Goal: Task Accomplishment & Management: Manage account settings

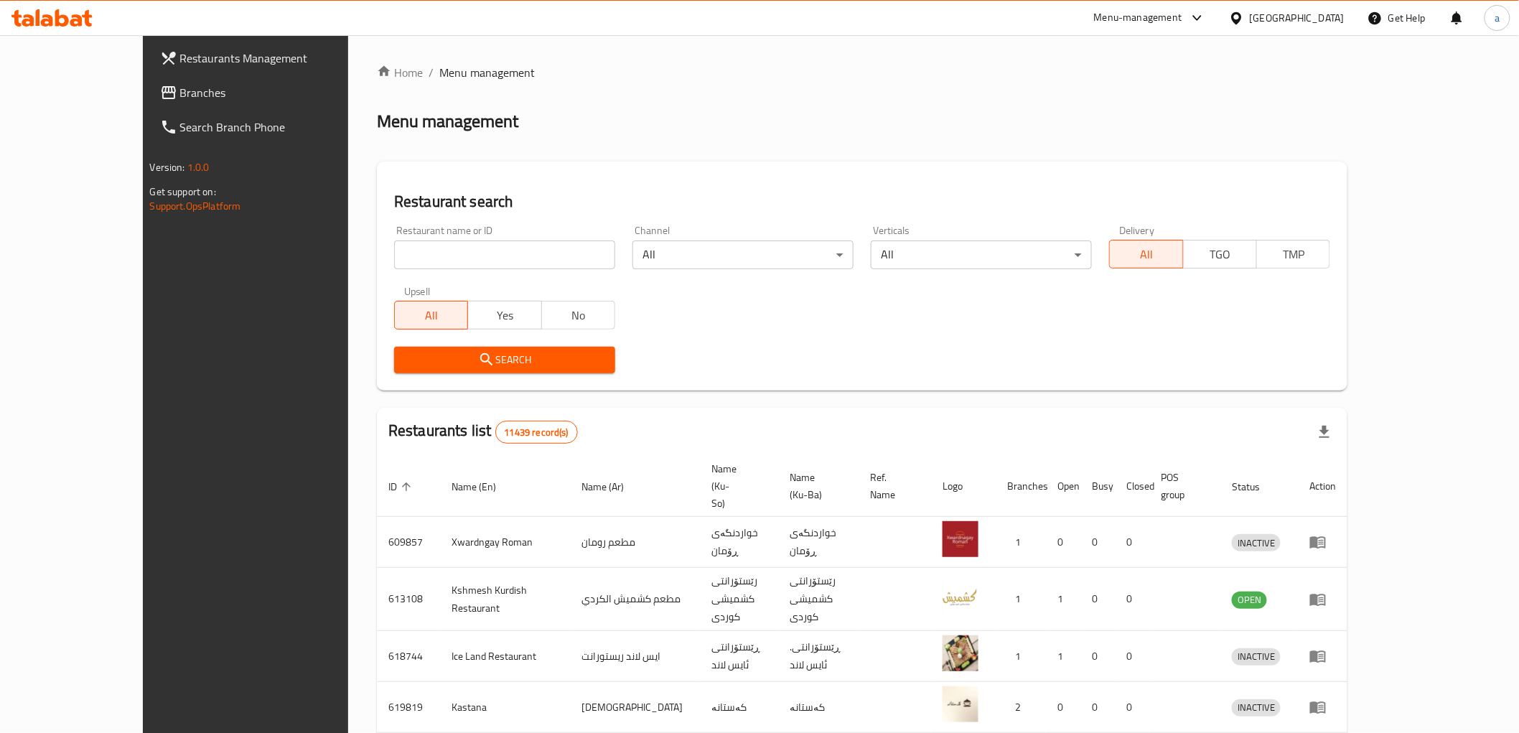
click at [180, 90] on span "Branches" at bounding box center [282, 92] width 205 height 17
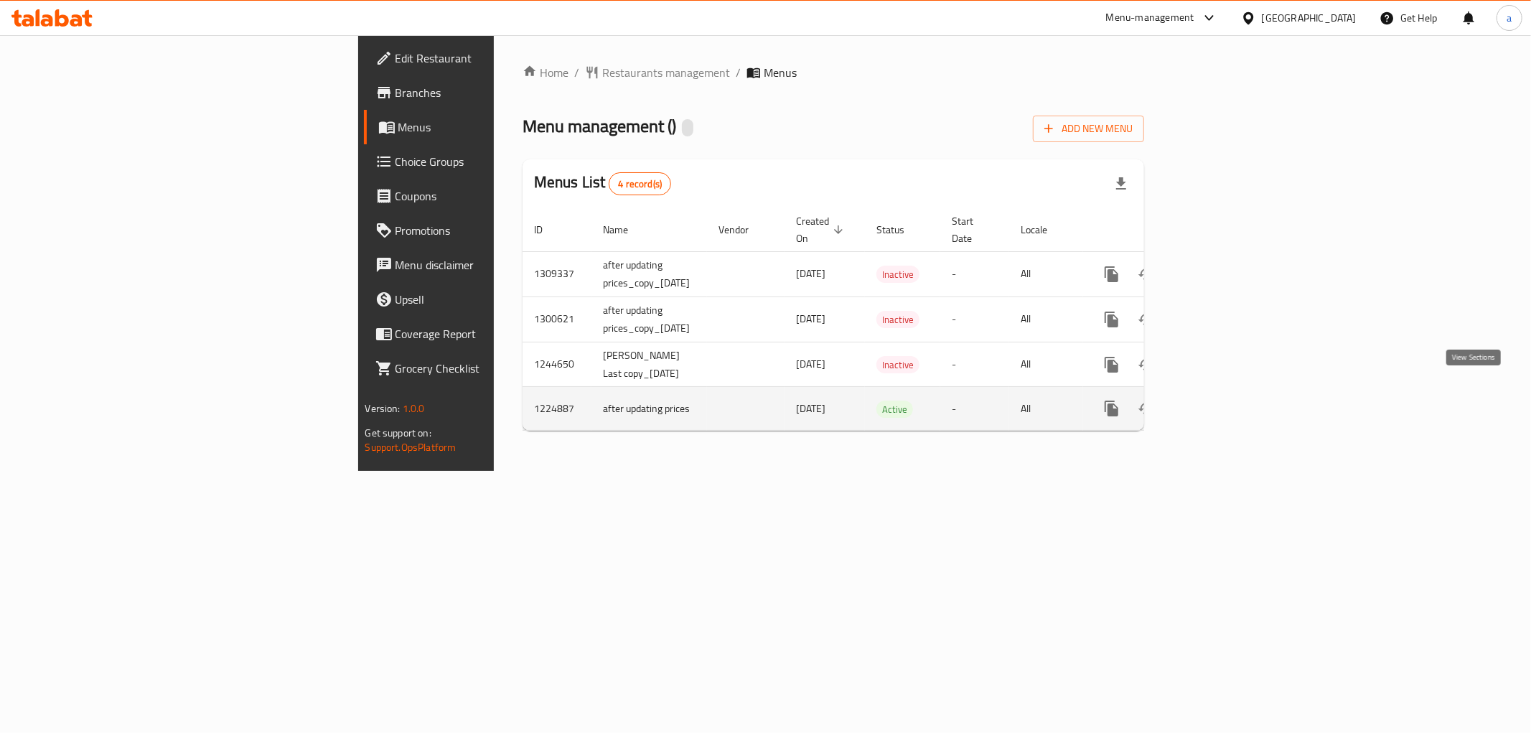
click at [1224, 400] on icon "enhanced table" at bounding box center [1215, 408] width 17 height 17
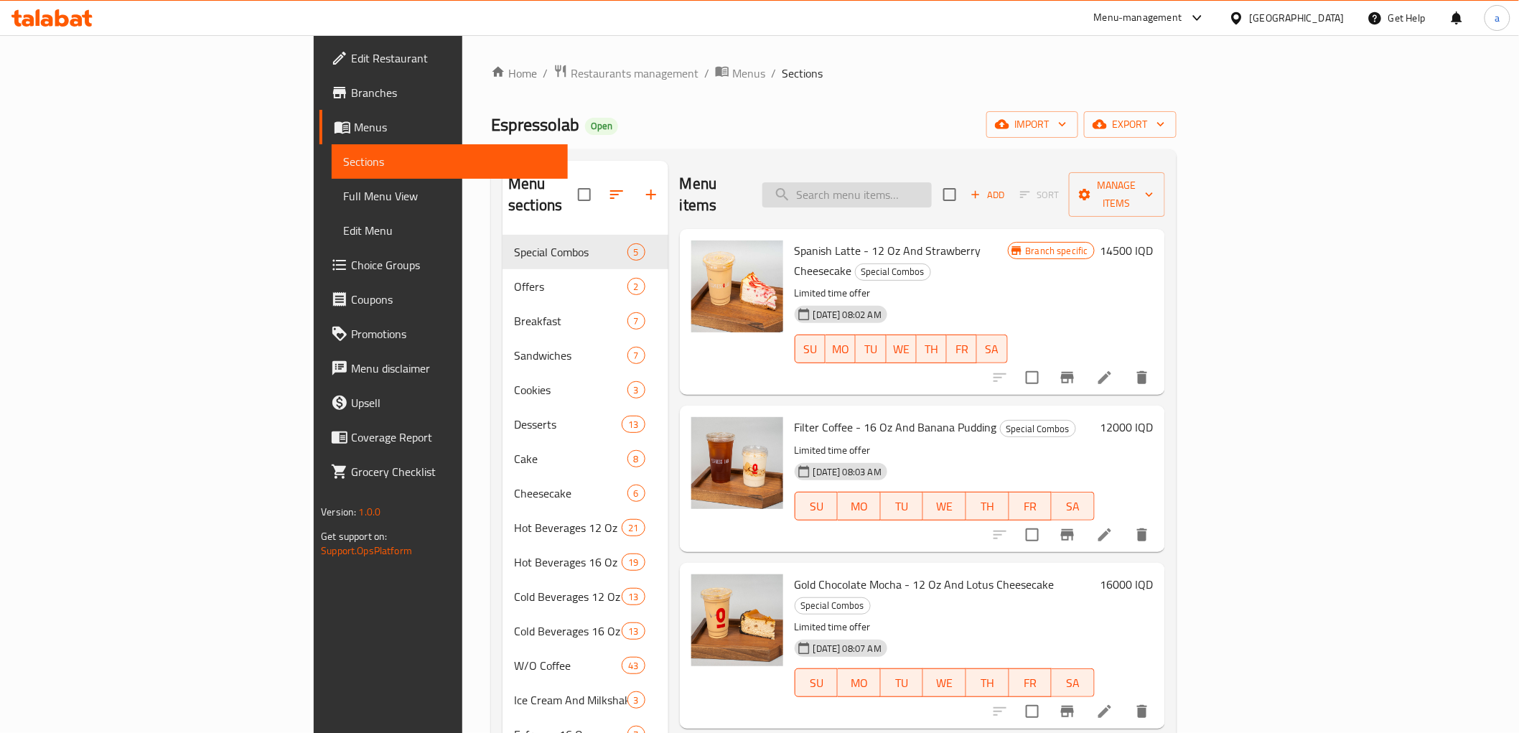
click at [908, 182] on input "search" at bounding box center [846, 194] width 169 height 25
click at [932, 182] on input "search" at bounding box center [846, 194] width 169 height 25
paste input "Espresso with milk"
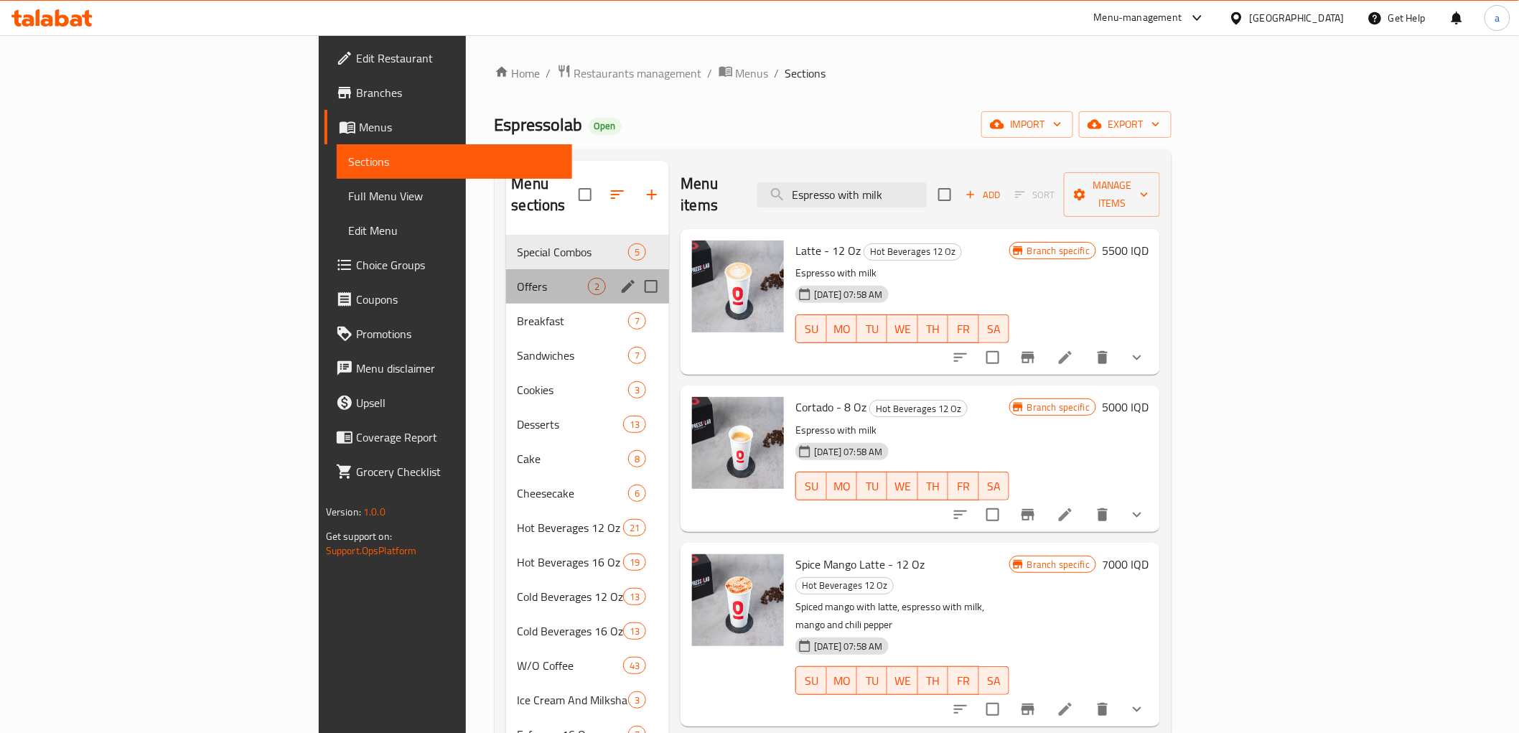
click at [506, 269] on div "Offers 2" at bounding box center [588, 286] width 164 height 34
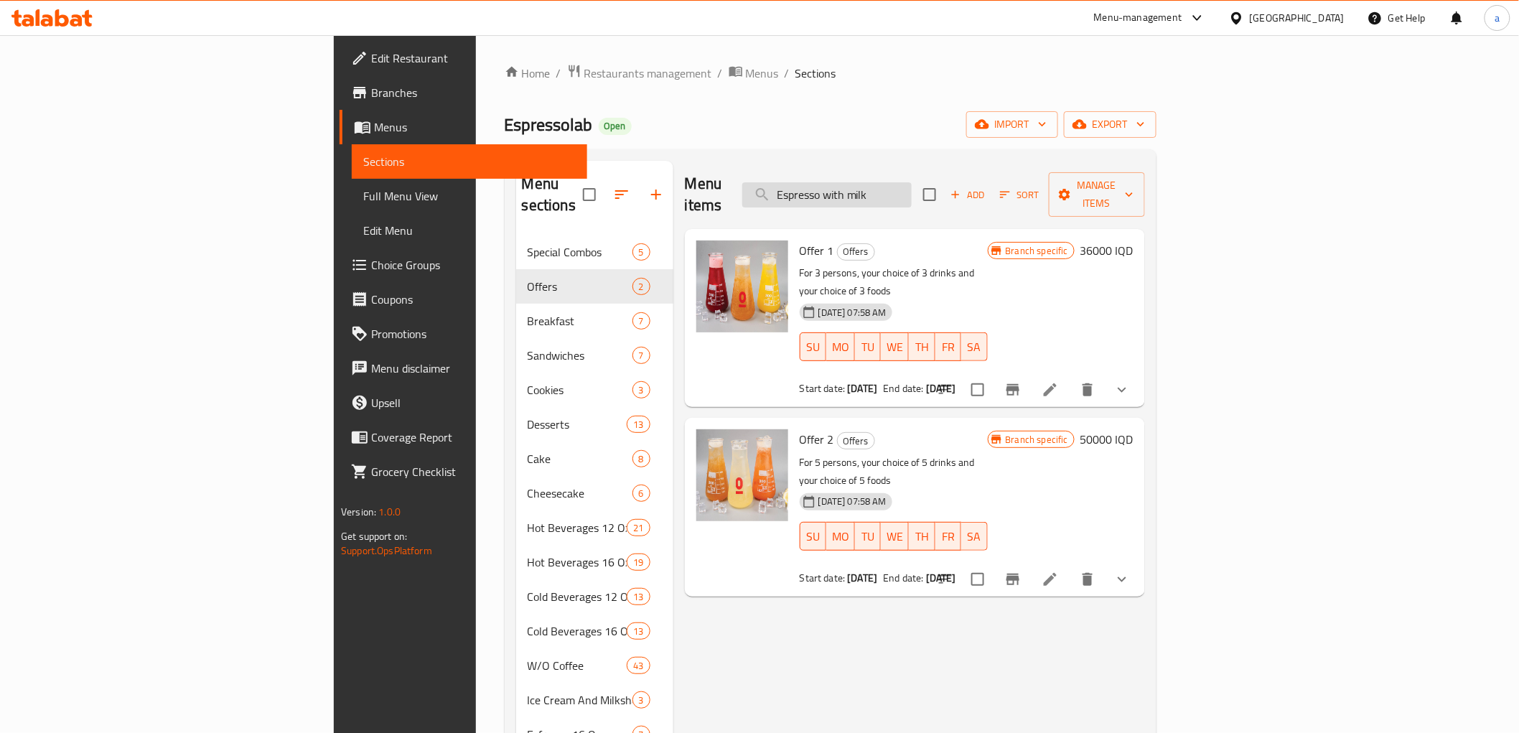
click at [912, 184] on input "Espresso with milk" at bounding box center [826, 194] width 169 height 25
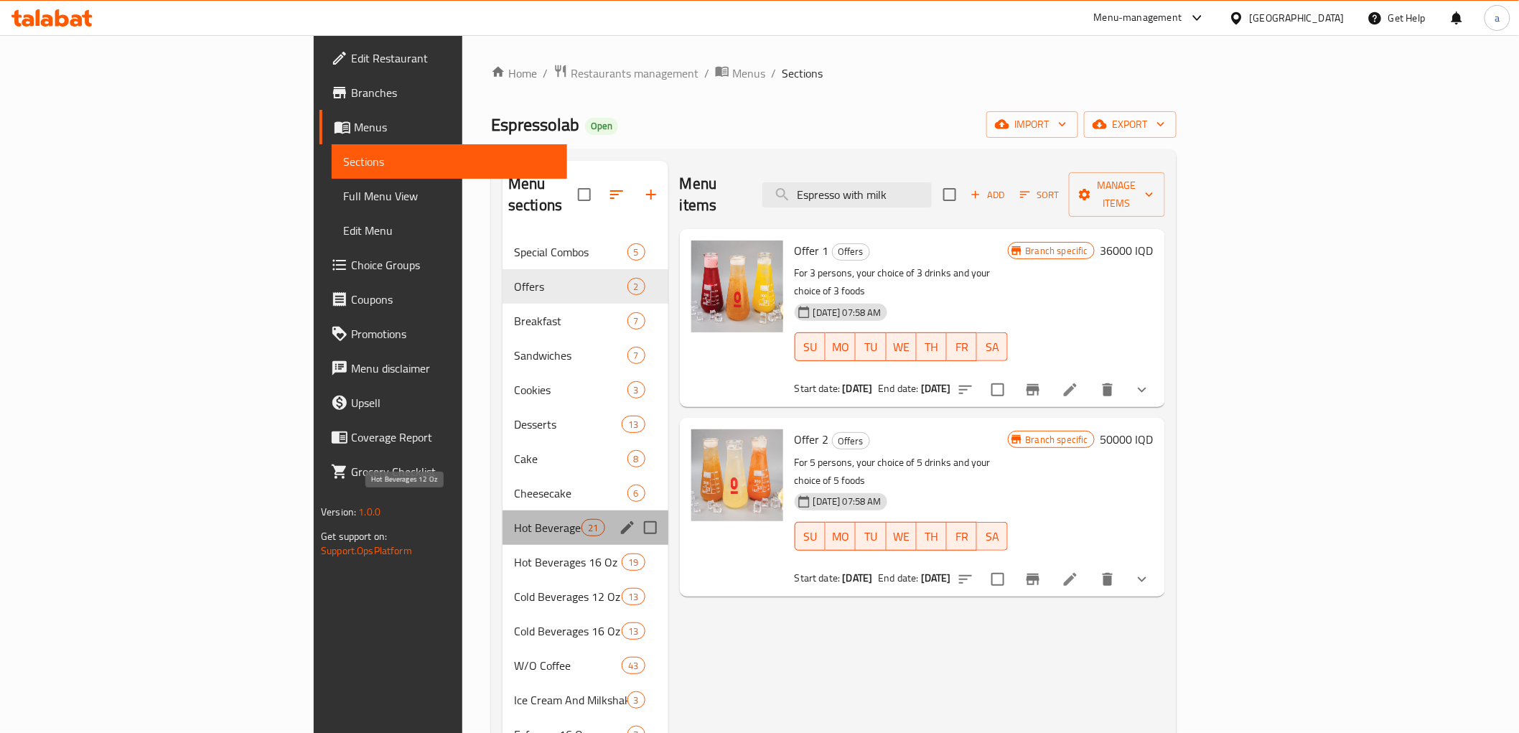
click at [514, 519] on span "Hot Beverages 12 Oz" at bounding box center [547, 527] width 67 height 17
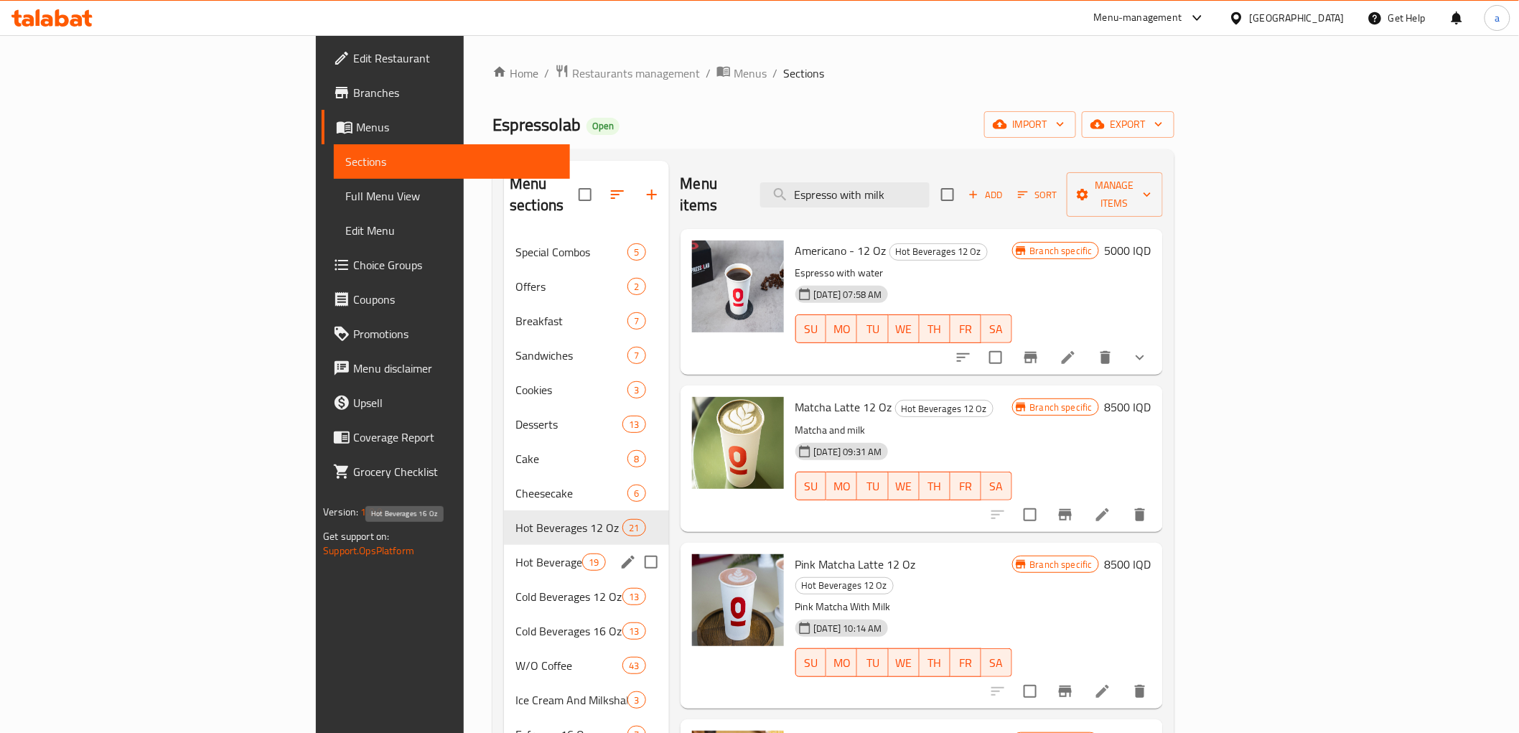
click at [515, 553] on span "Hot Beverages 16 Oz" at bounding box center [548, 561] width 67 height 17
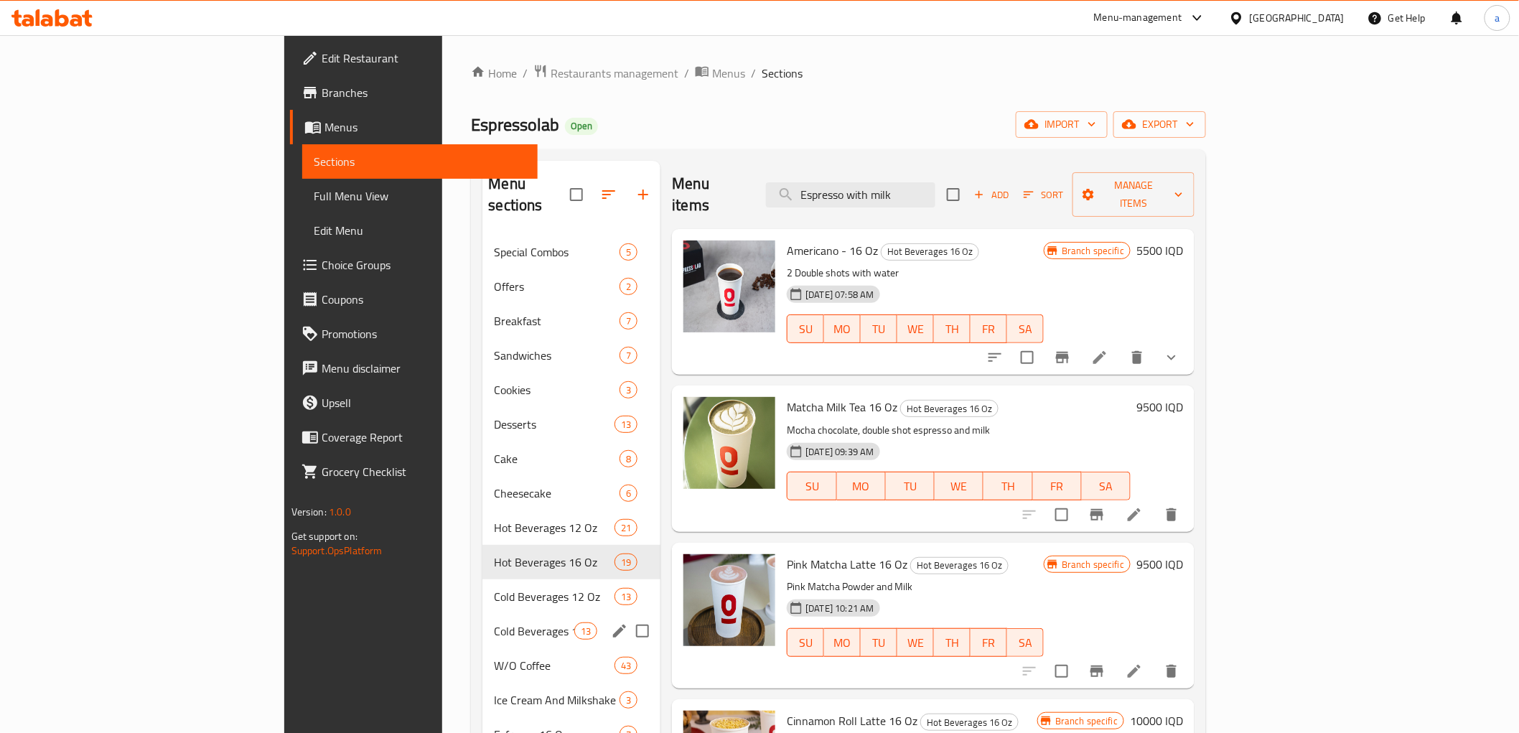
scroll to position [201, 0]
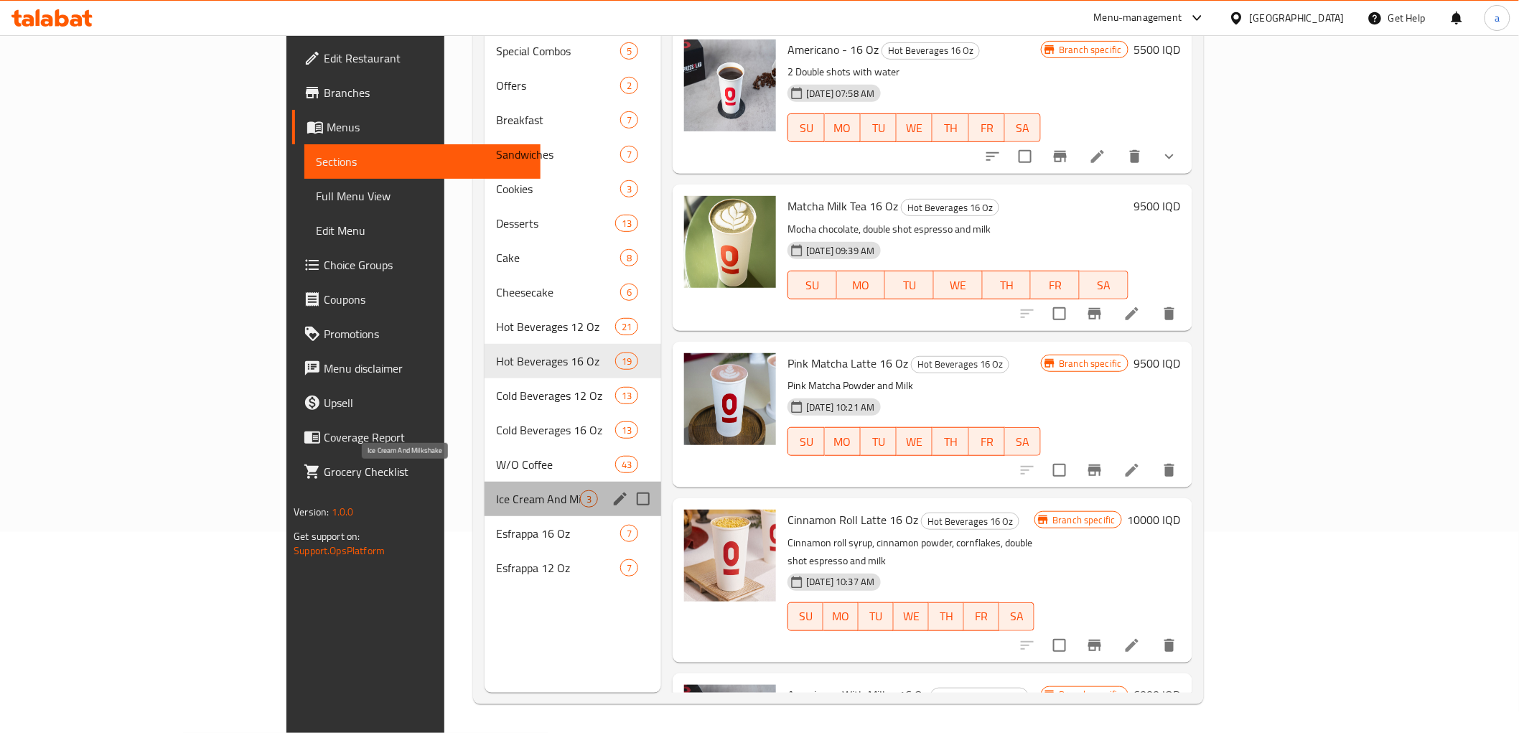
click at [496, 490] on span "Ice Cream And Milkshake" at bounding box center [538, 498] width 84 height 17
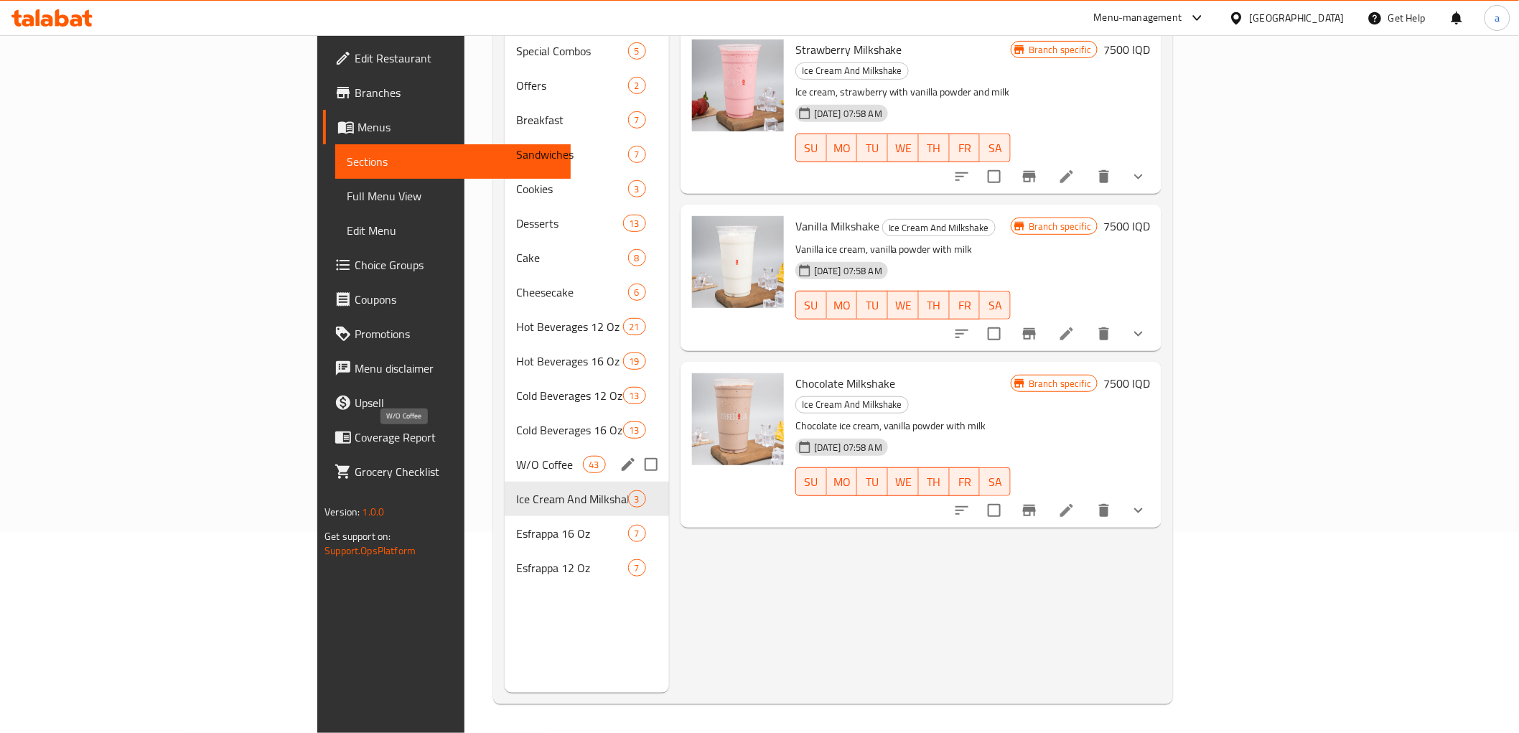
click at [516, 456] on span "W/O Coffee" at bounding box center [549, 464] width 67 height 17
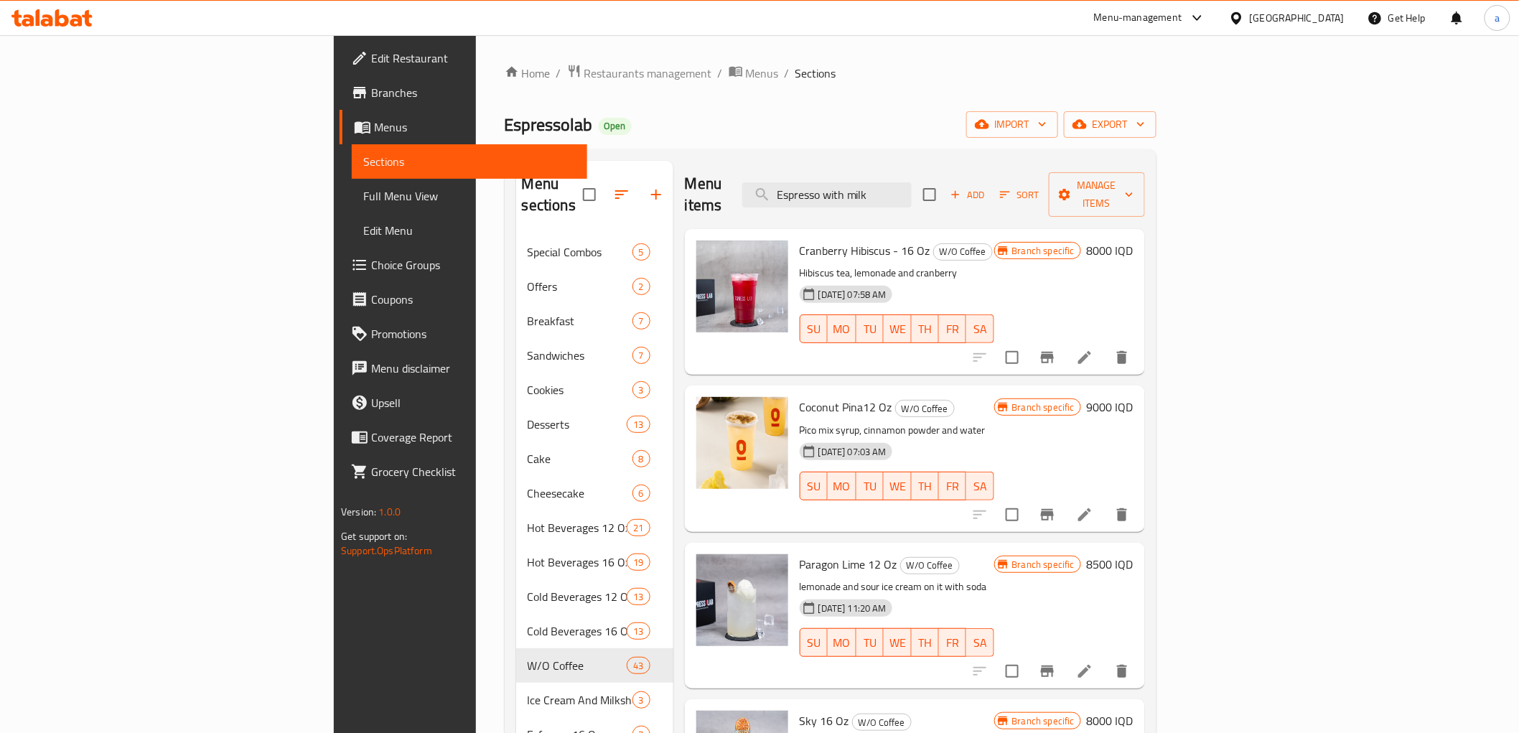
click at [593, 106] on div "Home / Restaurants management / Menus / Sections Espressolab Open import export…" at bounding box center [831, 484] width 652 height 841
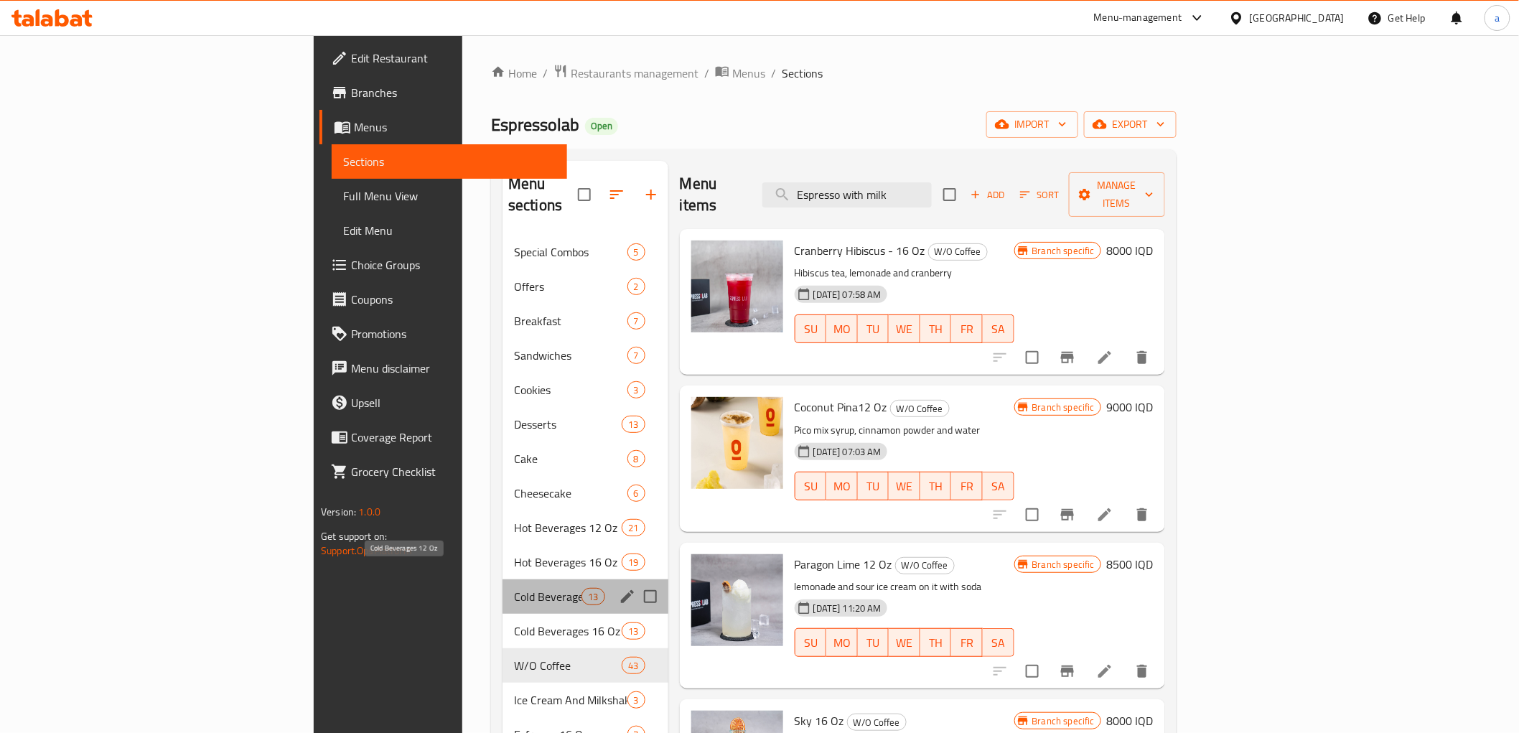
click at [514, 588] on span "Cold Beverages 12 Oz" at bounding box center [547, 596] width 67 height 17
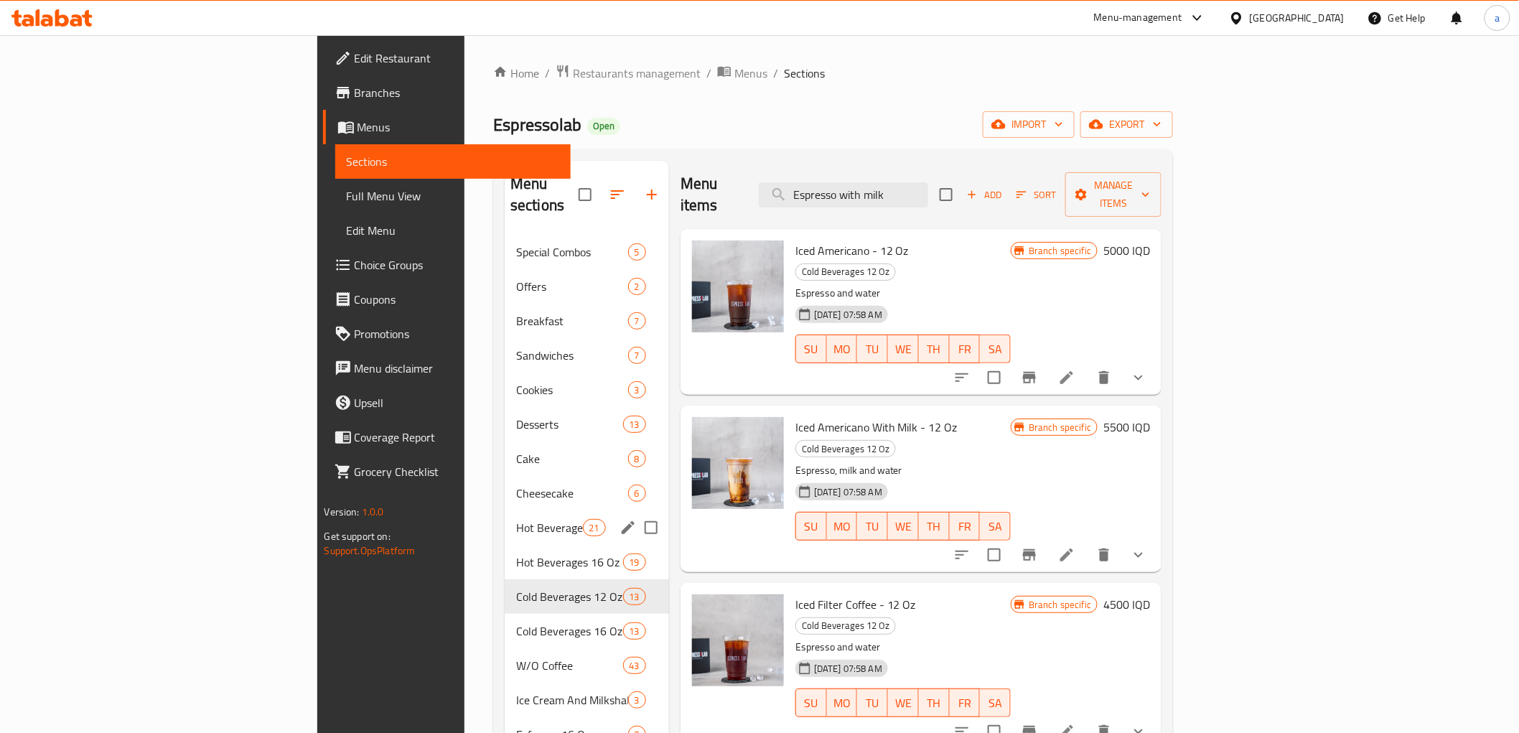
click at [505, 510] on div "Hot Beverages 12 Oz 21" at bounding box center [587, 527] width 164 height 34
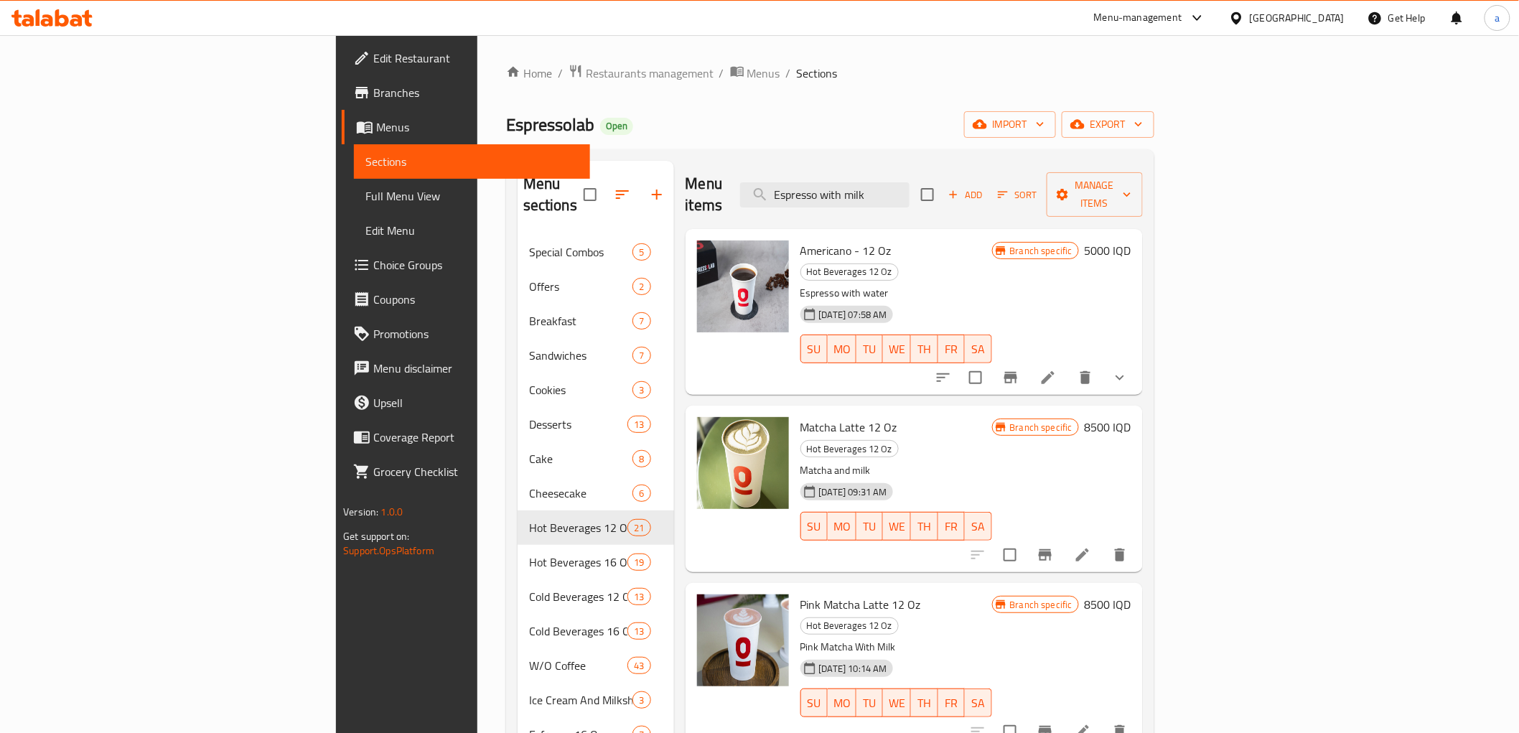
drag, startPoint x: 992, startPoint y: 181, endPoint x: 780, endPoint y: 189, distance: 212.6
click at [780, 189] on div "Menu items Espresso with milk Add Sort Manage items" at bounding box center [914, 195] width 457 height 68
paste input "search"
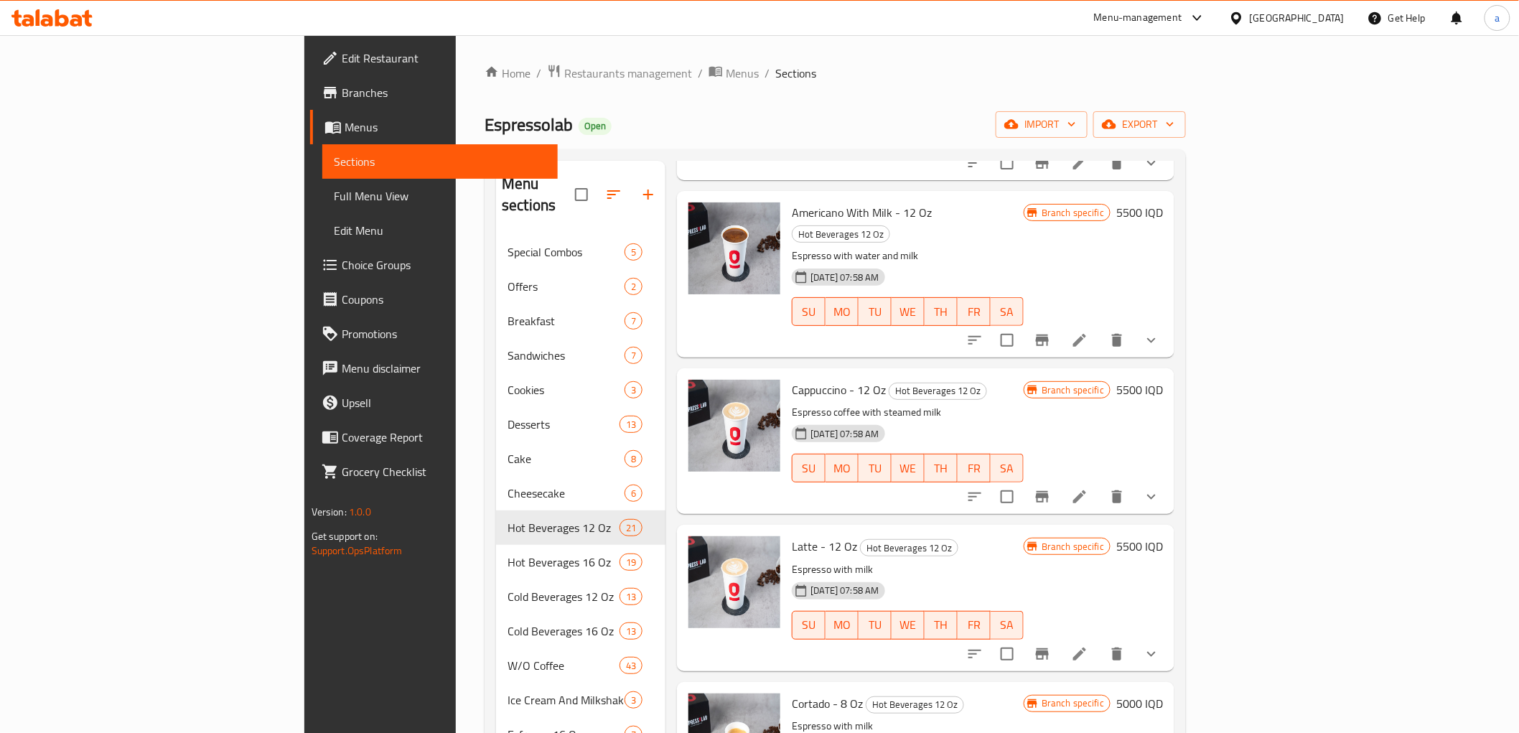
scroll to position [434, 0]
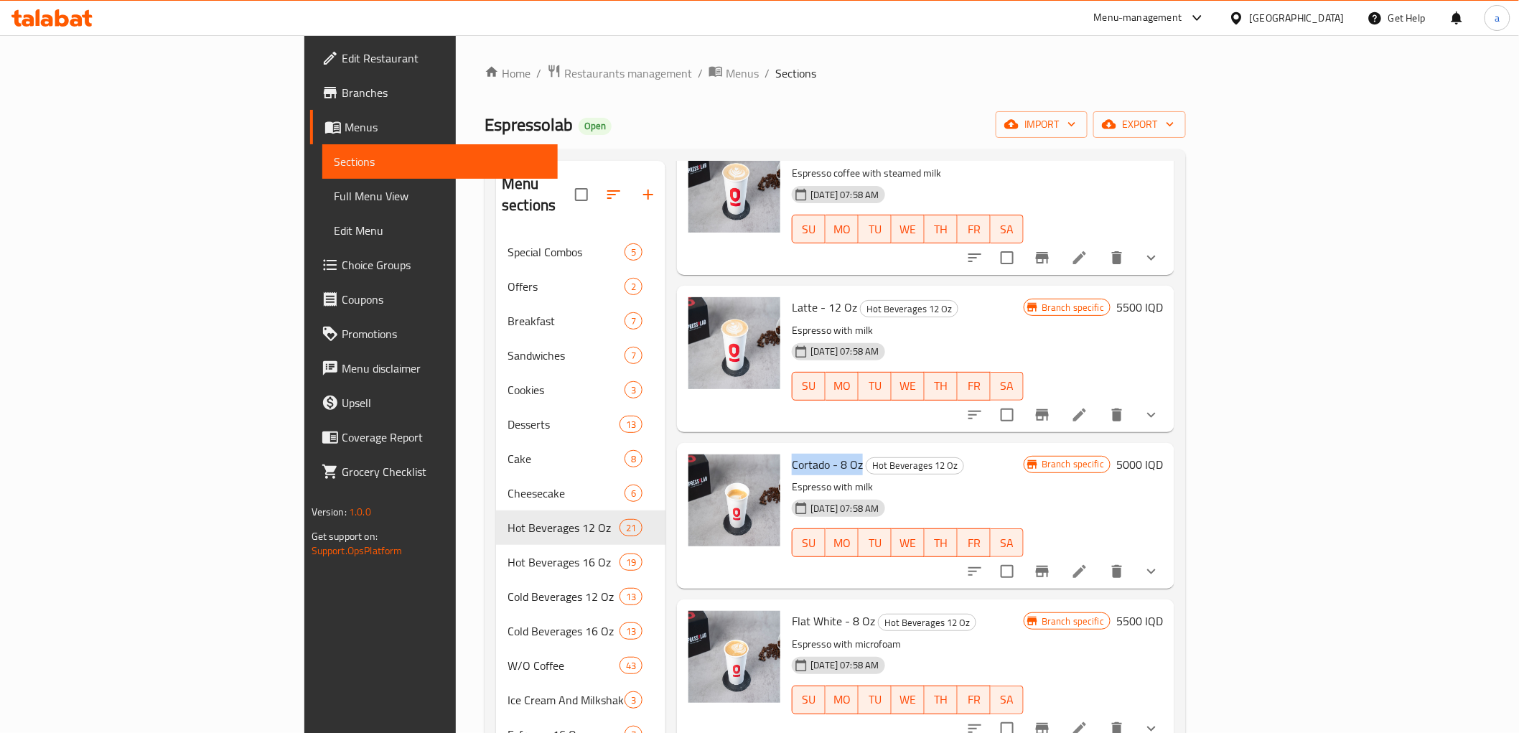
drag, startPoint x: 714, startPoint y: 424, endPoint x: 784, endPoint y: 429, distance: 70.5
click at [786, 449] on div "Cortado - 8 Oz Hot Beverages 12 Oz Espresso with milk 25-07-2024 07:58 AM SU MO…" at bounding box center [907, 516] width 243 height 134
copy span "Cortado - 8 Oz"
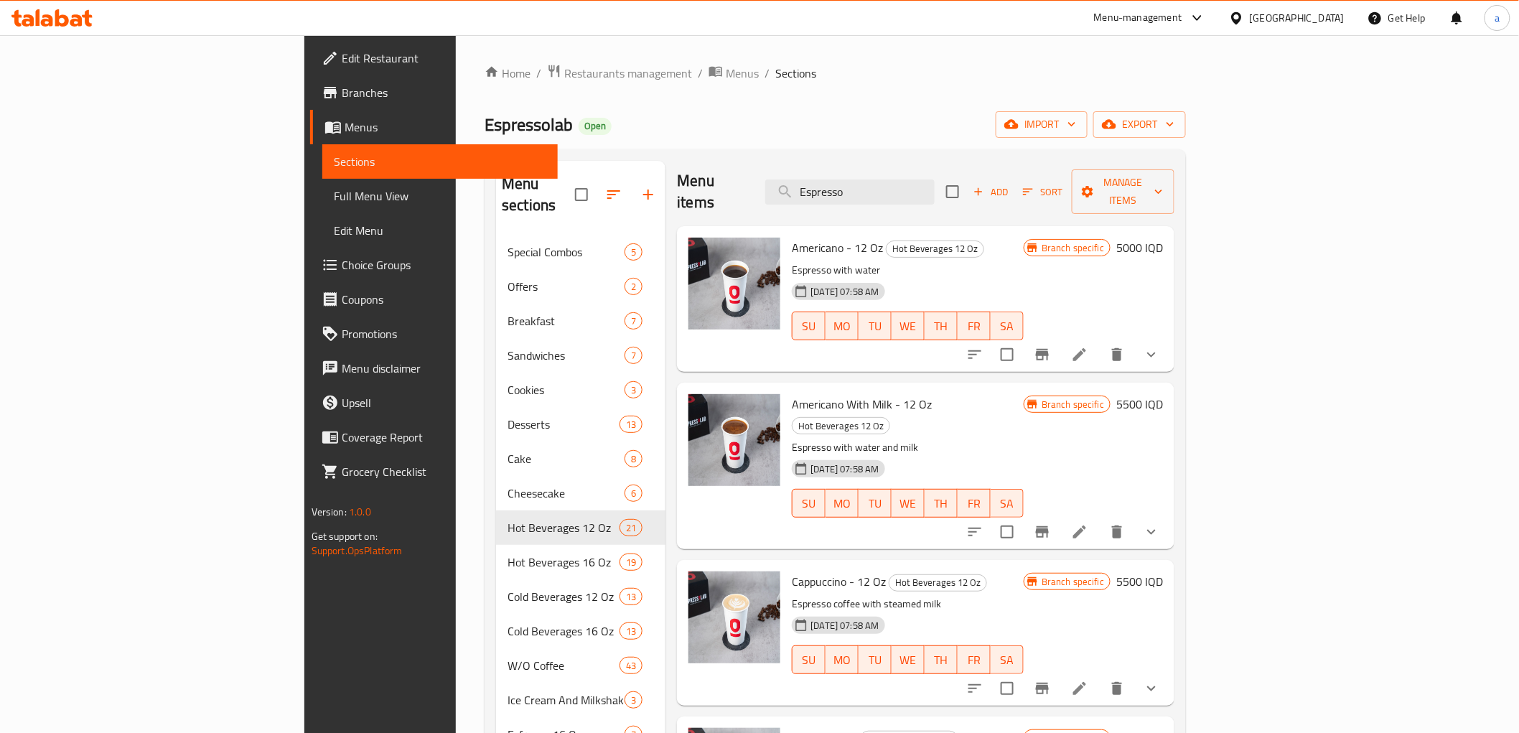
scroll to position [0, 0]
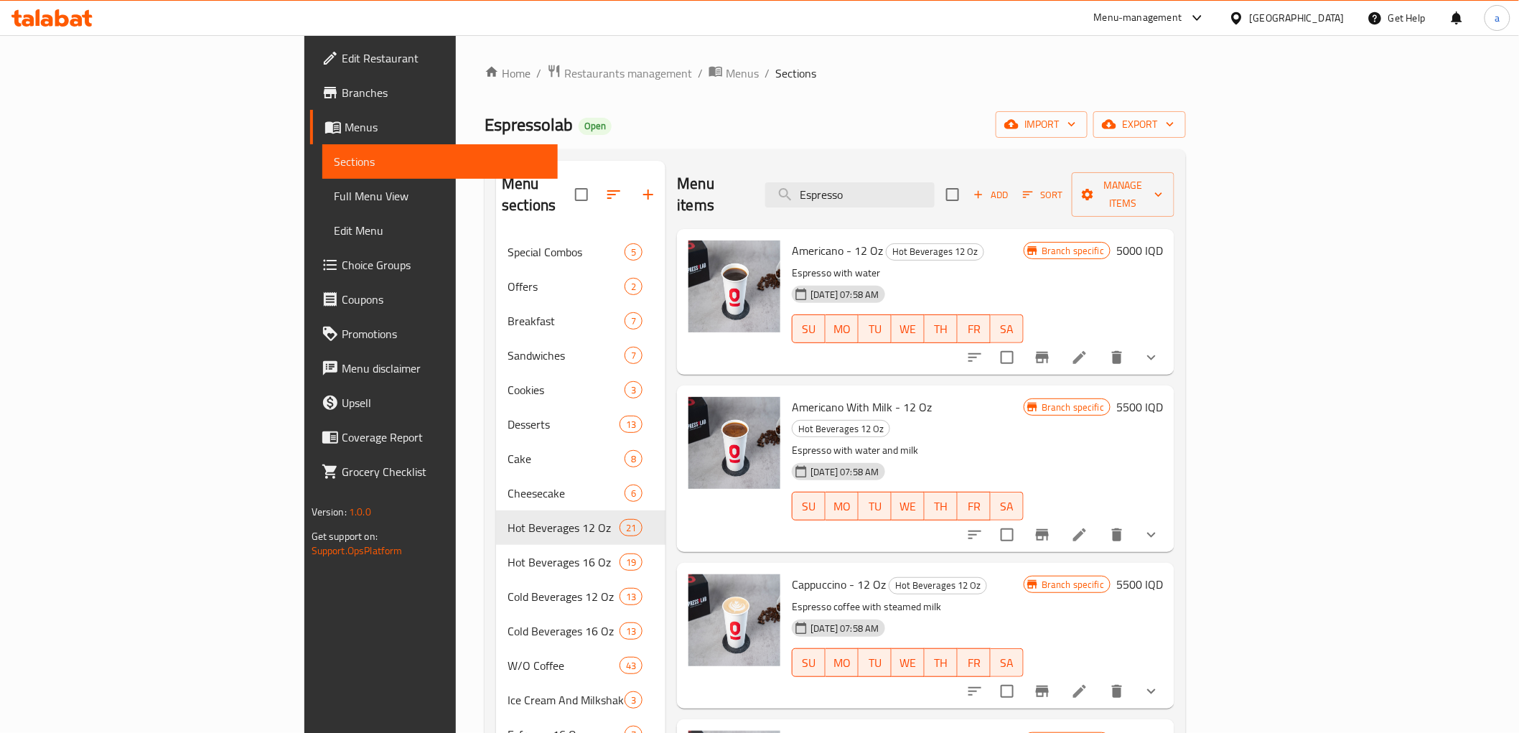
drag, startPoint x: 945, startPoint y: 185, endPoint x: 802, endPoint y: 159, distance: 145.2
click at [802, 159] on div "Menu sections Special Combos 5 Offers 2 Breakfast 7 Sandwiches 7 Cookies 3 Dess…" at bounding box center [835, 527] width 701 height 756
paste input "Cortado - 8 Oz"
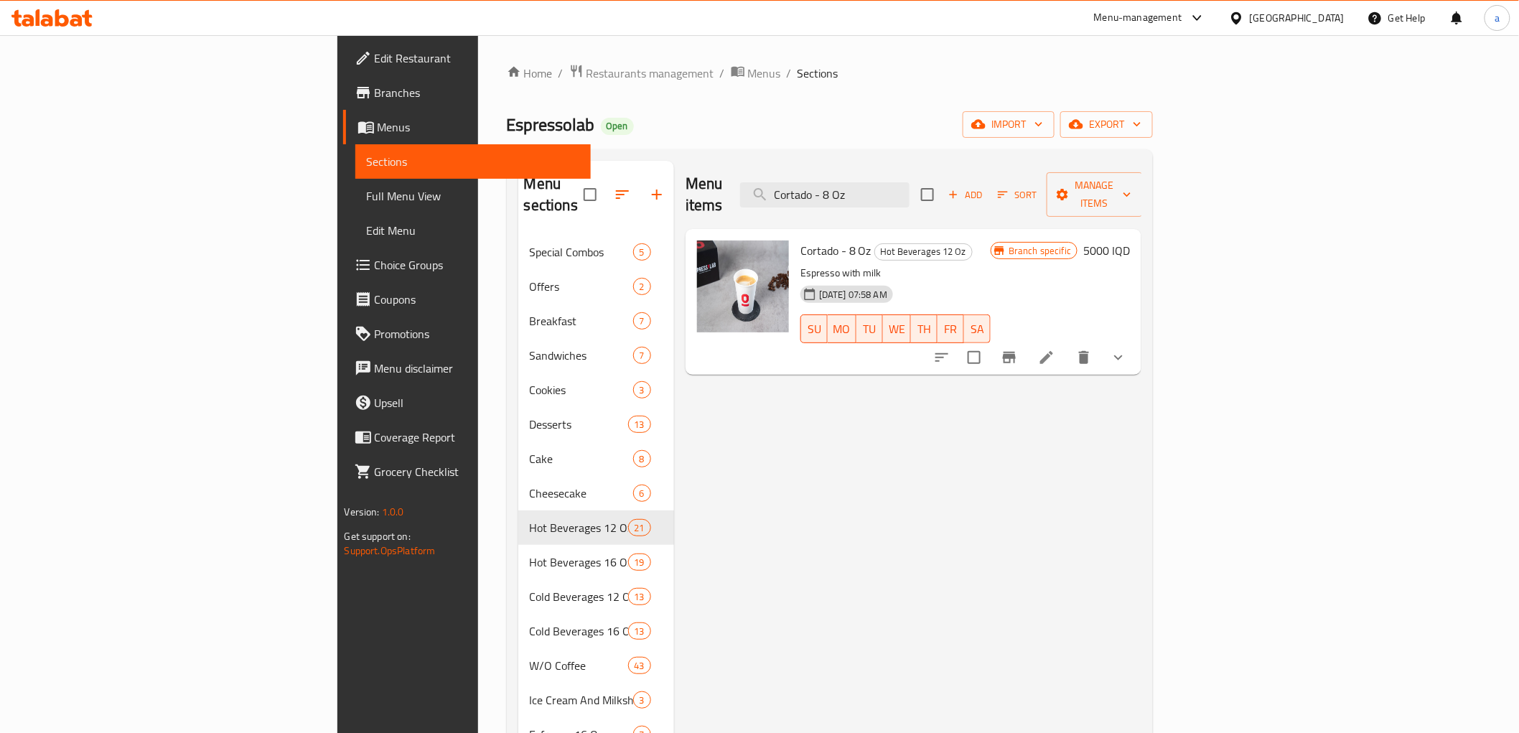
type input "Cortado - 8 Oz"
click at [367, 195] on span "Full Menu View" at bounding box center [473, 195] width 212 height 17
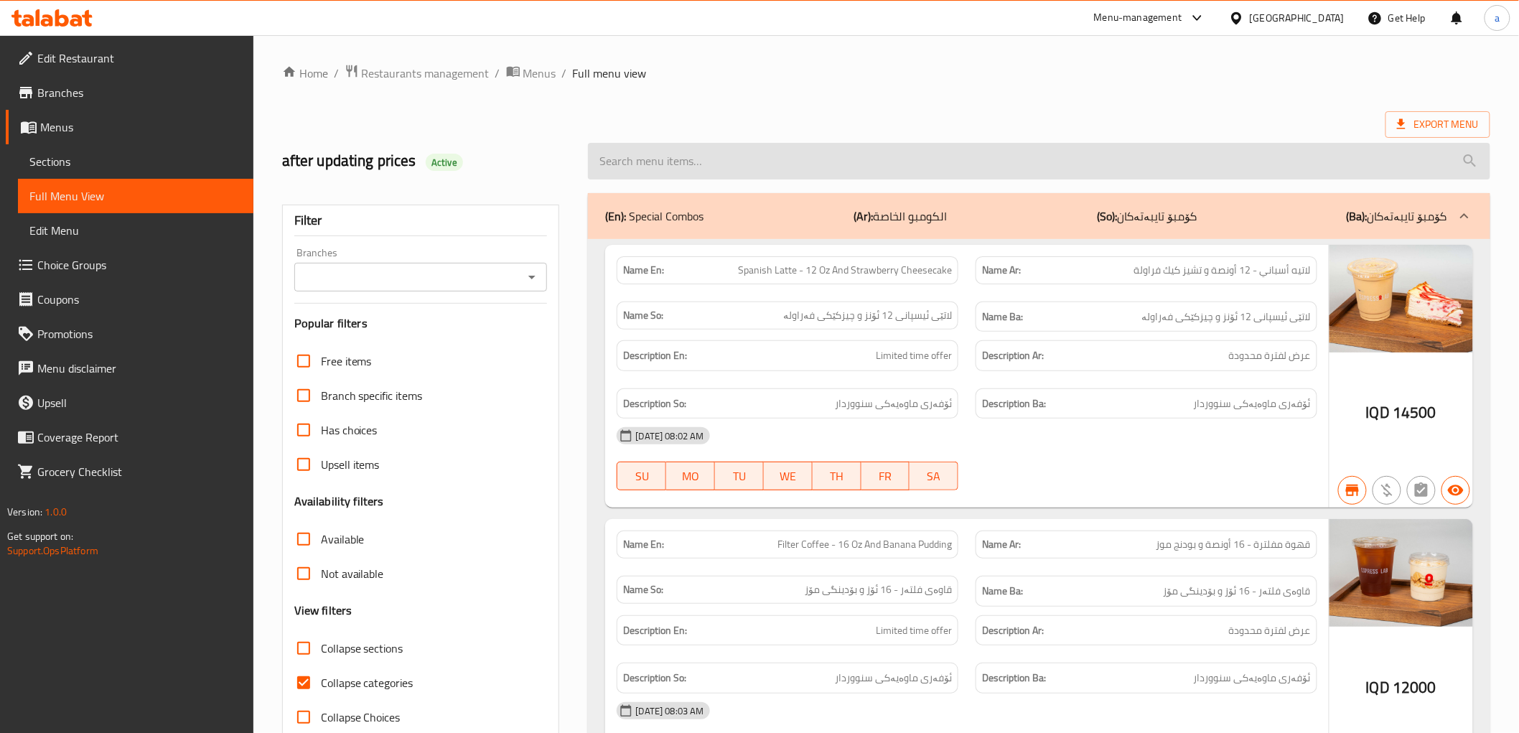
click at [711, 151] on input "search" at bounding box center [1039, 161] width 902 height 37
click at [705, 161] on input "search" at bounding box center [1039, 161] width 902 height 37
paste input "Cortado - 8 Oz"
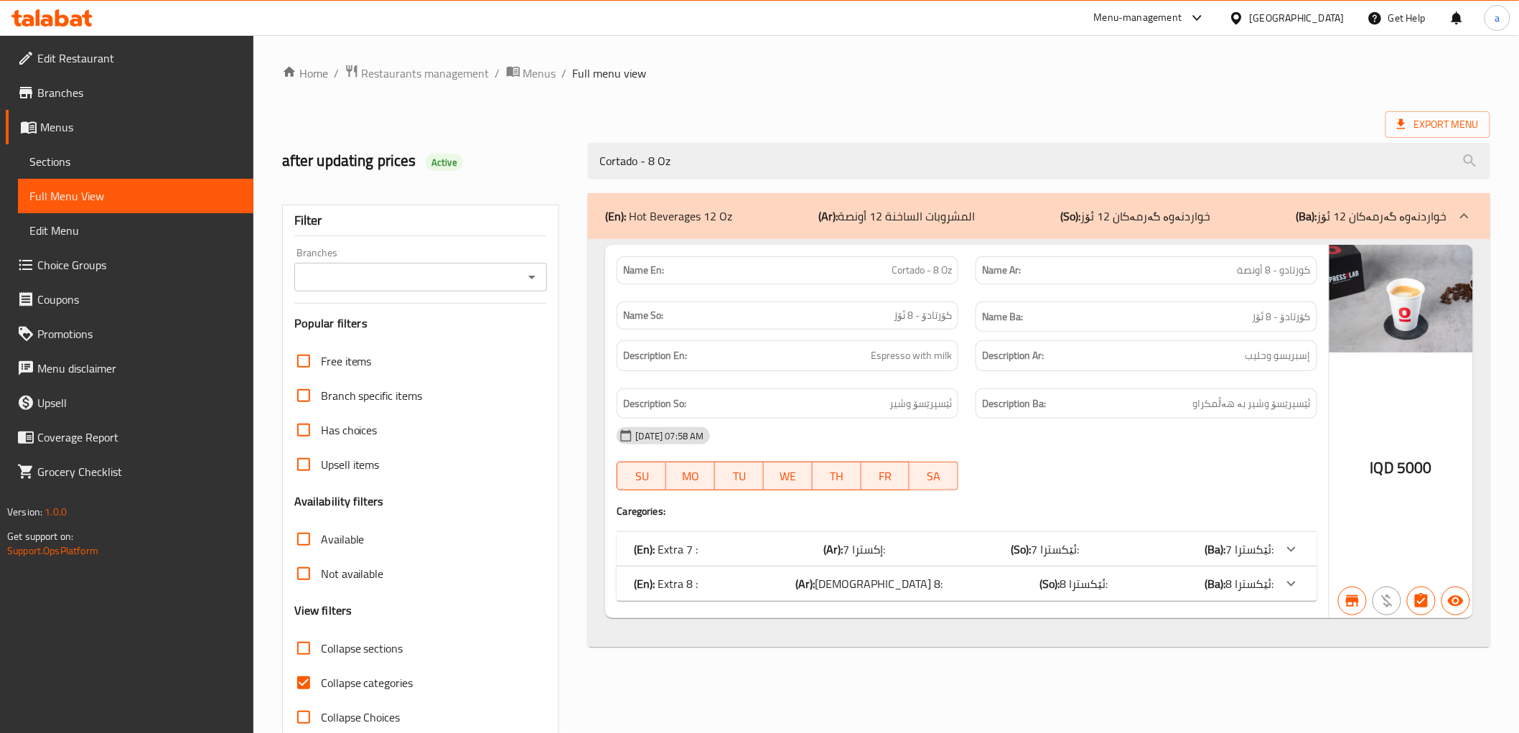
type input "Cortado - 8 Oz"
click at [181, 151] on link "Sections" at bounding box center [135, 161] width 235 height 34
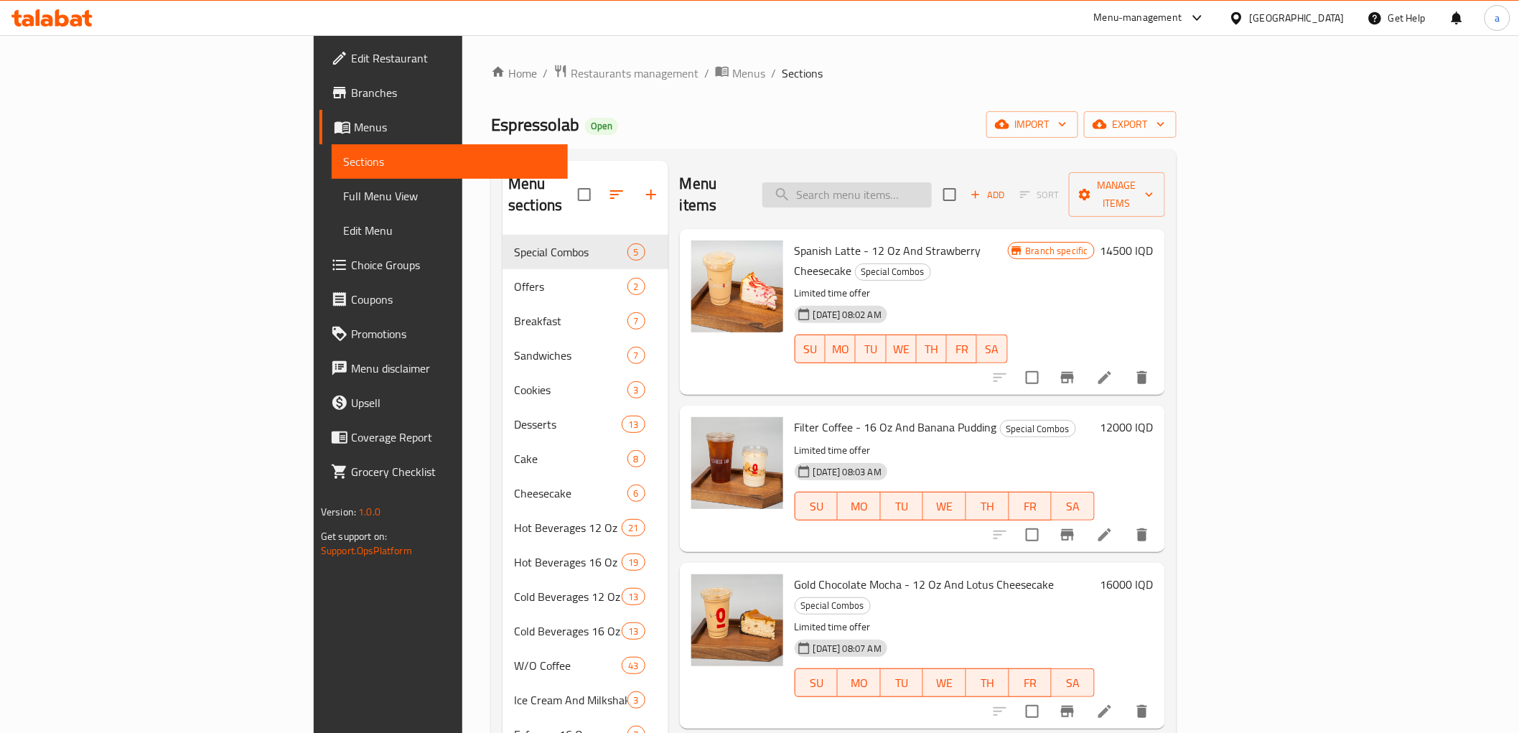
click at [932, 183] on input "search" at bounding box center [846, 194] width 169 height 25
paste input "Cortado - 8 Oz"
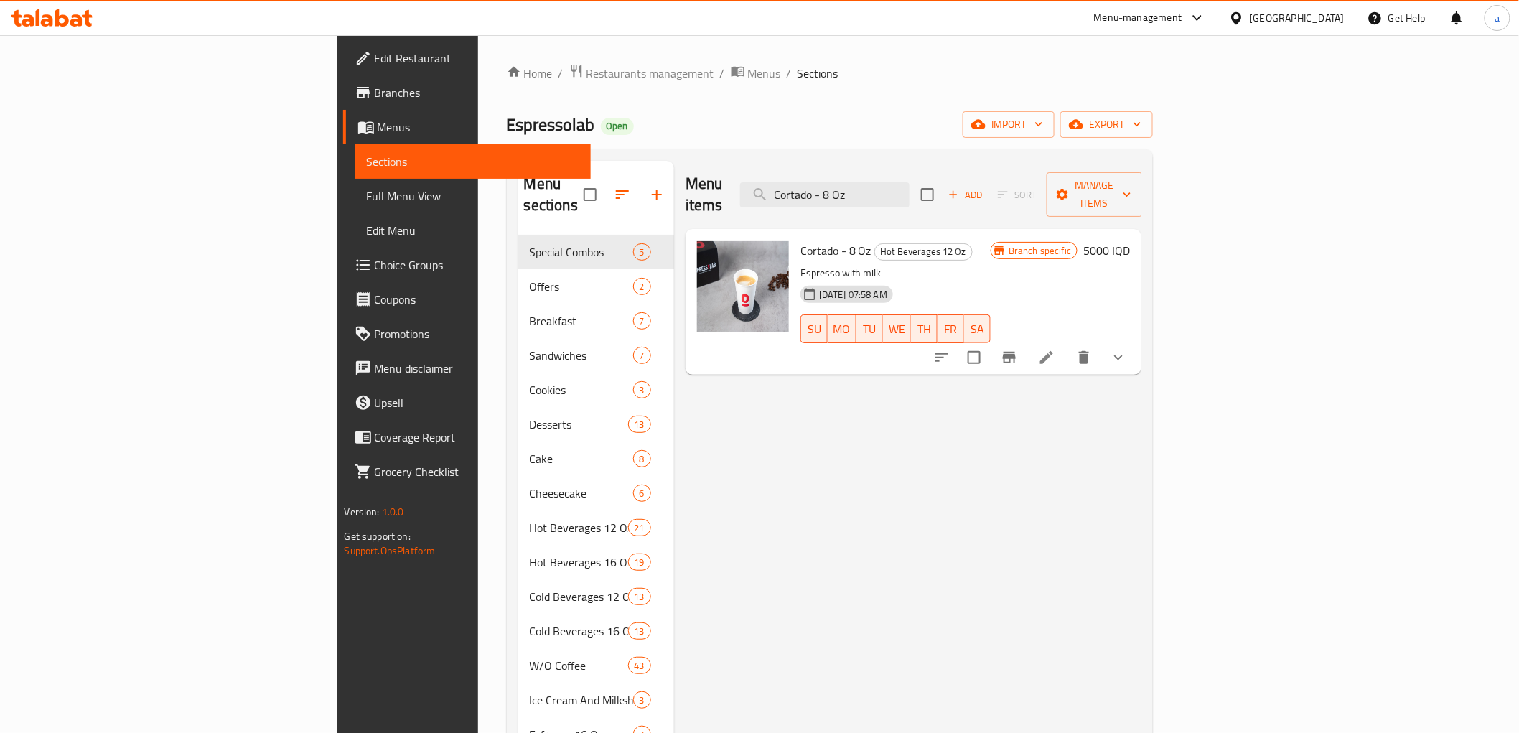
type input "Cortado - 8 Oz"
click at [1055, 349] on icon at bounding box center [1046, 357] width 17 height 17
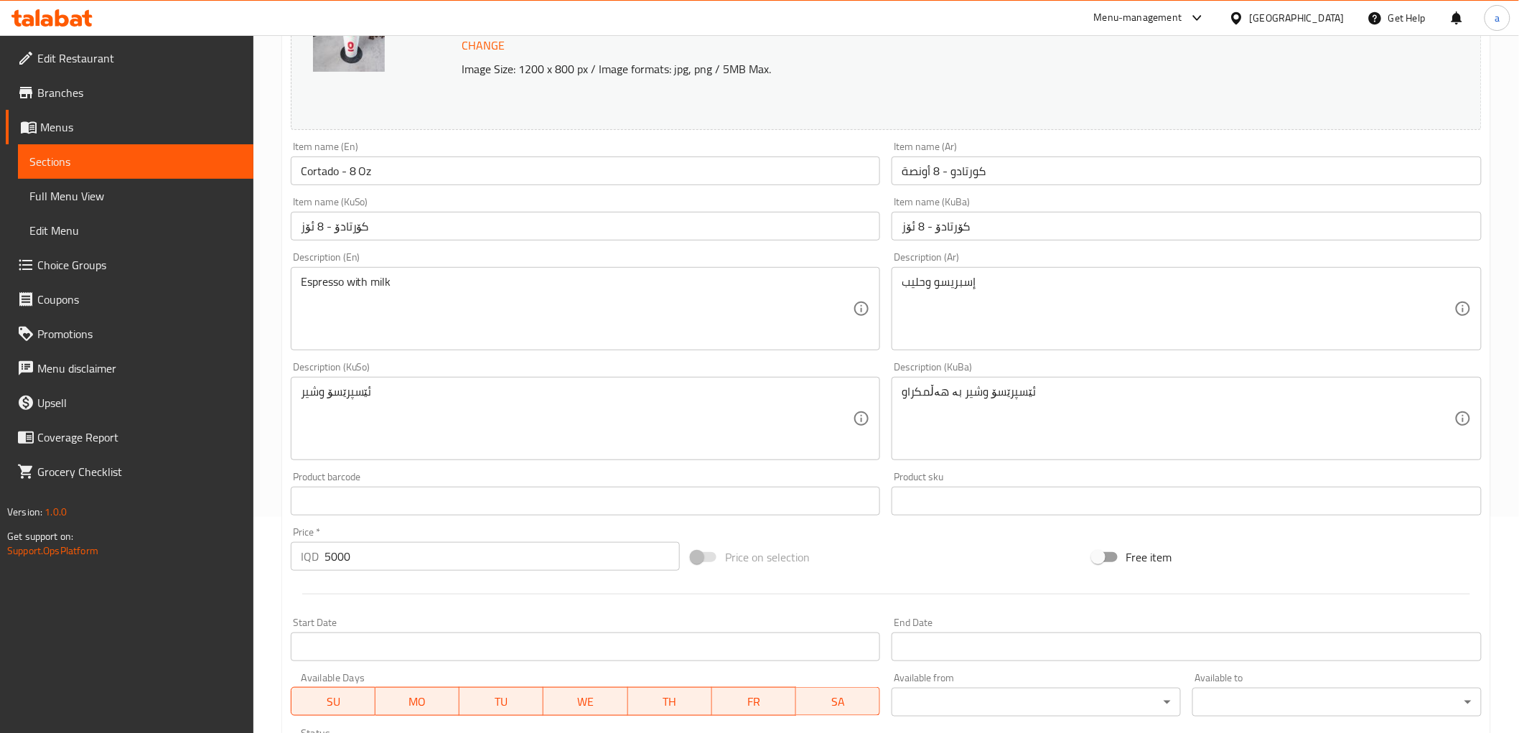
scroll to position [239, 0]
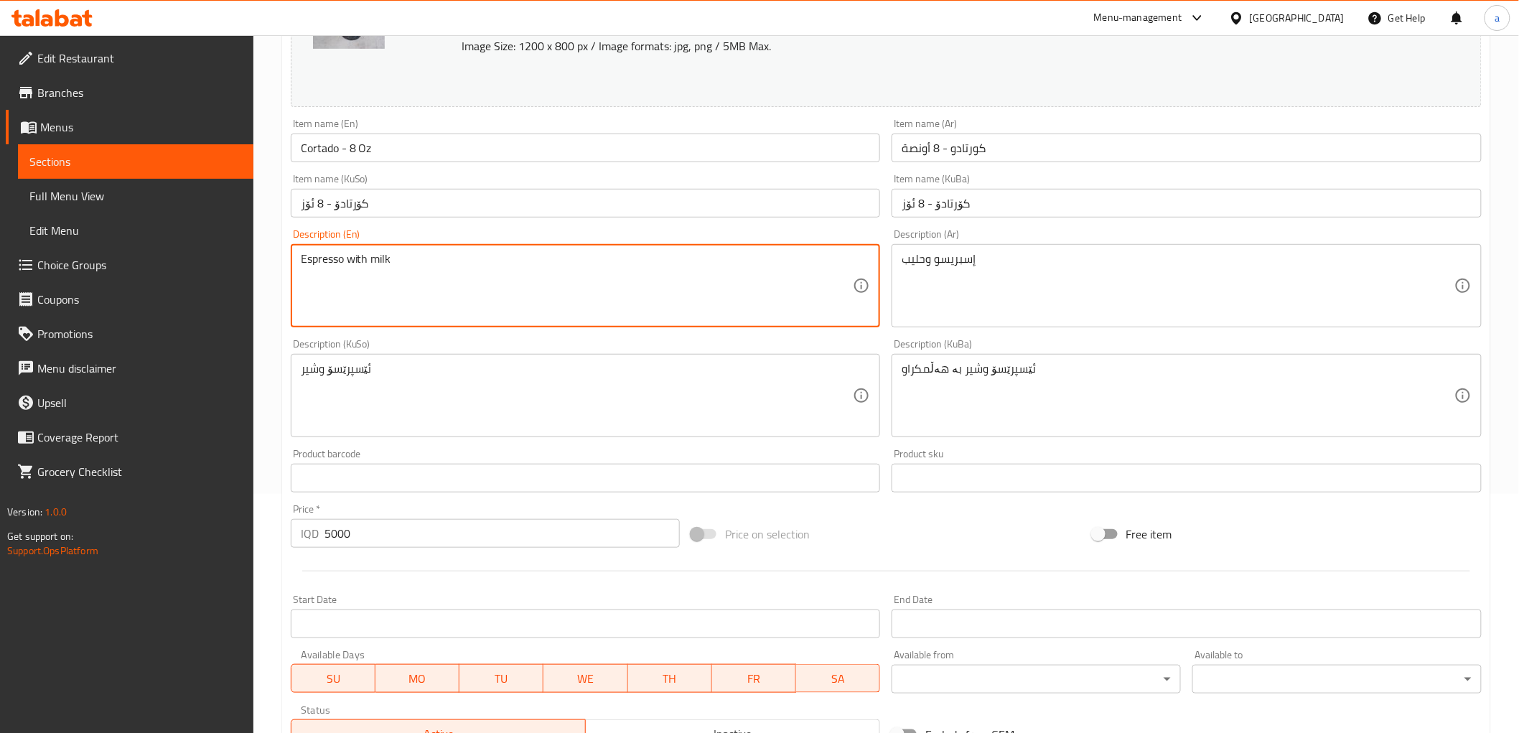
click at [357, 257] on textarea "Espresso with milk" at bounding box center [577, 286] width 553 height 68
type textarea "Espresso and milk"
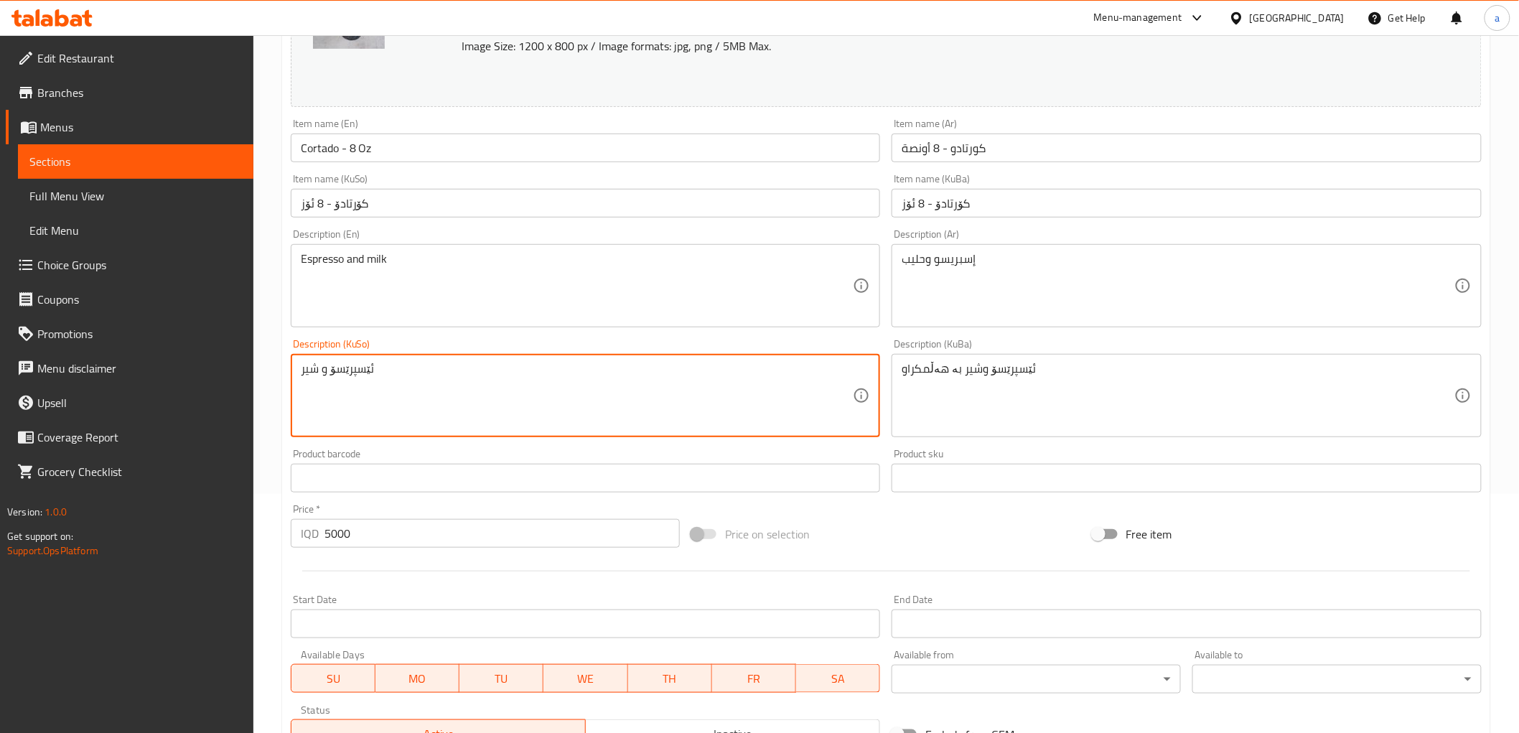
drag, startPoint x: 475, startPoint y: 370, endPoint x: 189, endPoint y: 370, distance: 286.4
click at [189, 370] on div "Edit Restaurant Branches Menus Sections Full Menu View Edit Menu Choice Groups …" at bounding box center [759, 454] width 1519 height 1317
type textarea "ئێسپرێسۆ و شیر"
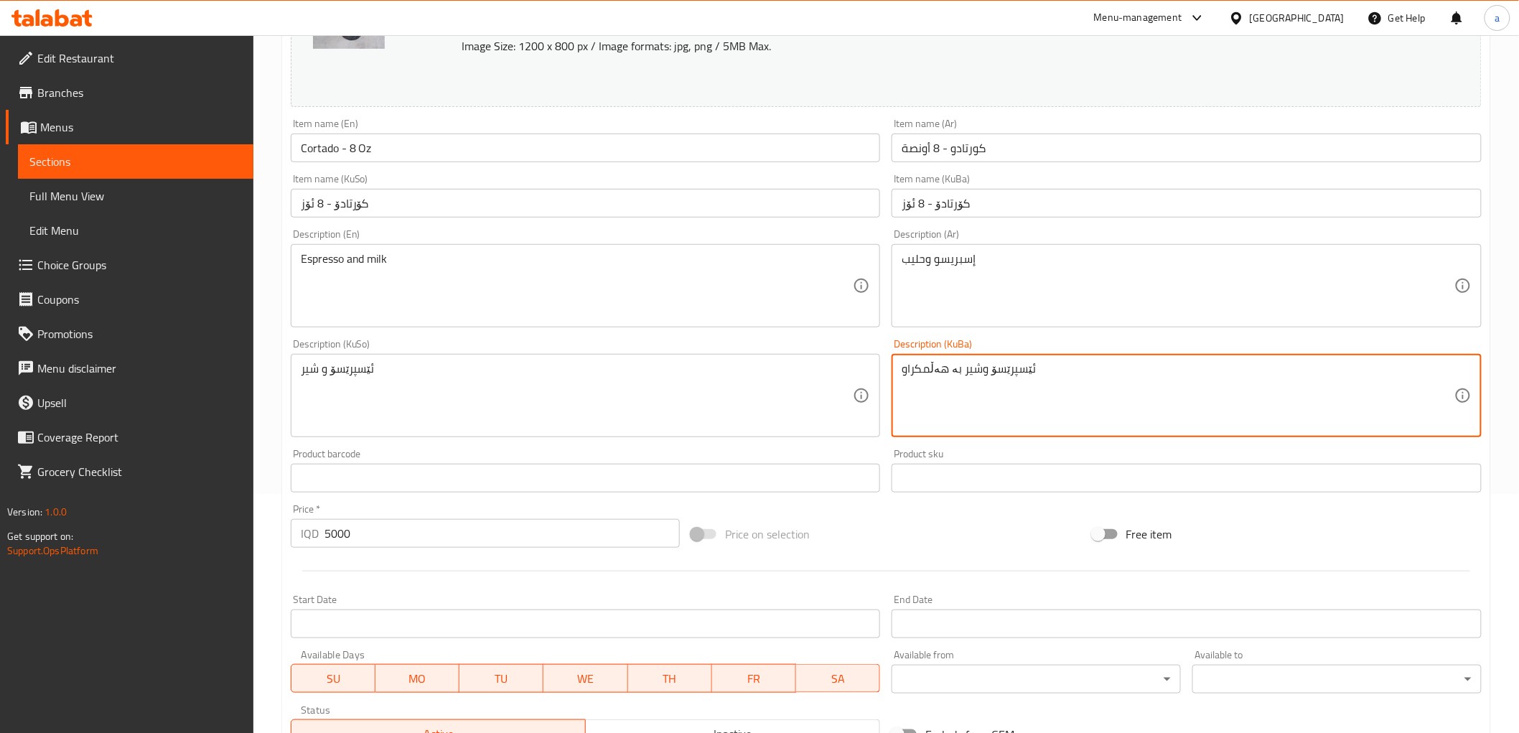
paste textarea "شیر"
drag, startPoint x: 1020, startPoint y: 370, endPoint x: 865, endPoint y: 383, distance: 155.5
click at [865, 383] on div "Change Image Size: 1200 x 800 px / Image formats: jpg, png / 5MB Max. Item name…" at bounding box center [886, 351] width 1202 height 805
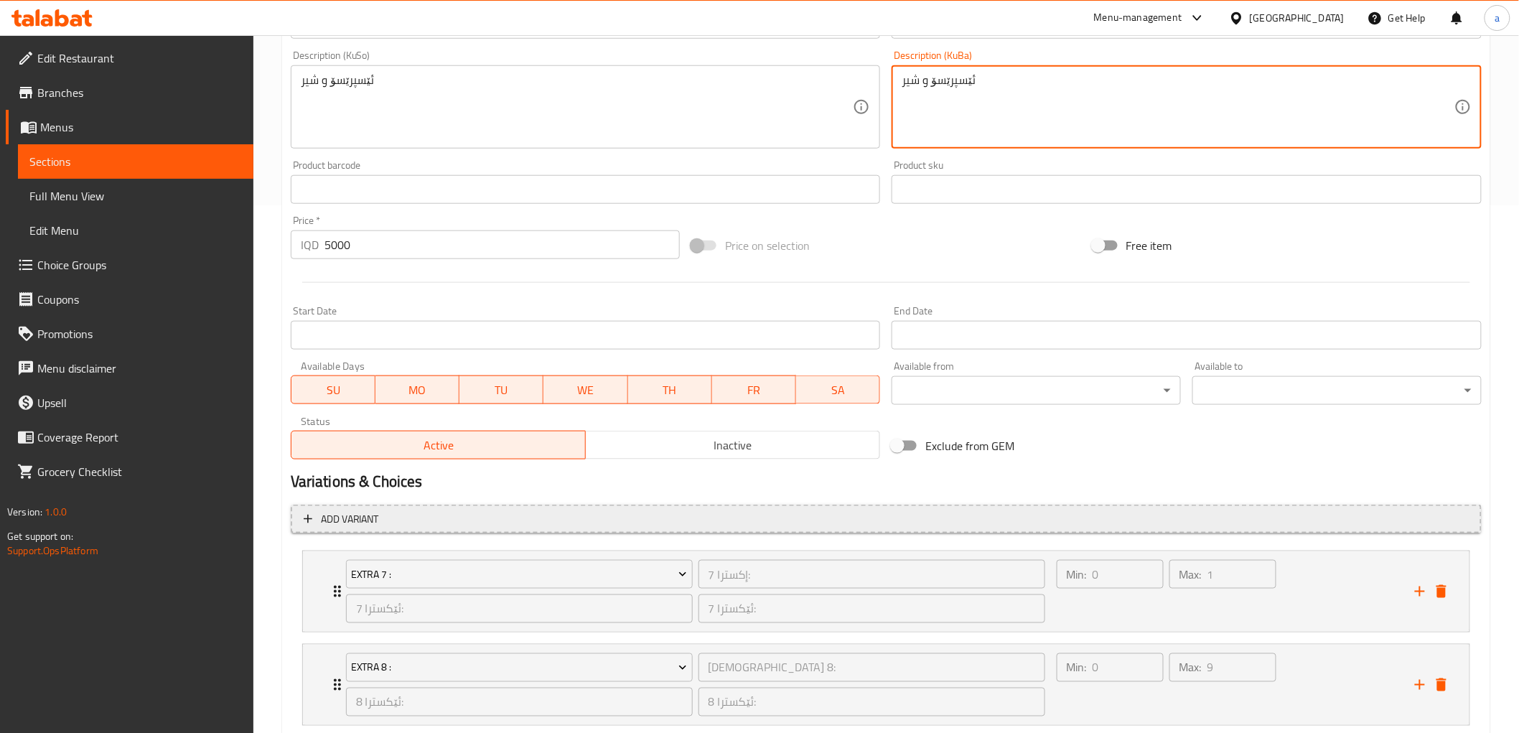
scroll to position [617, 0]
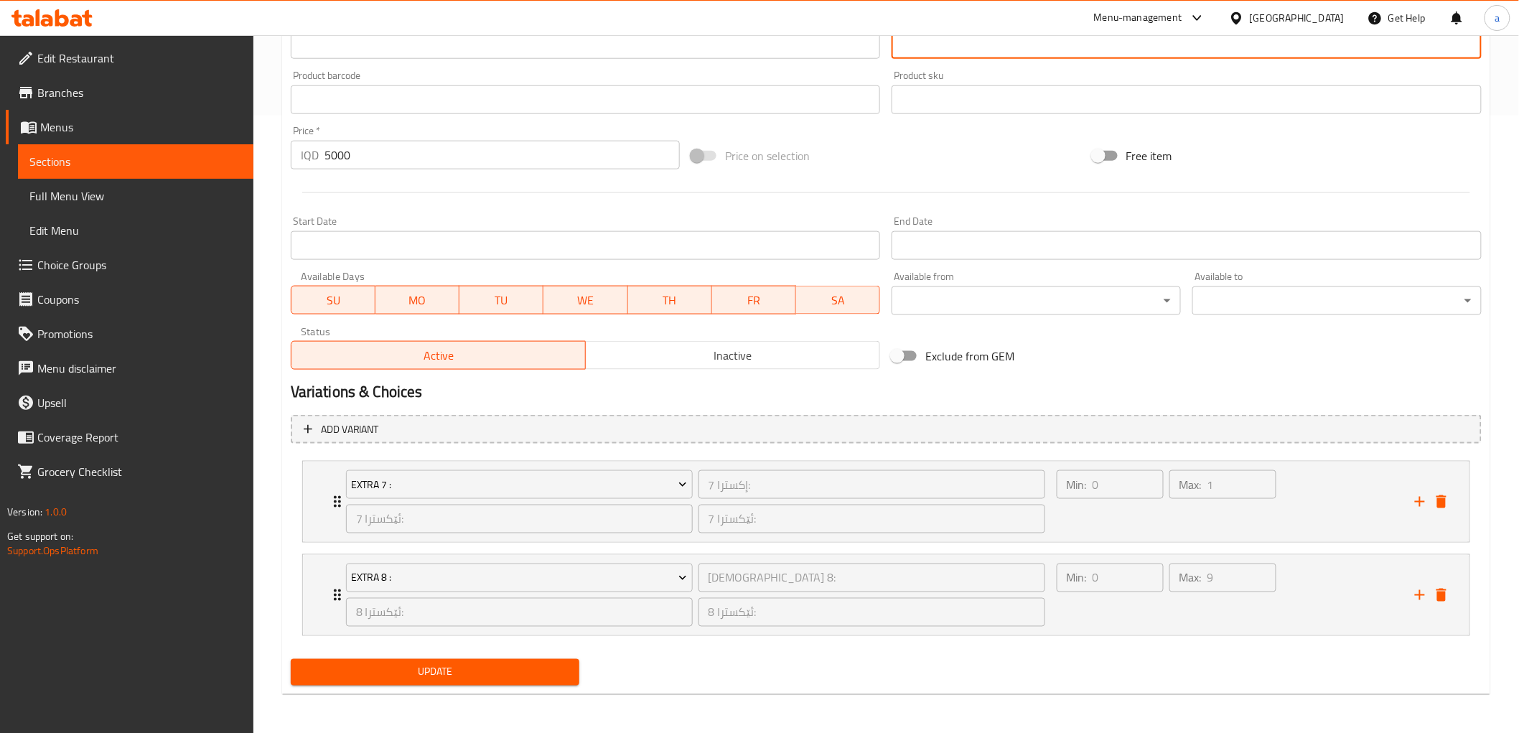
type textarea "ئێسپرێسۆ و شیر"
click at [480, 668] on span "Update" at bounding box center [435, 672] width 266 height 18
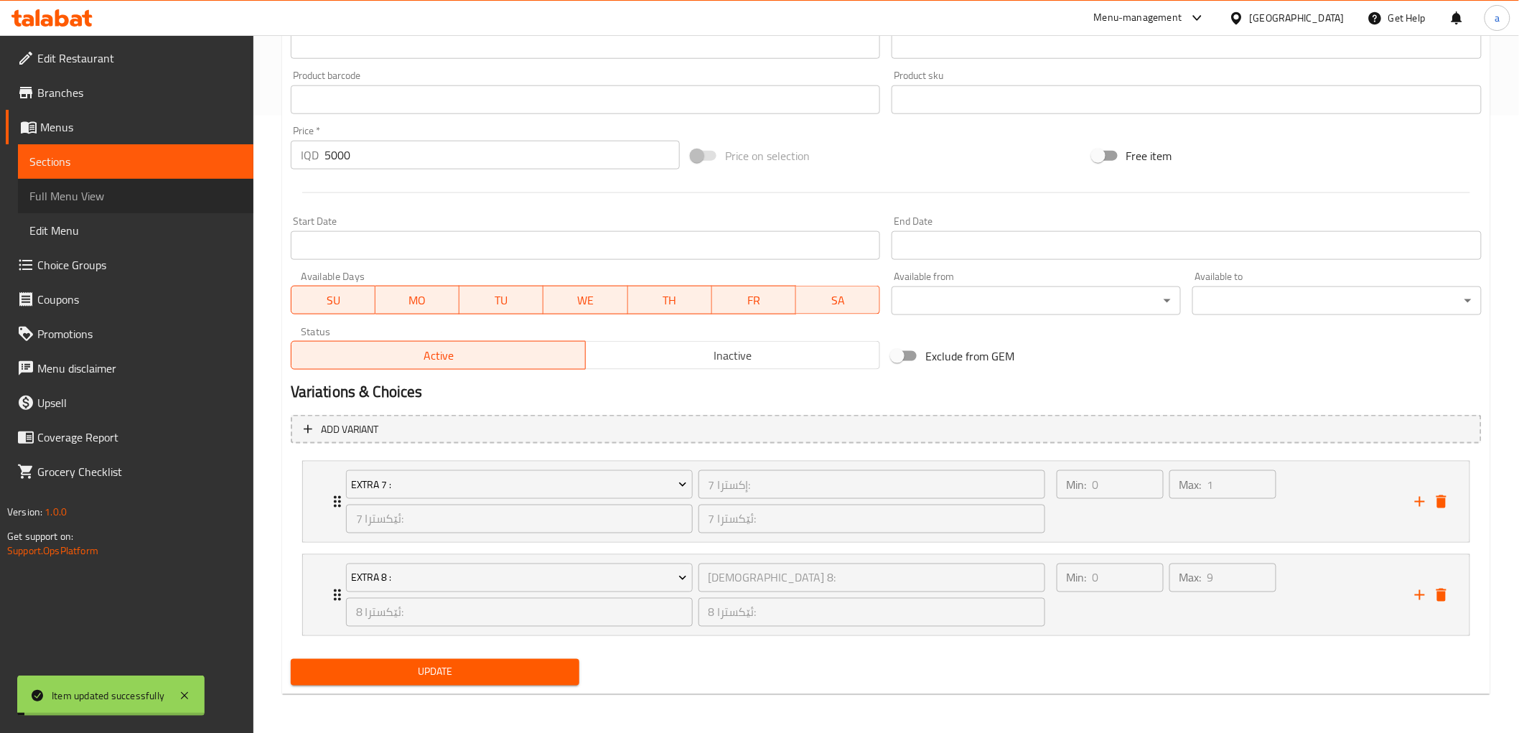
click at [112, 202] on span "Full Menu View" at bounding box center [135, 195] width 212 height 17
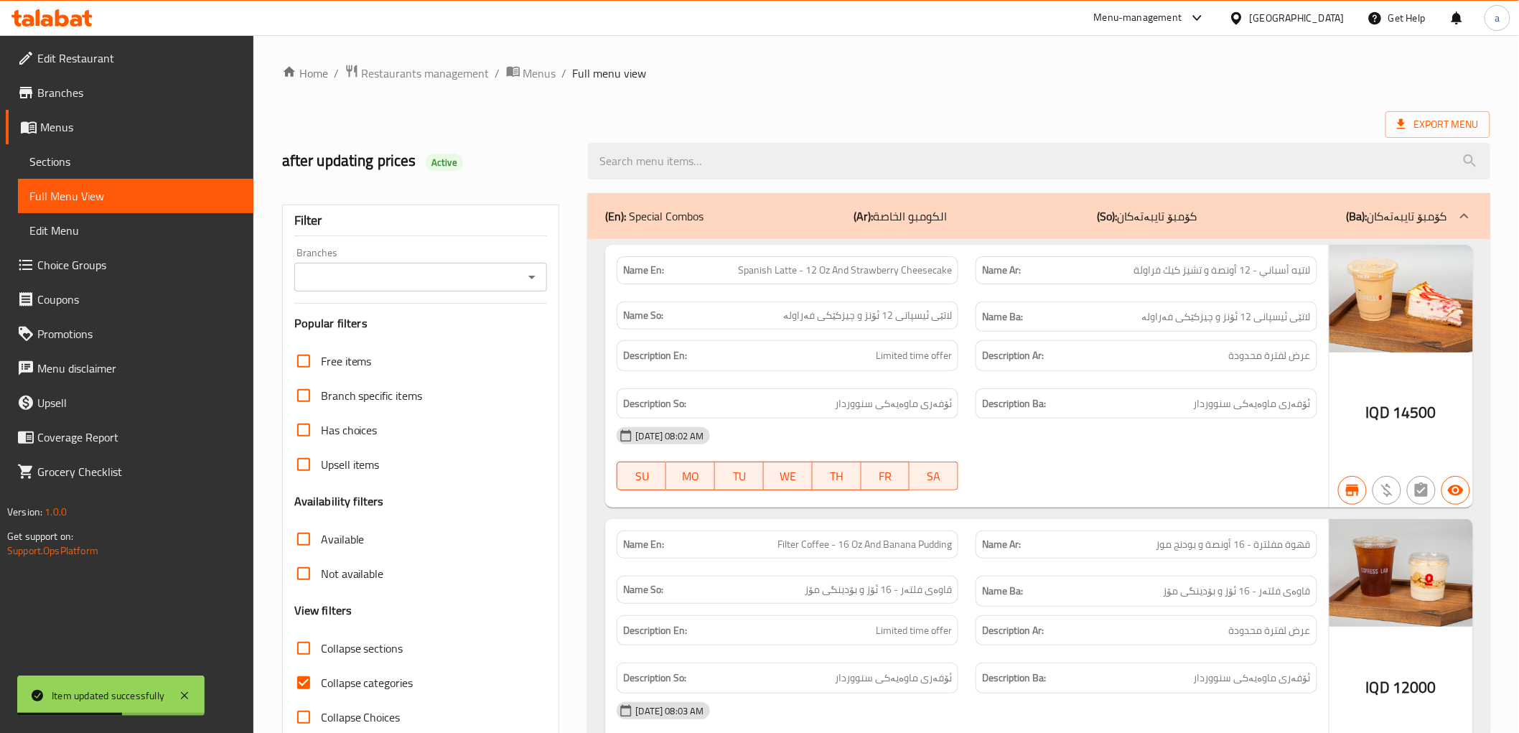
click at [470, 288] on div "Branches" at bounding box center [420, 277] width 253 height 29
click at [530, 274] on icon "Open" at bounding box center [531, 276] width 17 height 17
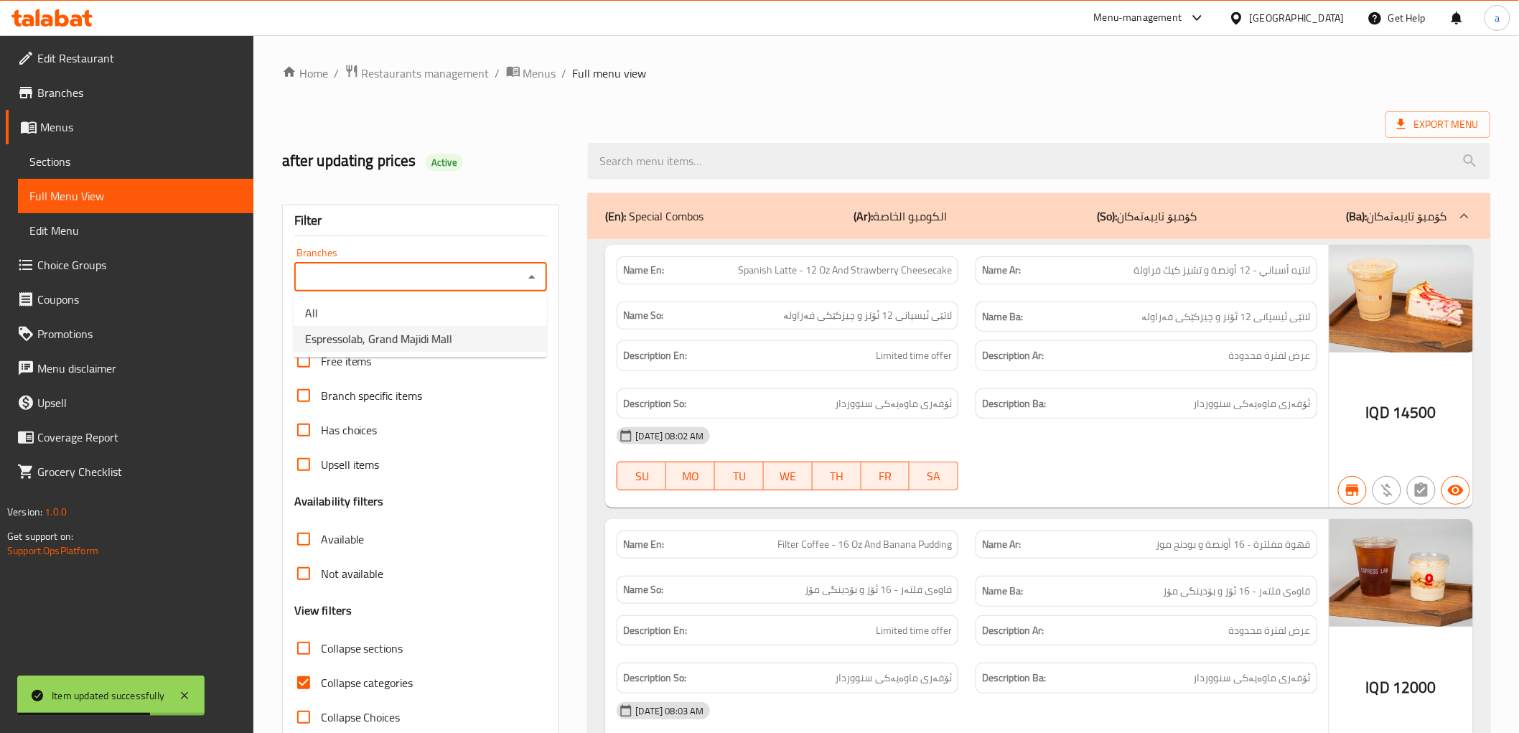
click at [468, 343] on li "Espressolab, Grand Majidi Mall" at bounding box center [420, 339] width 253 height 26
type input "Espressolab, Grand Majidi Mall"
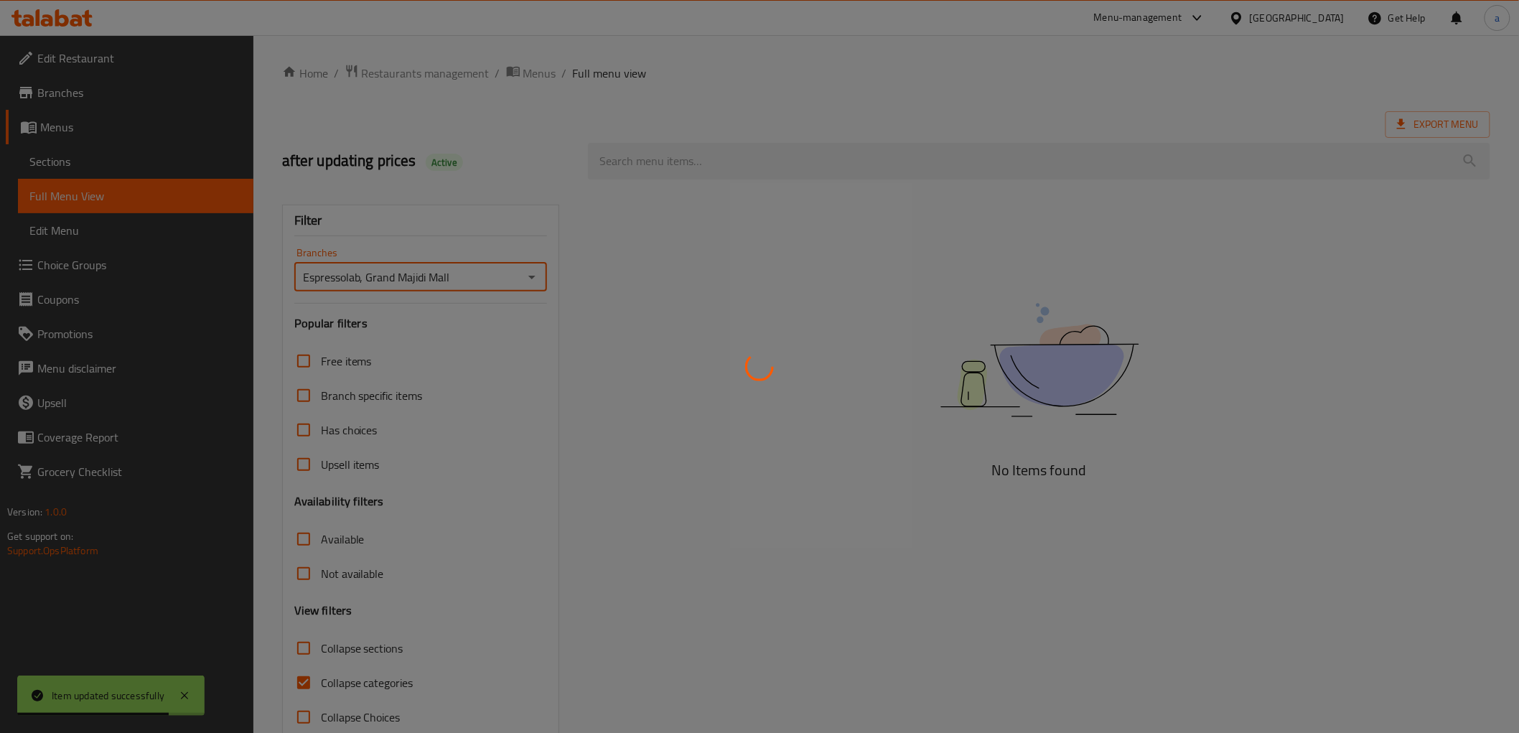
click at [724, 156] on div at bounding box center [759, 366] width 1519 height 733
click at [729, 159] on div at bounding box center [759, 366] width 1519 height 733
click at [678, 166] on div at bounding box center [759, 366] width 1519 height 733
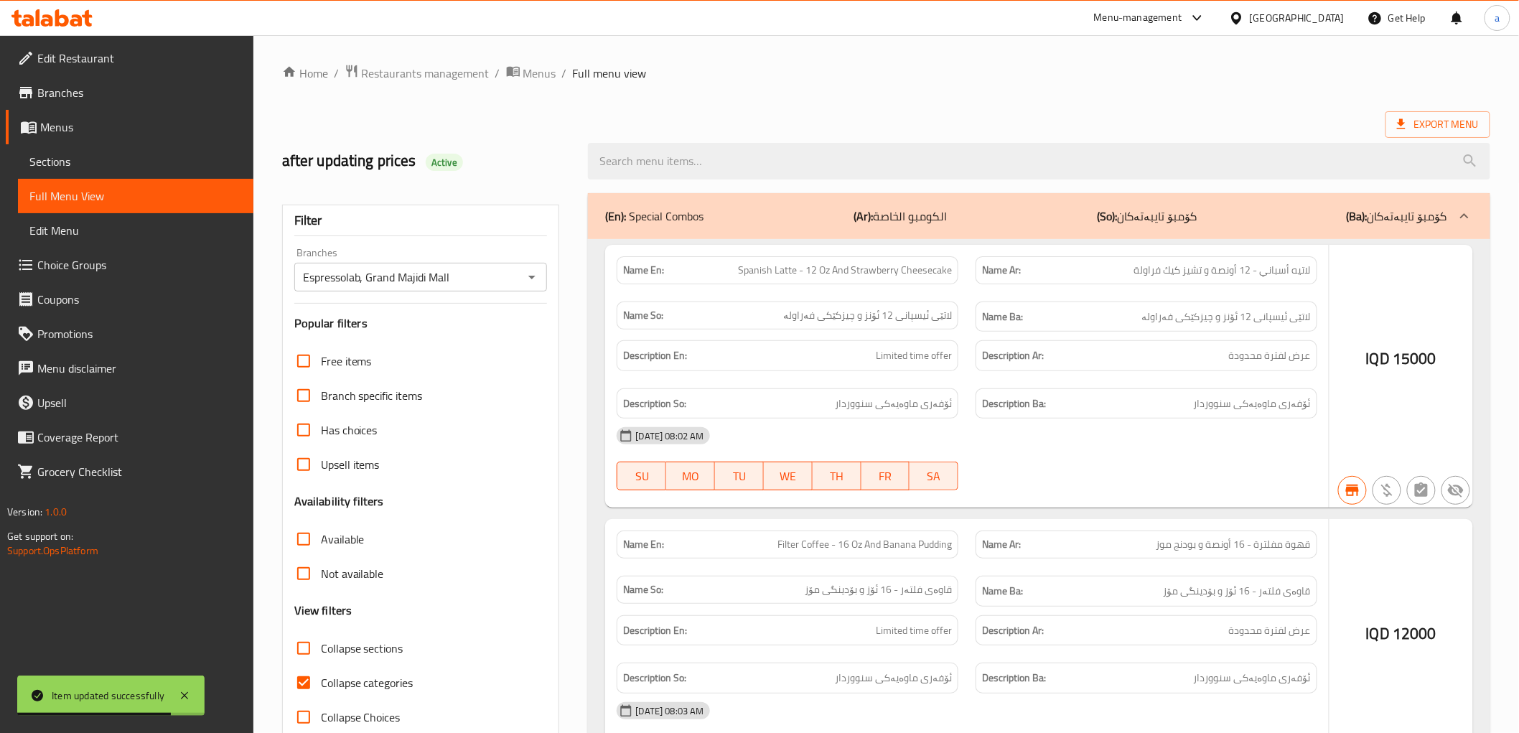
drag, startPoint x: 787, startPoint y: 108, endPoint x: 938, endPoint y: 167, distance: 162.1
click at [788, 108] on div at bounding box center [759, 366] width 1519 height 733
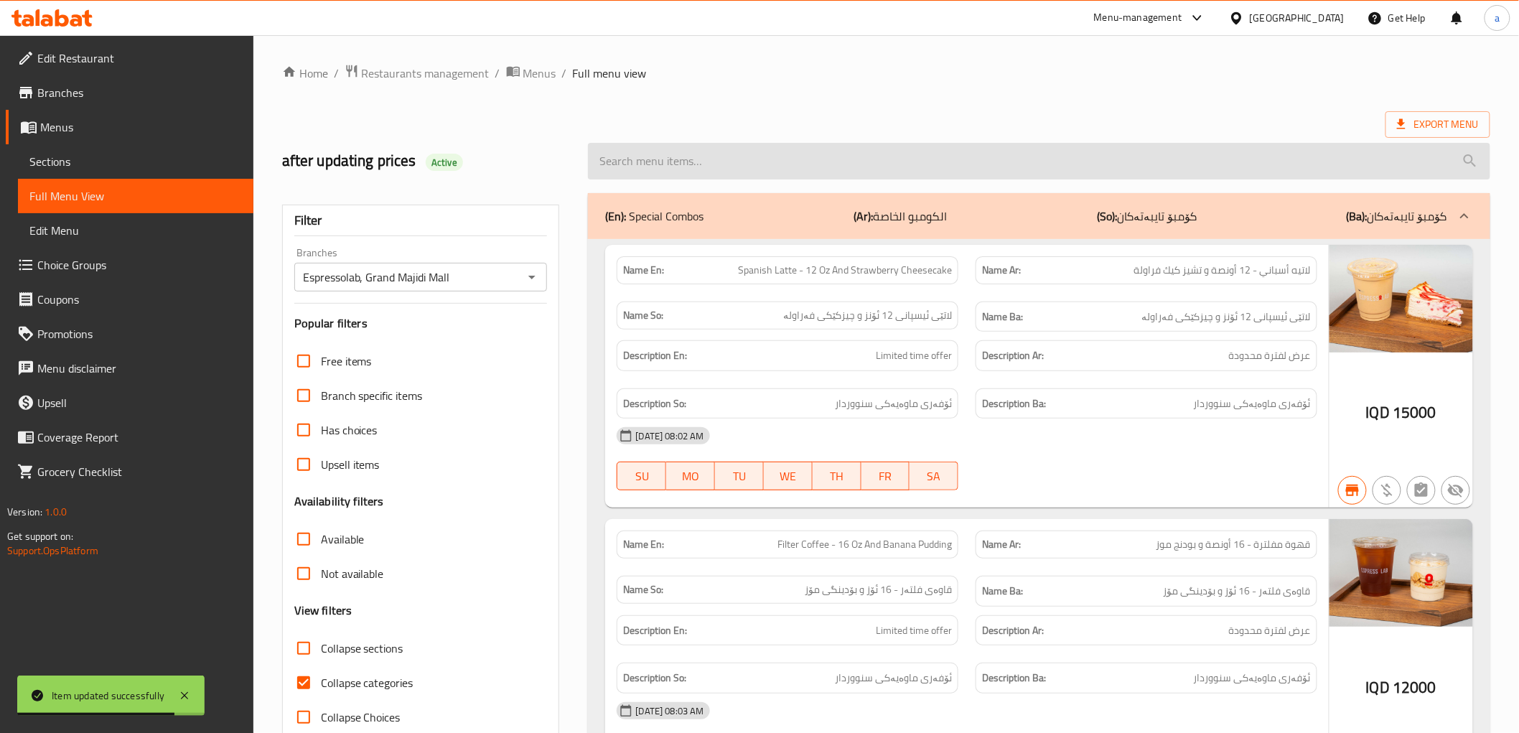
click at [937, 160] on input "search" at bounding box center [1039, 161] width 902 height 37
paste input "Cortado - 8 Oz"
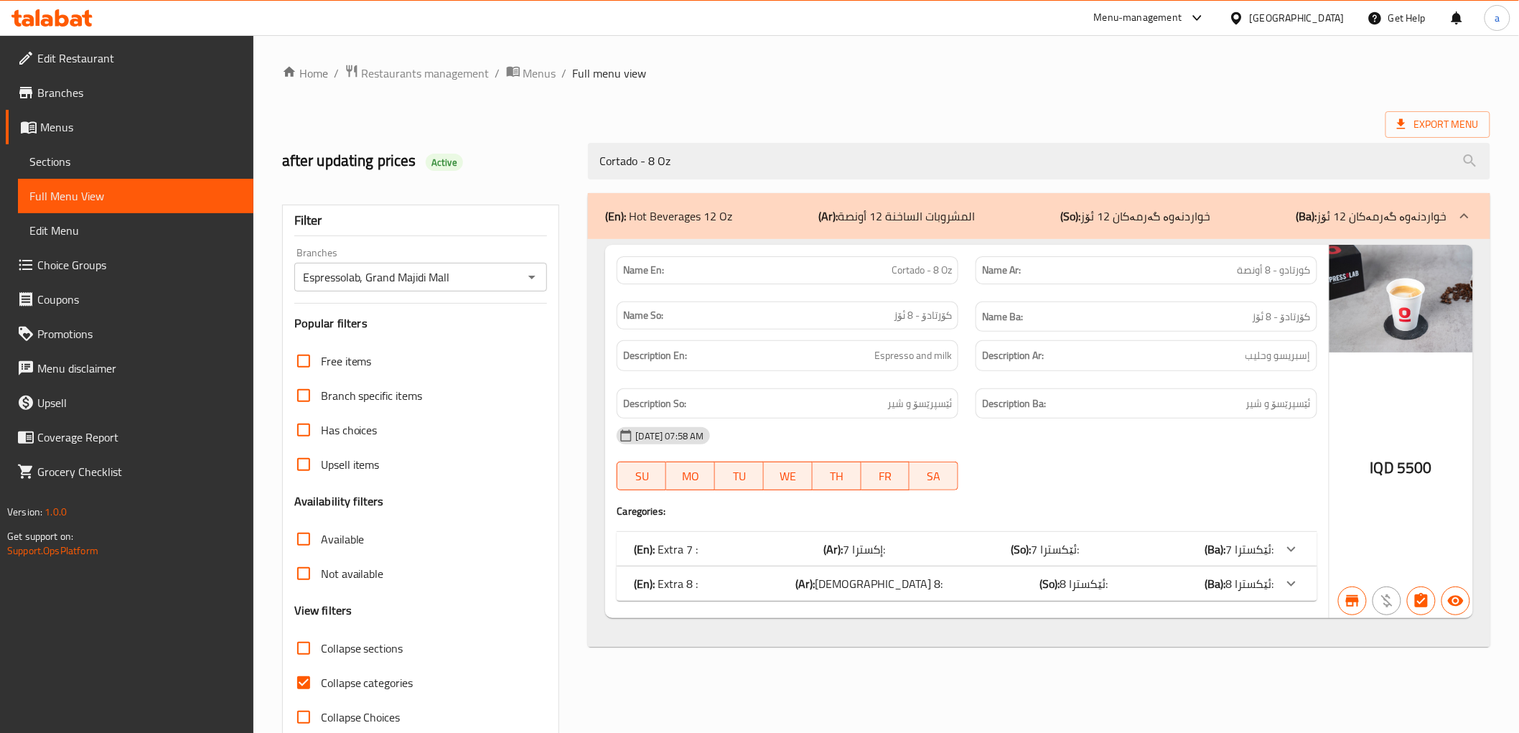
type input "Cortado - 8 Oz"
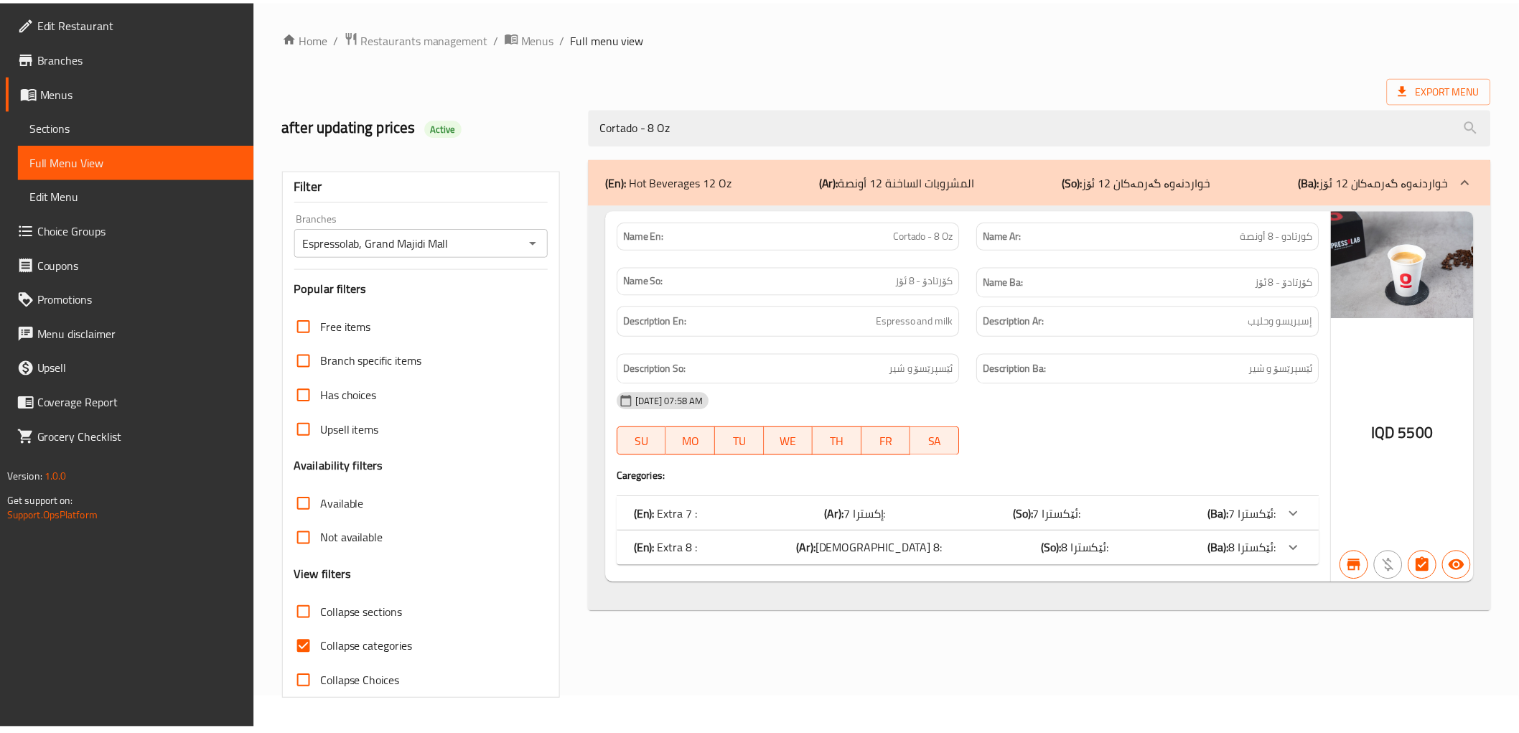
scroll to position [31, 0]
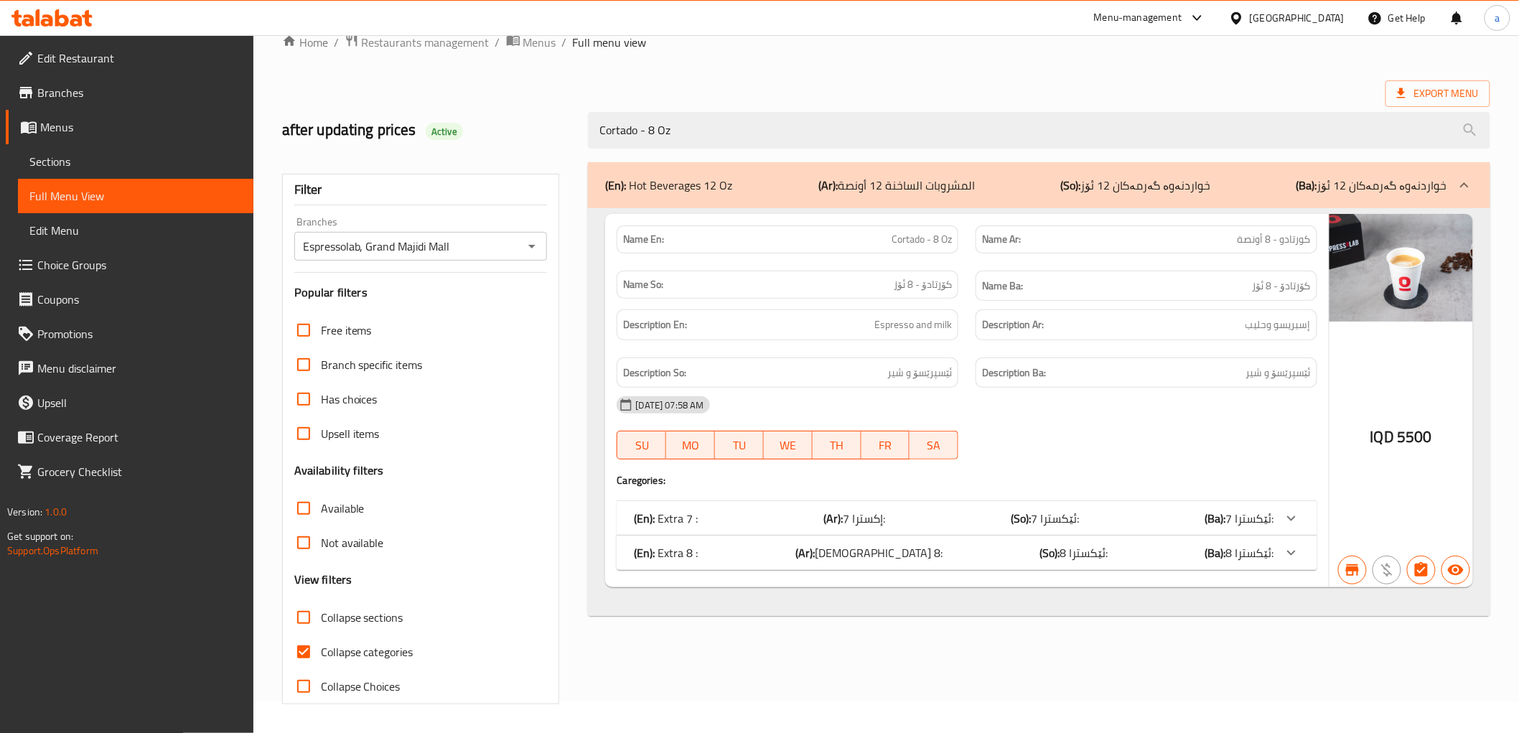
click at [1158, 439] on div "25-07-2024 07:58 AM SU MO TU WE TH FR SA" at bounding box center [966, 428] width 717 height 80
click at [148, 168] on span "Sections" at bounding box center [135, 161] width 212 height 17
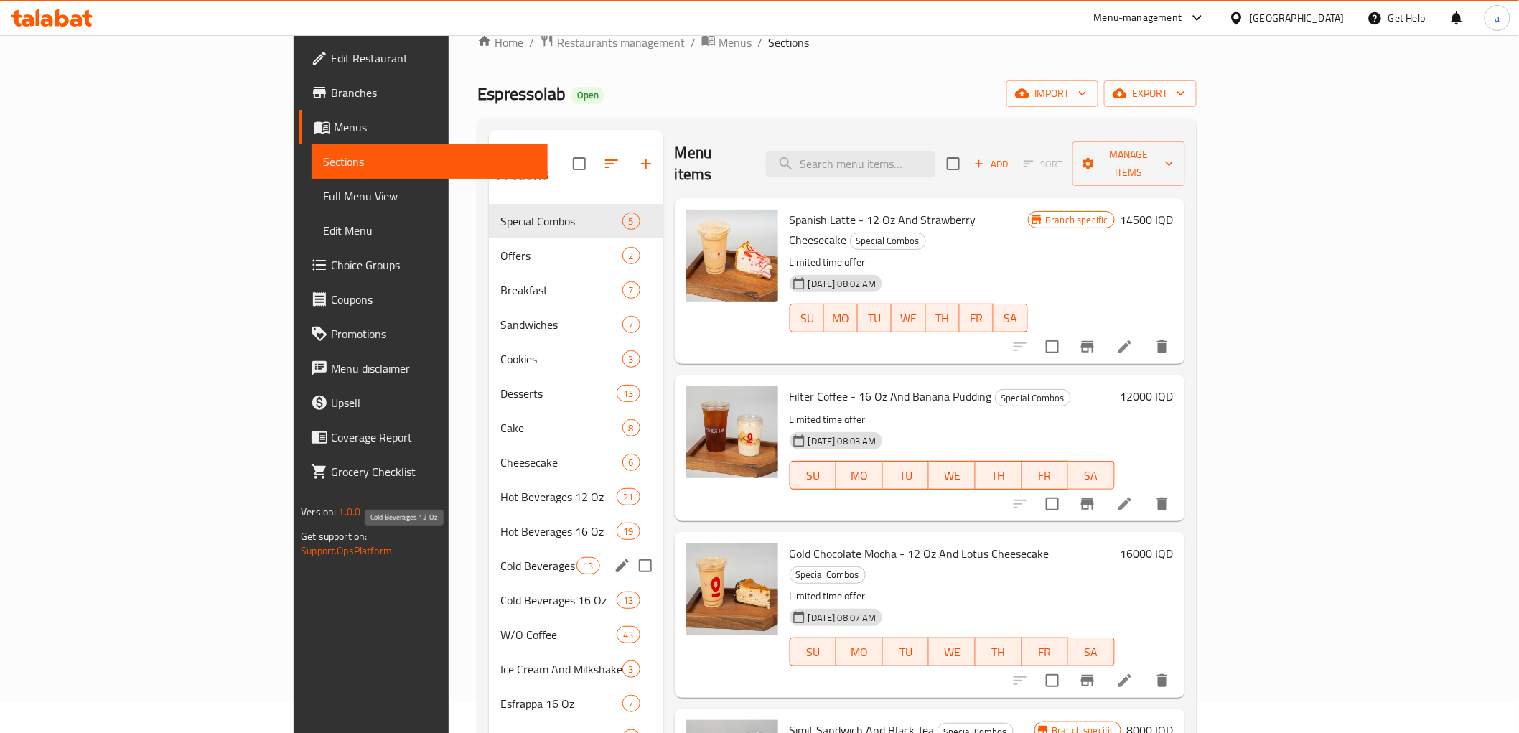
click at [500, 557] on span "Cold Beverages 12 Oz" at bounding box center [538, 565] width 76 height 17
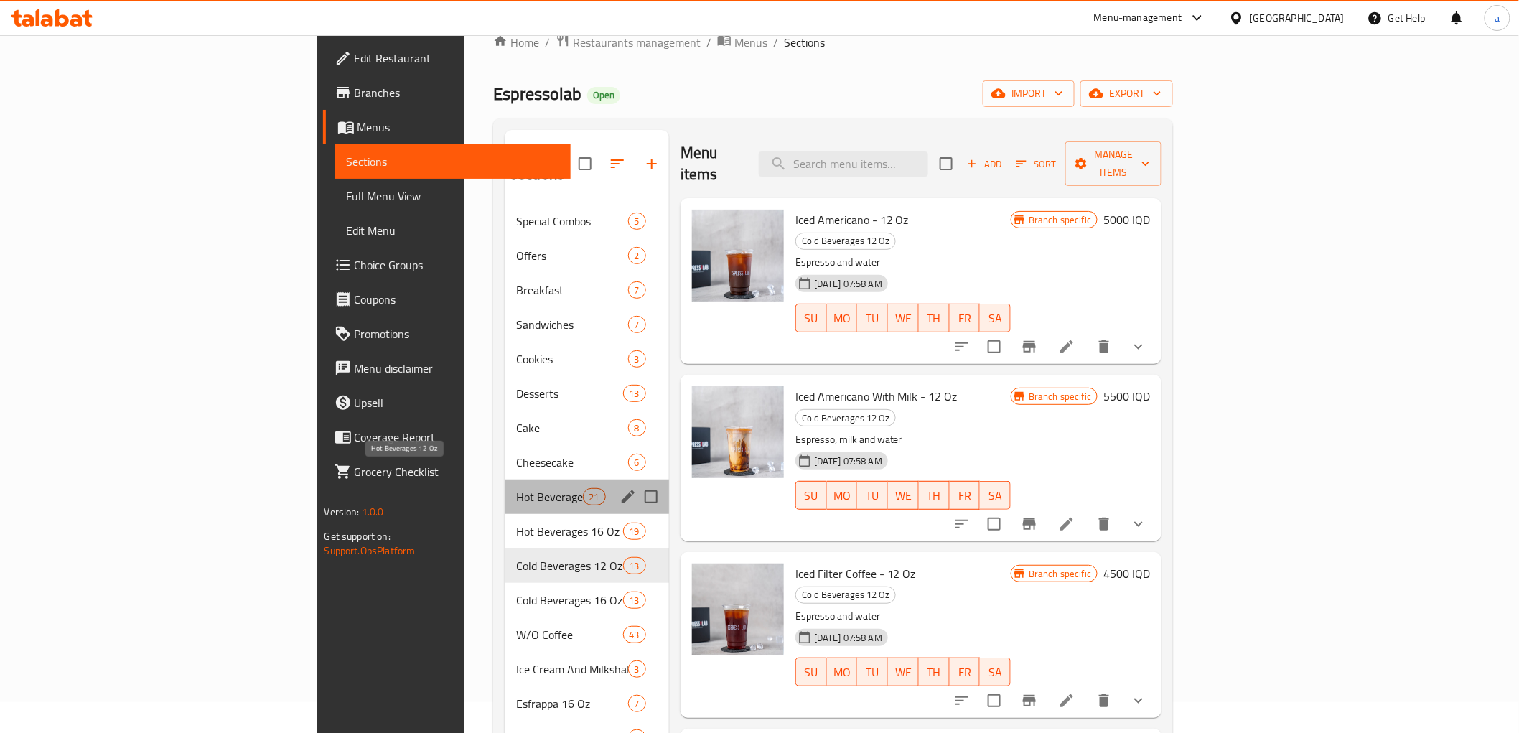
click at [516, 488] on span "Hot Beverages 12 Oz" at bounding box center [549, 496] width 67 height 17
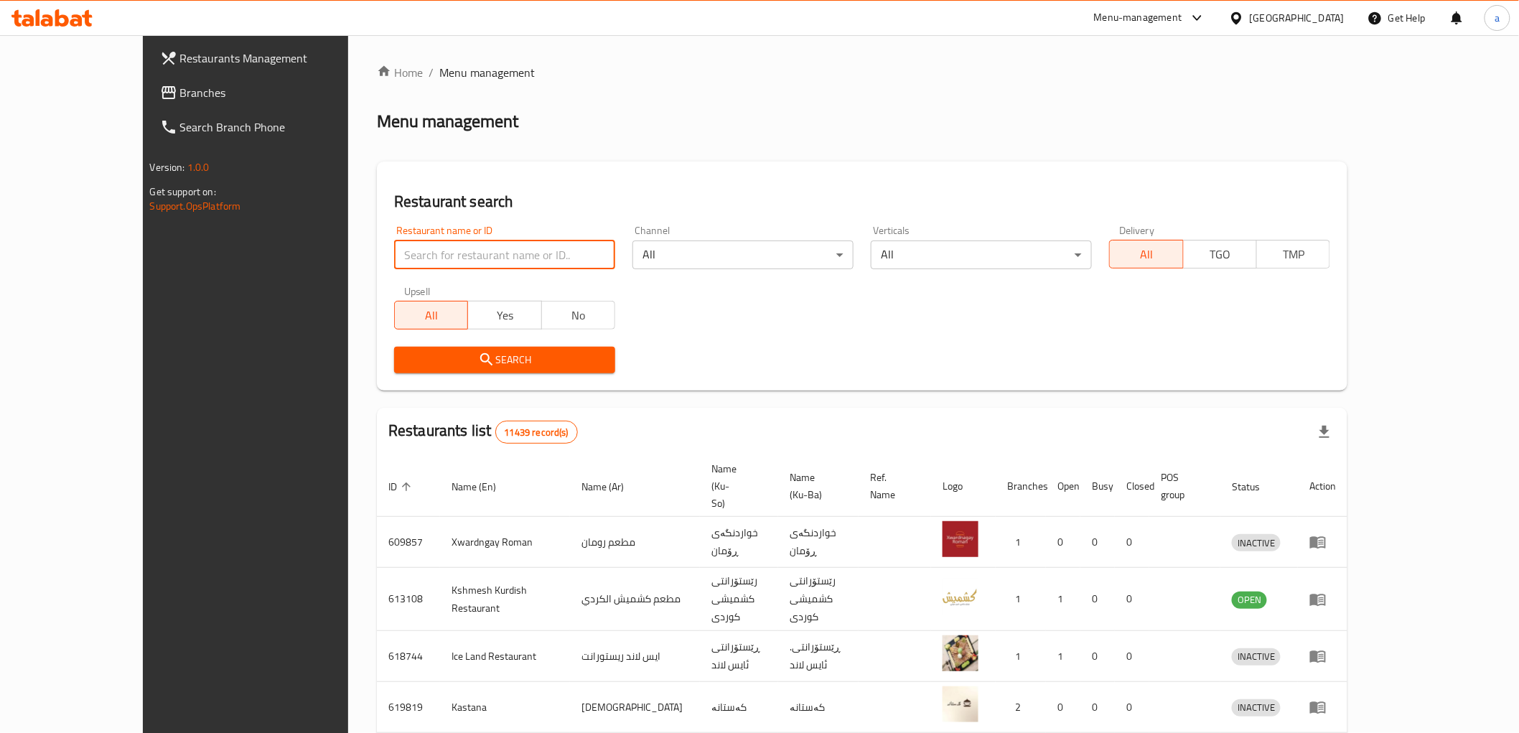
click at [497, 262] on input "search" at bounding box center [504, 254] width 221 height 29
paste input "725694"
type input "725694"
click at [180, 88] on span "Branches" at bounding box center [282, 92] width 205 height 17
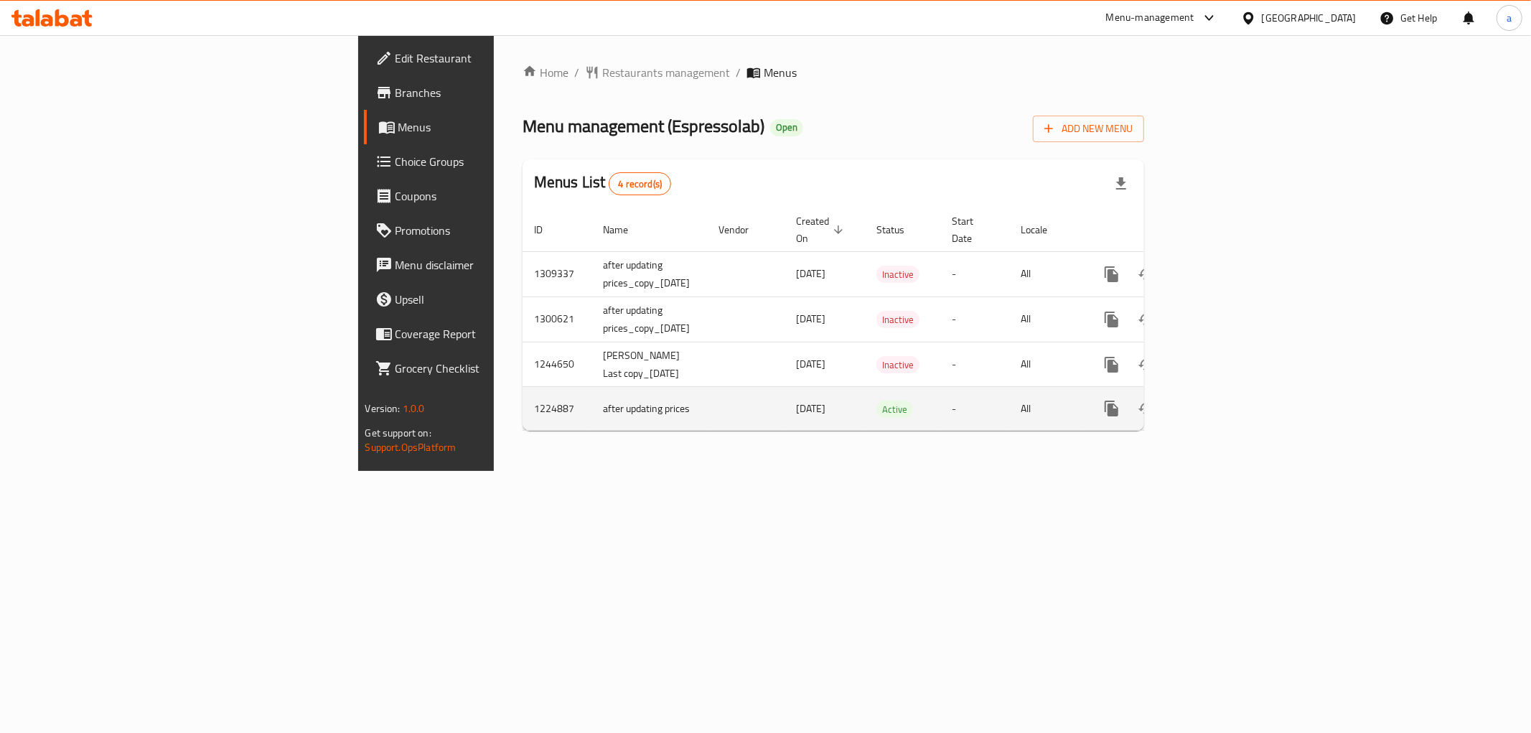
click at [1224, 400] on icon "enhanced table" at bounding box center [1215, 408] width 17 height 17
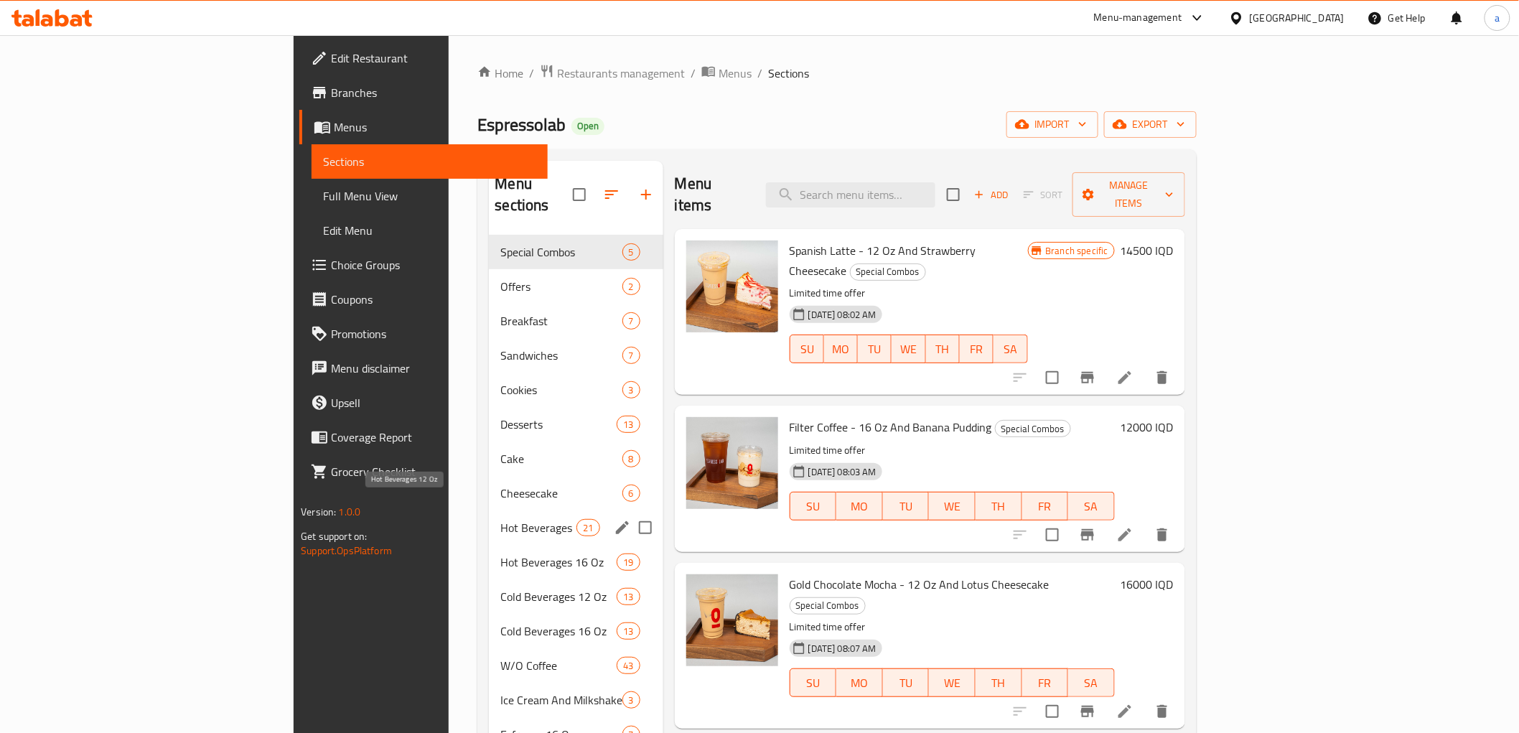
click at [500, 519] on span "Hot Beverages 12 Oz" at bounding box center [538, 527] width 76 height 17
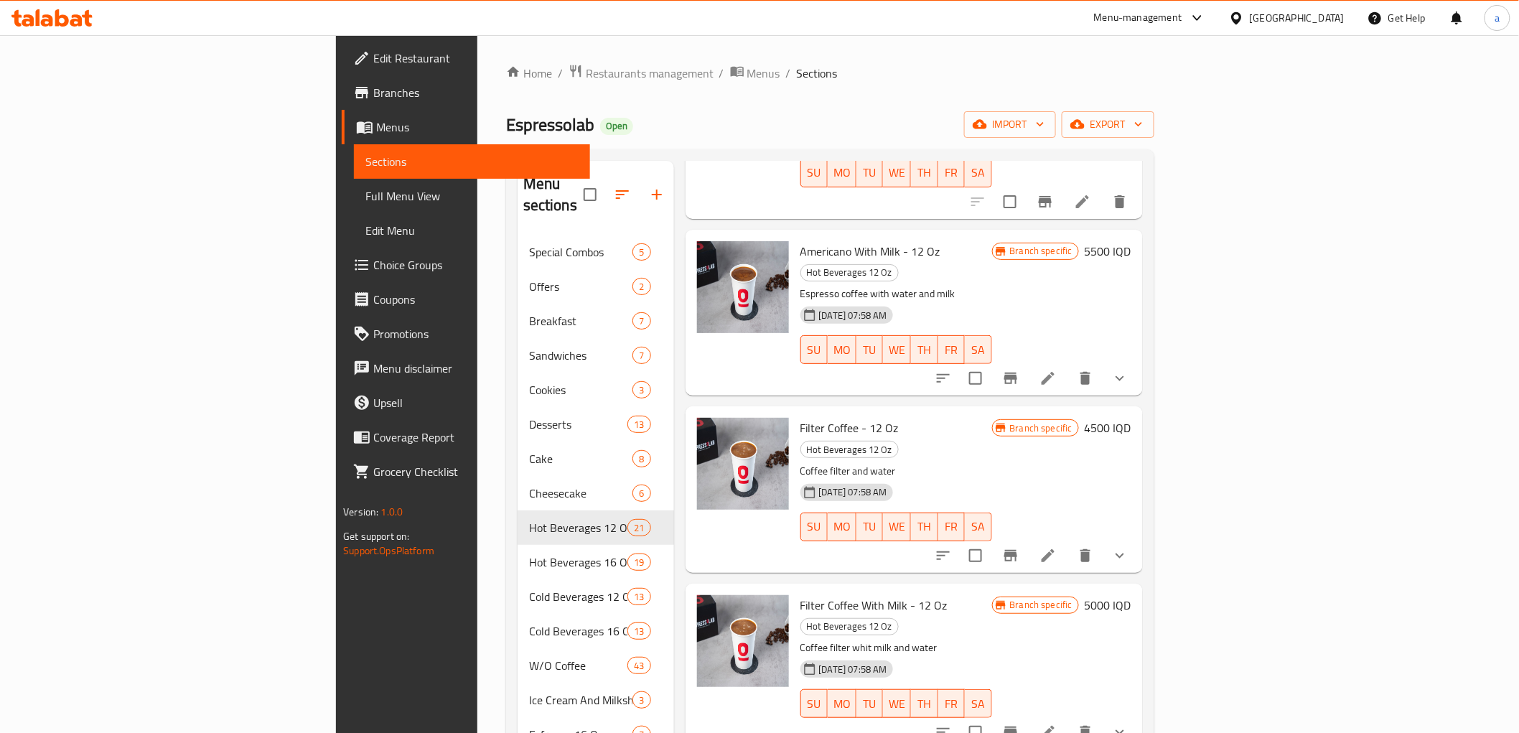
scroll to position [718, 0]
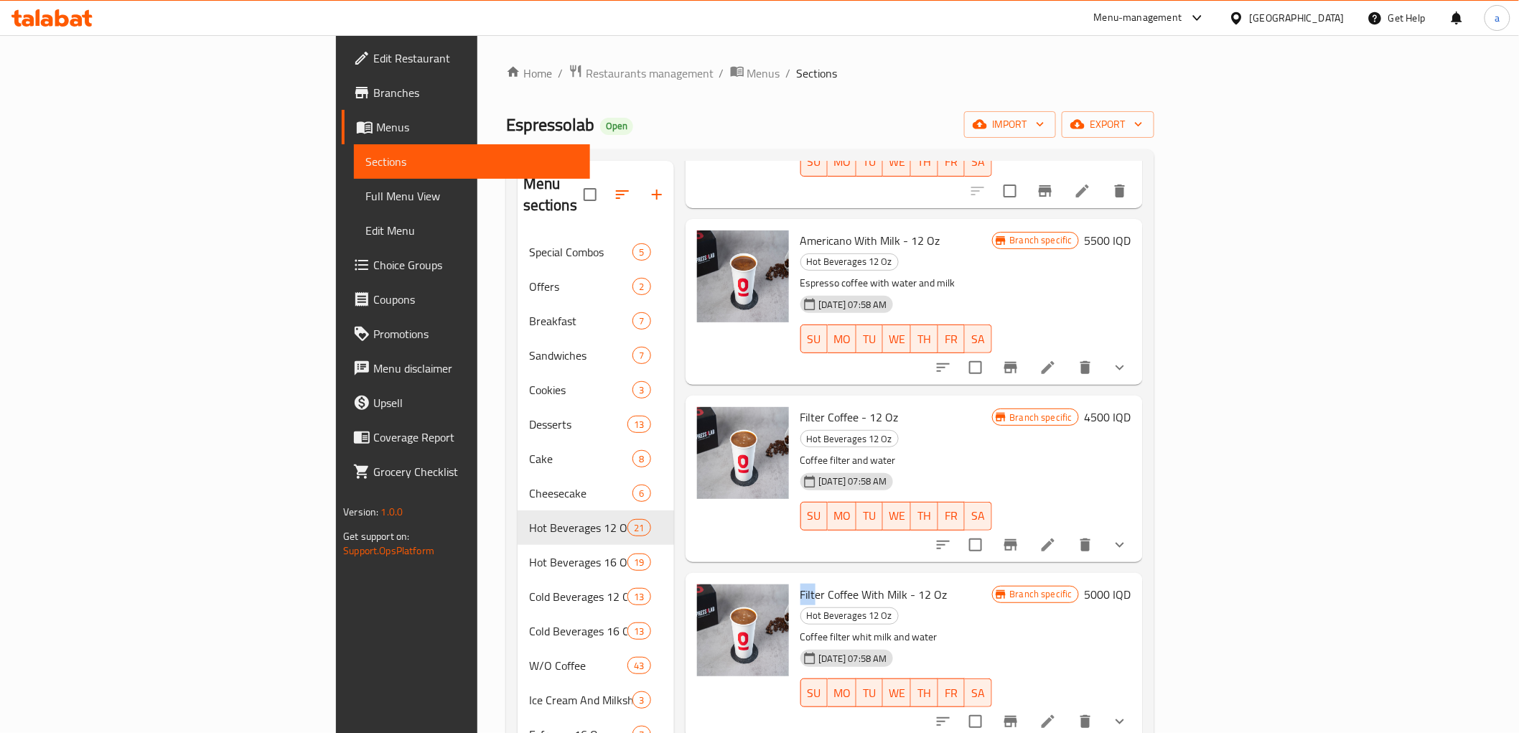
drag, startPoint x: 715, startPoint y: 449, endPoint x: 734, endPoint y: 454, distance: 19.3
click at [800, 584] on span "Filter Coffee With Milk - 12 Oz" at bounding box center [873, 595] width 147 height 22
click at [992, 584] on h6 "Filter Coffee With Milk - 12 Oz Hot Beverages 12 Oz" at bounding box center [896, 604] width 192 height 40
click at [1057, 713] on icon at bounding box center [1047, 721] width 17 height 17
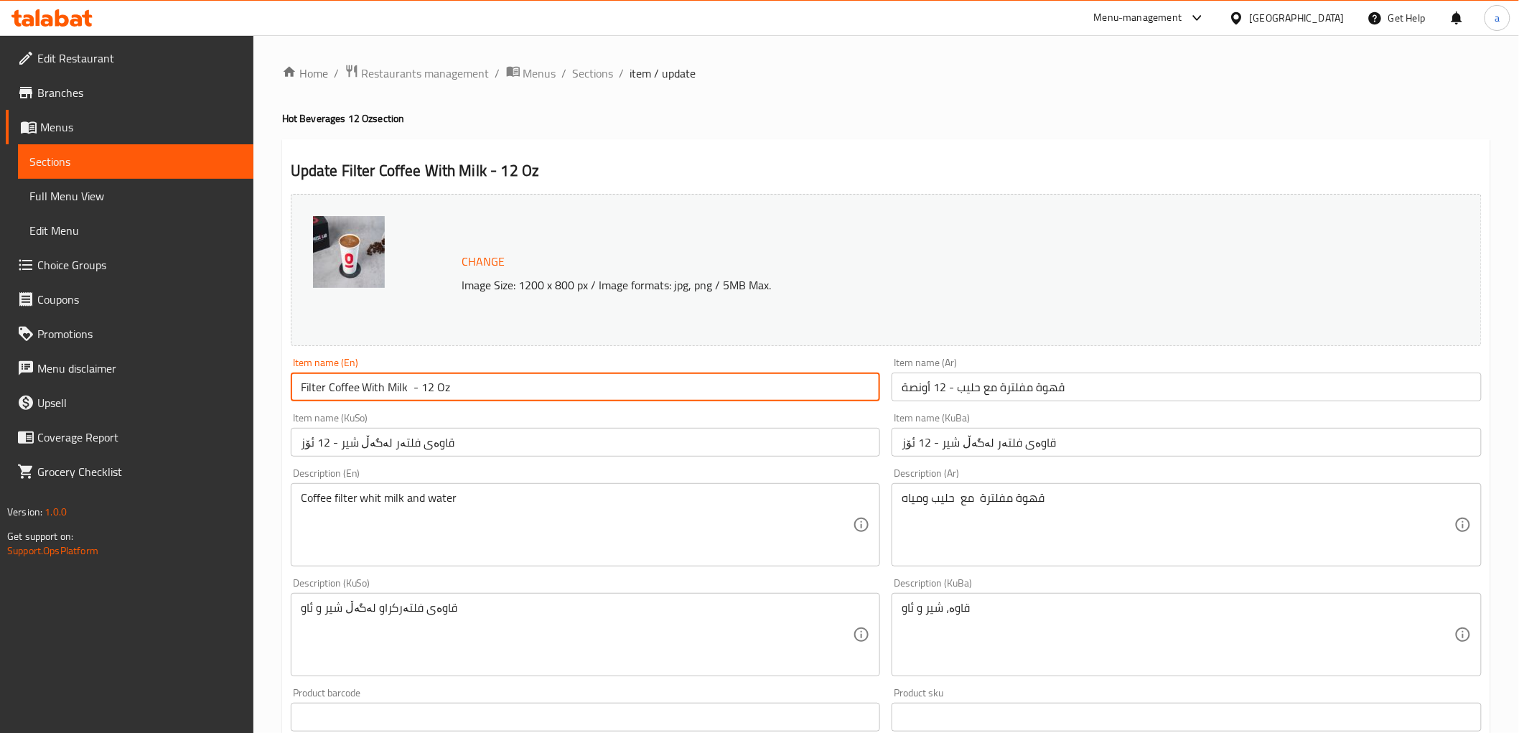
drag, startPoint x: 350, startPoint y: 388, endPoint x: 288, endPoint y: 377, distance: 63.4
click at [288, 377] on div "Item name (En) Filter Coffee With Milk - 12 Oz Item name (En)" at bounding box center [586, 379] width 602 height 55
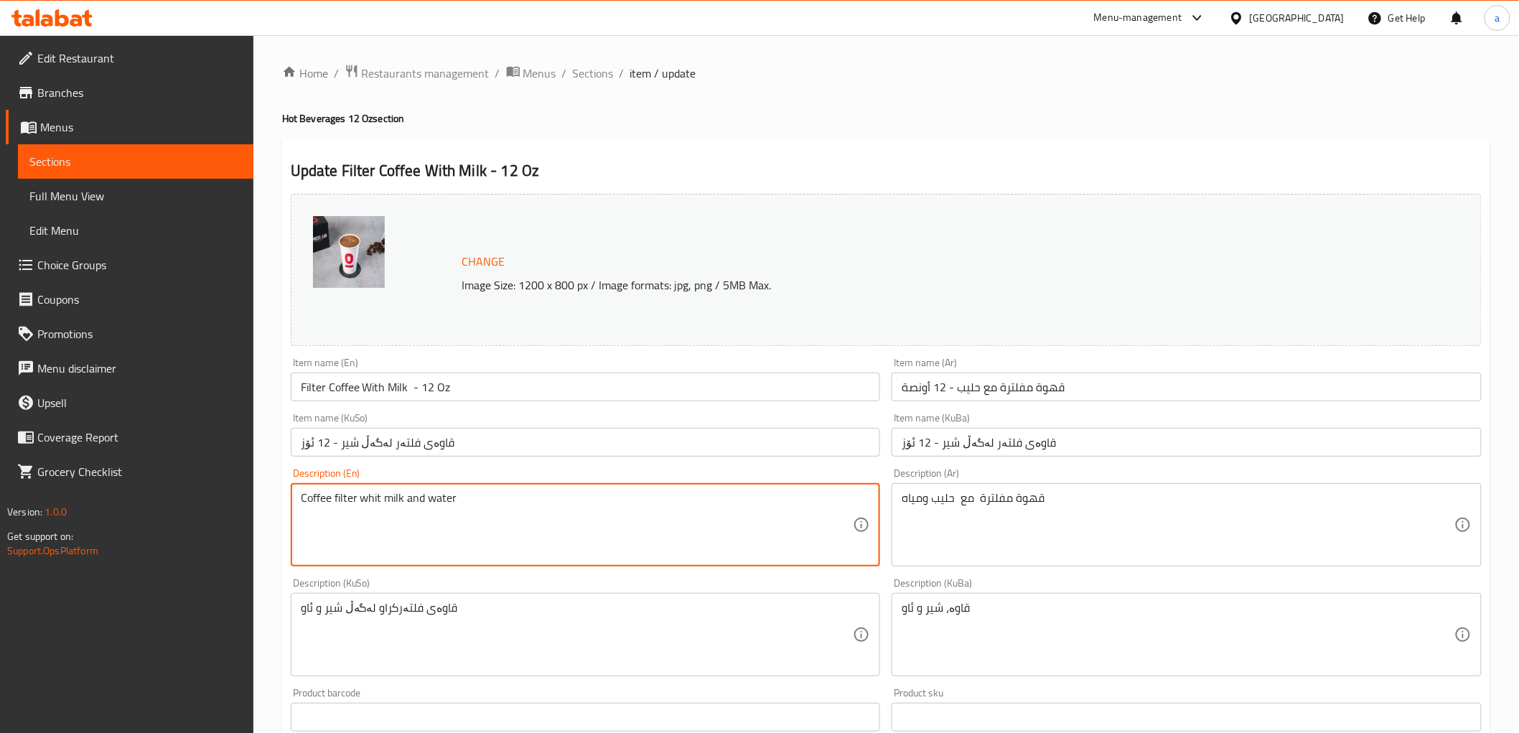
drag, startPoint x: 357, startPoint y: 498, endPoint x: 267, endPoint y: 495, distance: 89.8
paste textarea "Filter Coffee"
click at [371, 498] on textarea "Filter Coffee whit milk and water" at bounding box center [577, 525] width 553 height 68
click at [327, 496] on textarea "Filter Coffee with milk and water" at bounding box center [577, 525] width 553 height 68
type textarea "Filter coffee with milk and water"
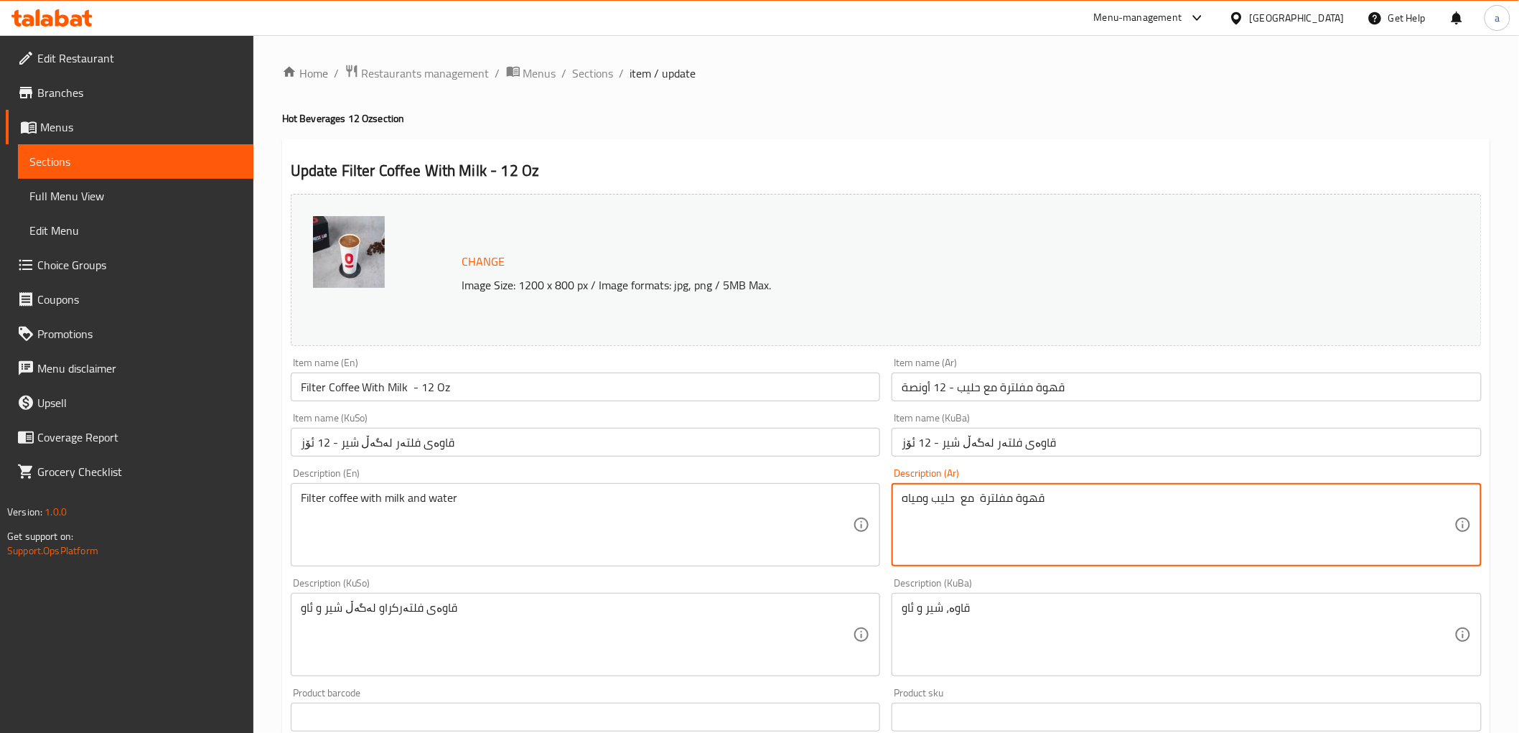
drag, startPoint x: 1050, startPoint y: 511, endPoint x: 976, endPoint y: 521, distance: 74.6
click at [976, 505] on textarea "قهوة مفلترة مع حليب ومياه" at bounding box center [1178, 525] width 553 height 68
click at [977, 504] on textarea "قهوة مفلترة مع حليب ومياه" at bounding box center [1178, 525] width 553 height 68
click at [953, 508] on textarea "قهوة مفلترة مع حليب ومياه" at bounding box center [1178, 525] width 553 height 68
click at [958, 508] on textarea "قهوة مفلترة مع حليب ومياه" at bounding box center [1178, 525] width 553 height 68
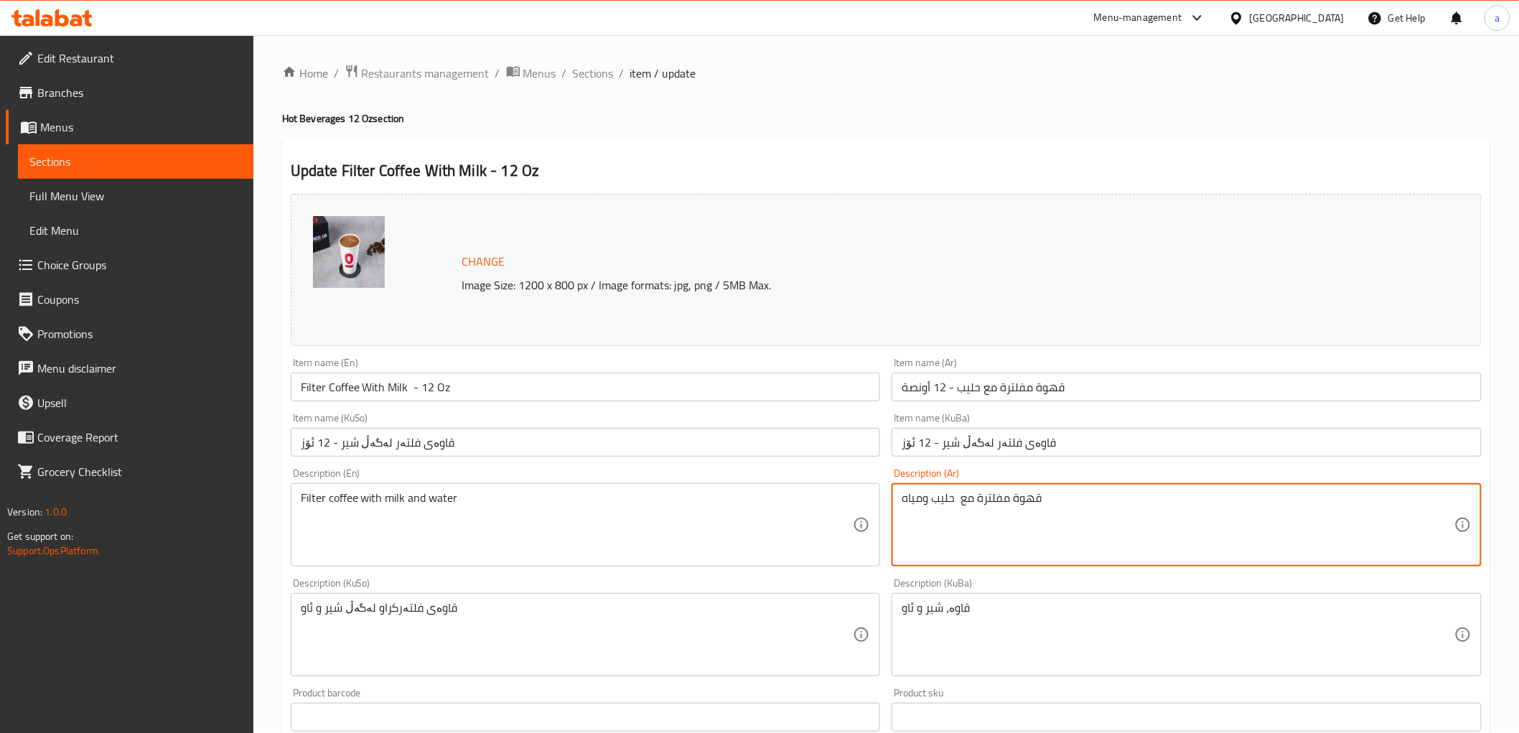
click at [964, 500] on textarea "قهوة مفلترة مع حليب ومياه" at bounding box center [1178, 525] width 553 height 68
paste textarea
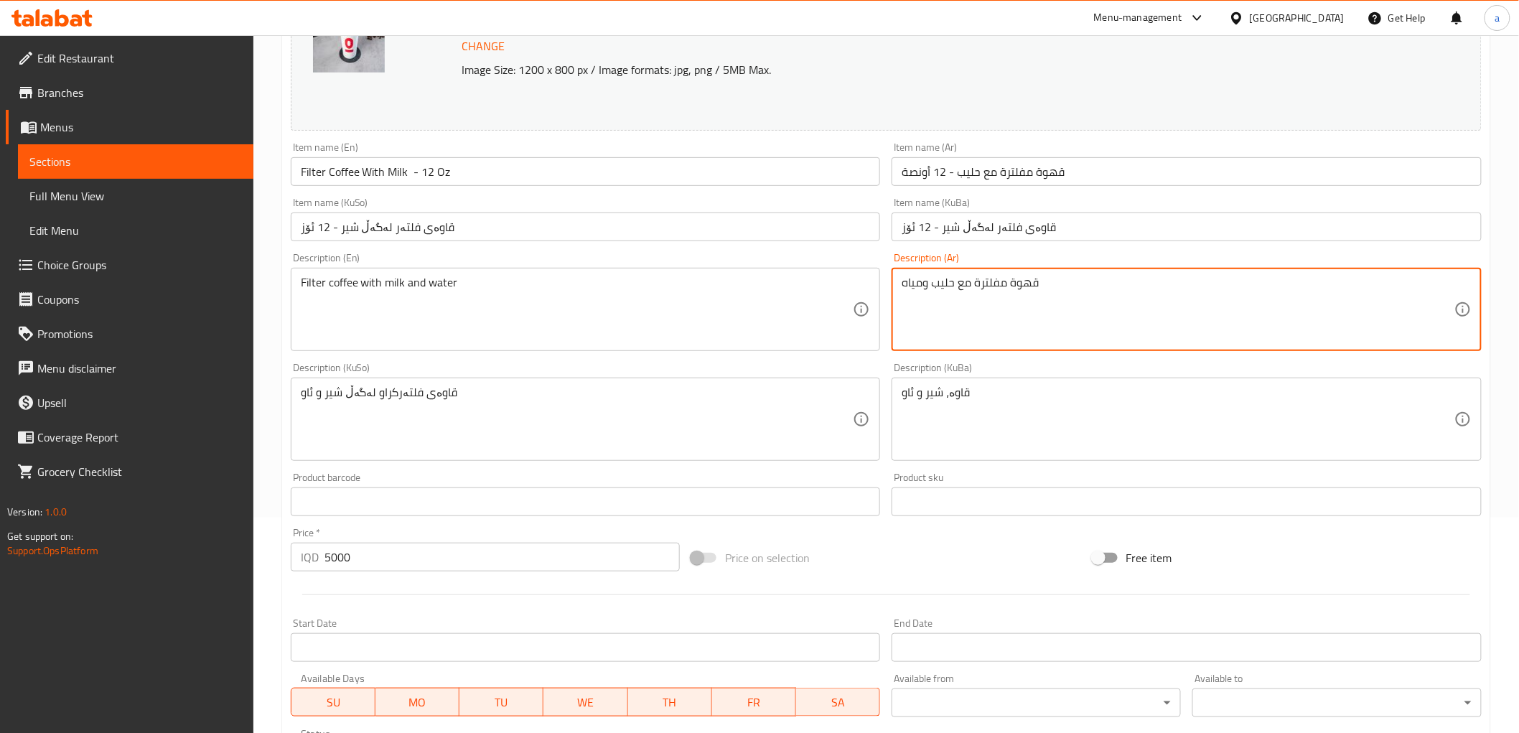
scroll to position [239, 0]
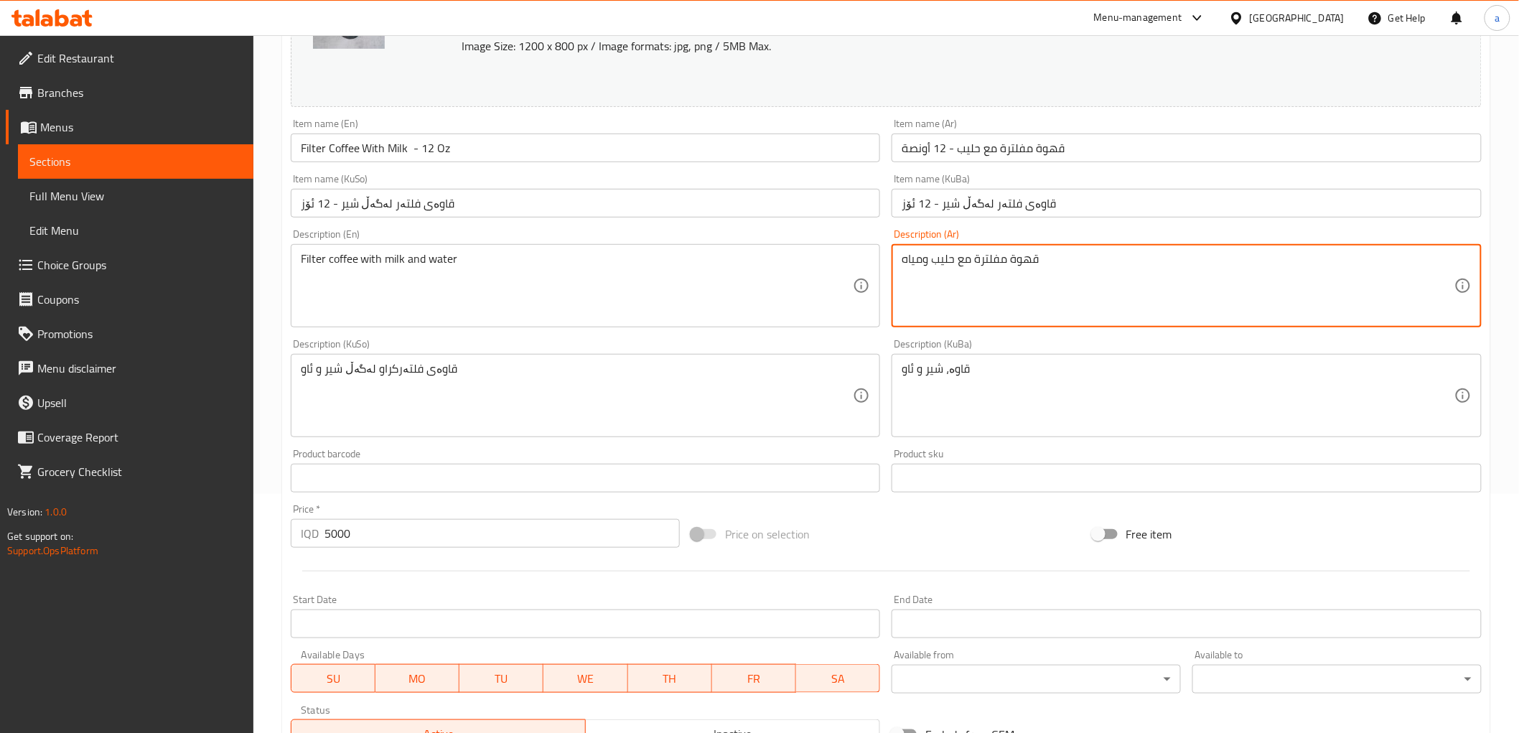
type textarea "قهوة مفلترة مع حليب ومياه"
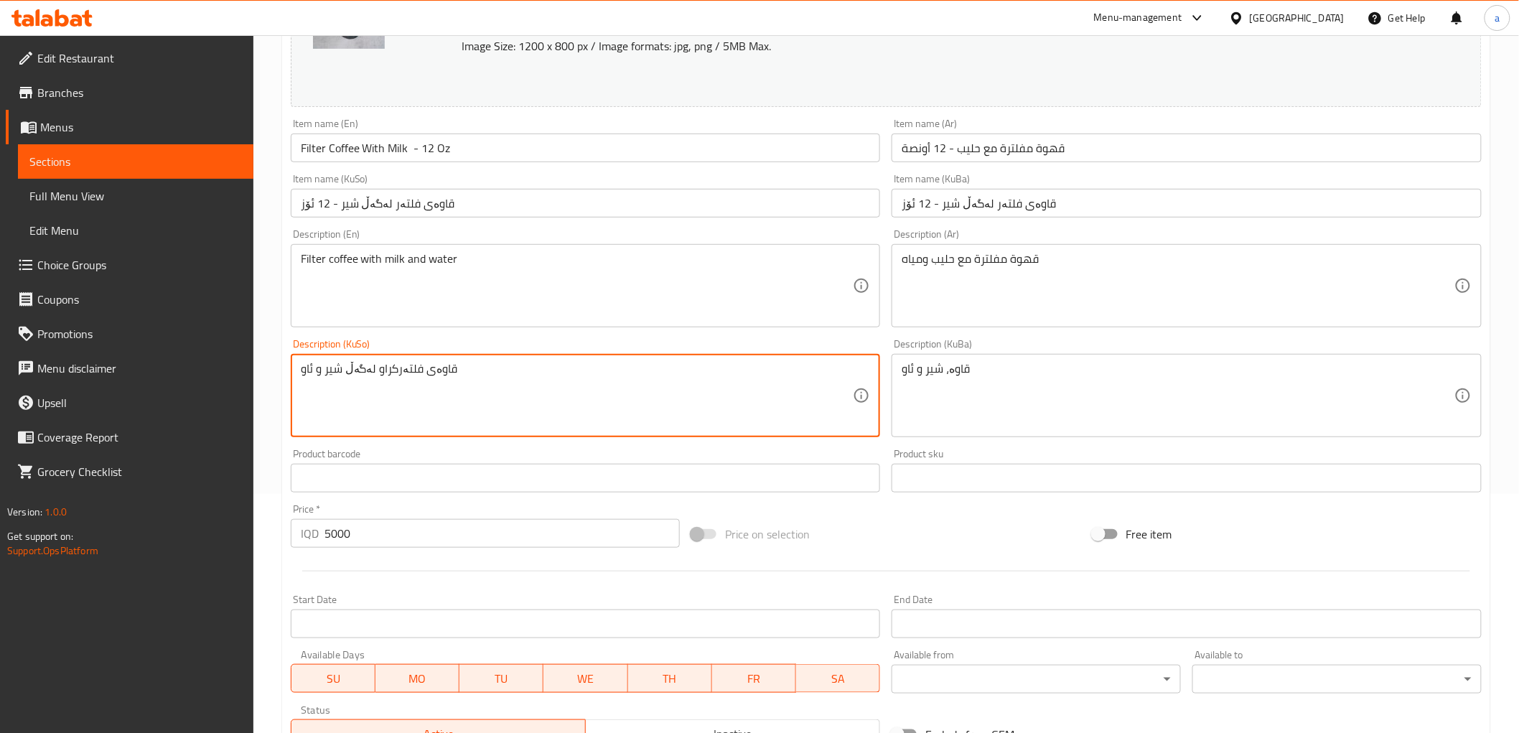
drag, startPoint x: 526, startPoint y: 391, endPoint x: 256, endPoint y: 345, distance: 274.5
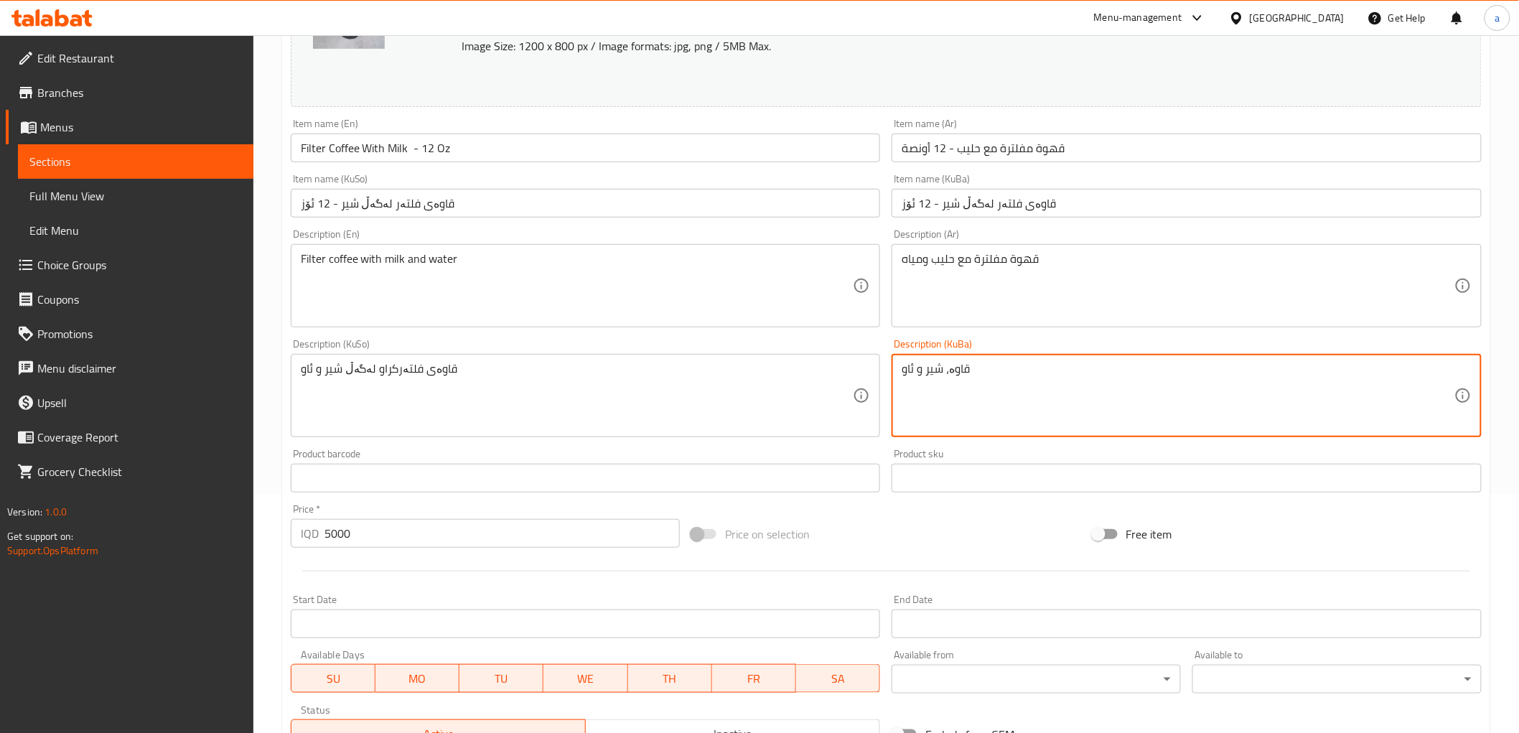
paste textarea "ی فلتەرکراو لەگەڵ"
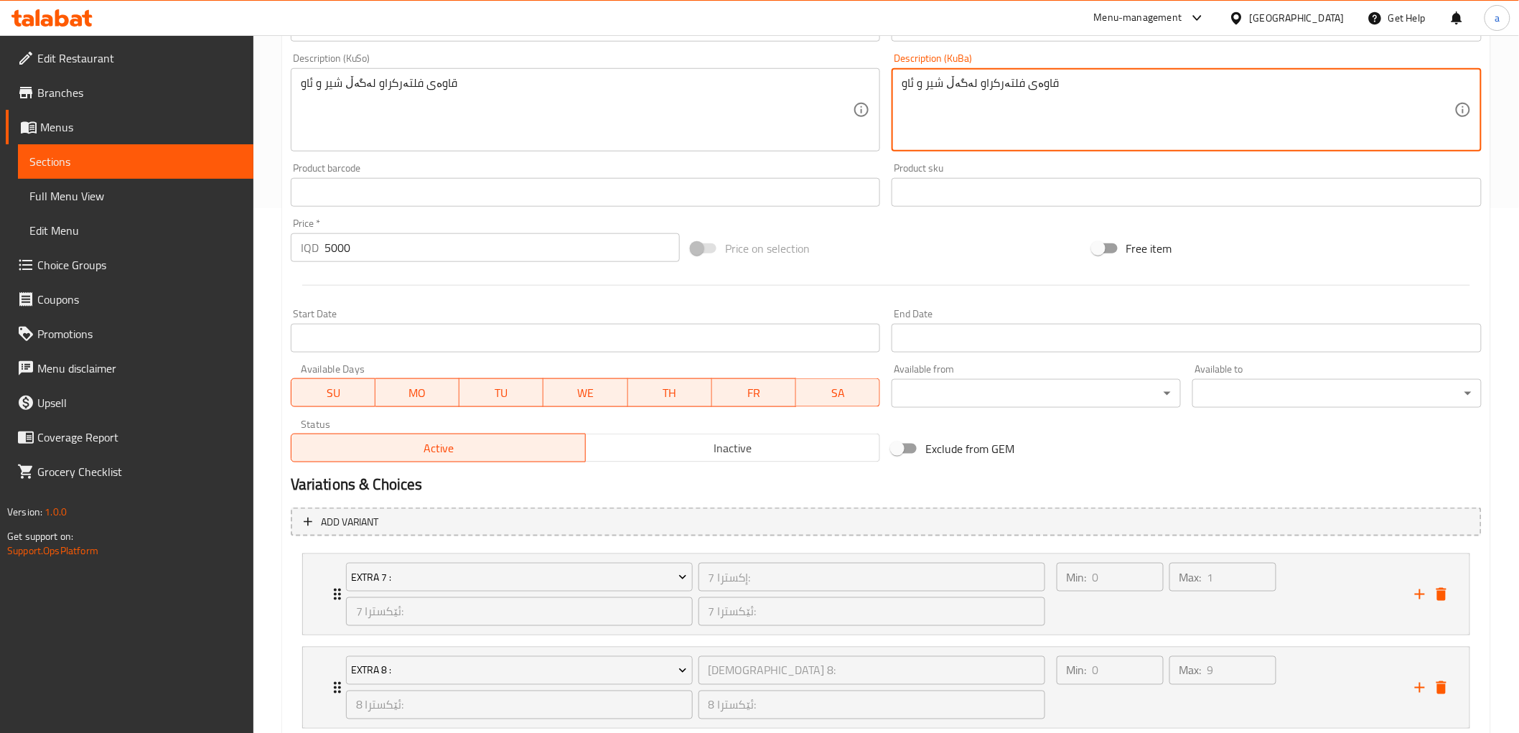
scroll to position [617, 0]
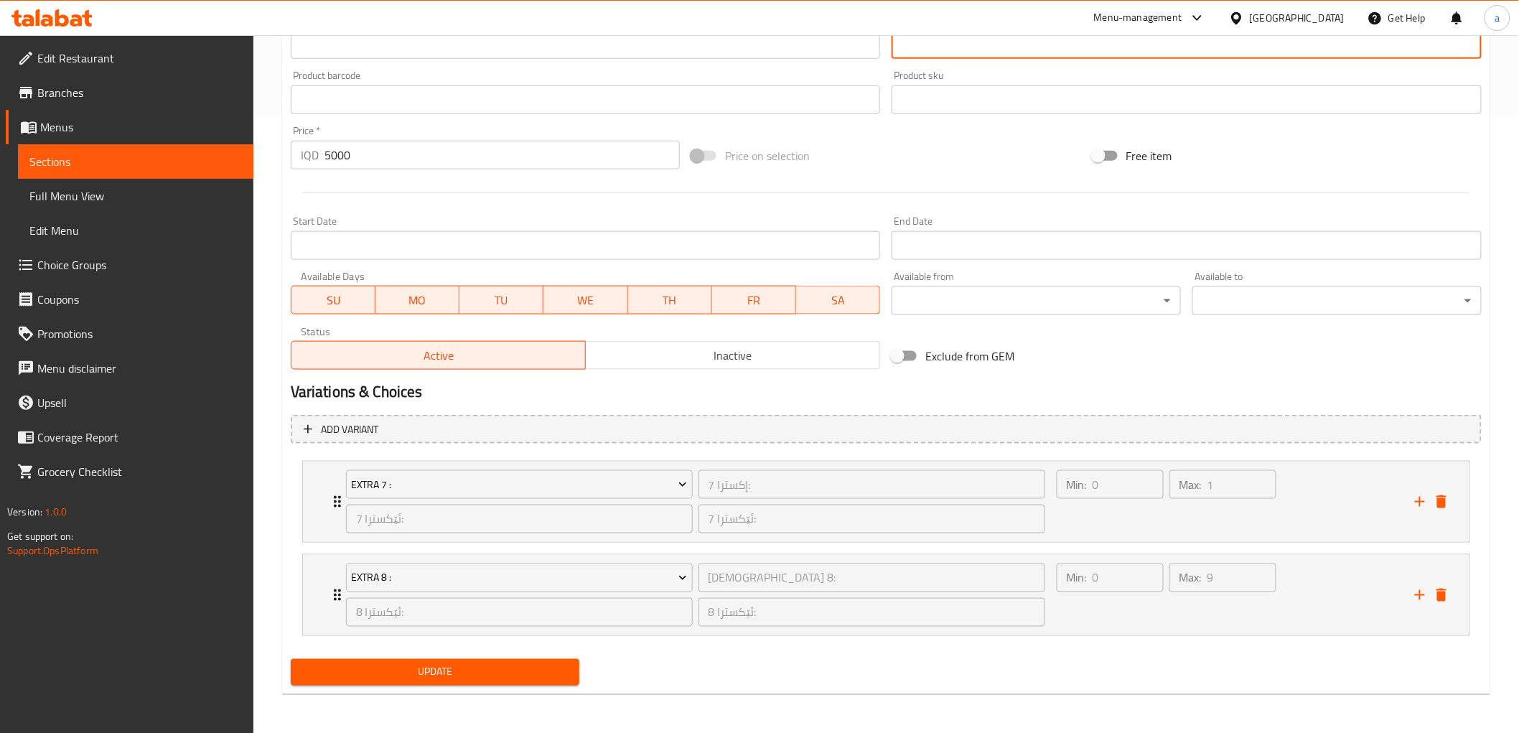
type textarea "قاوەی فلتەرکراو لەگەڵ شیر و ئاو"
click at [495, 663] on span "Update" at bounding box center [435, 672] width 266 height 18
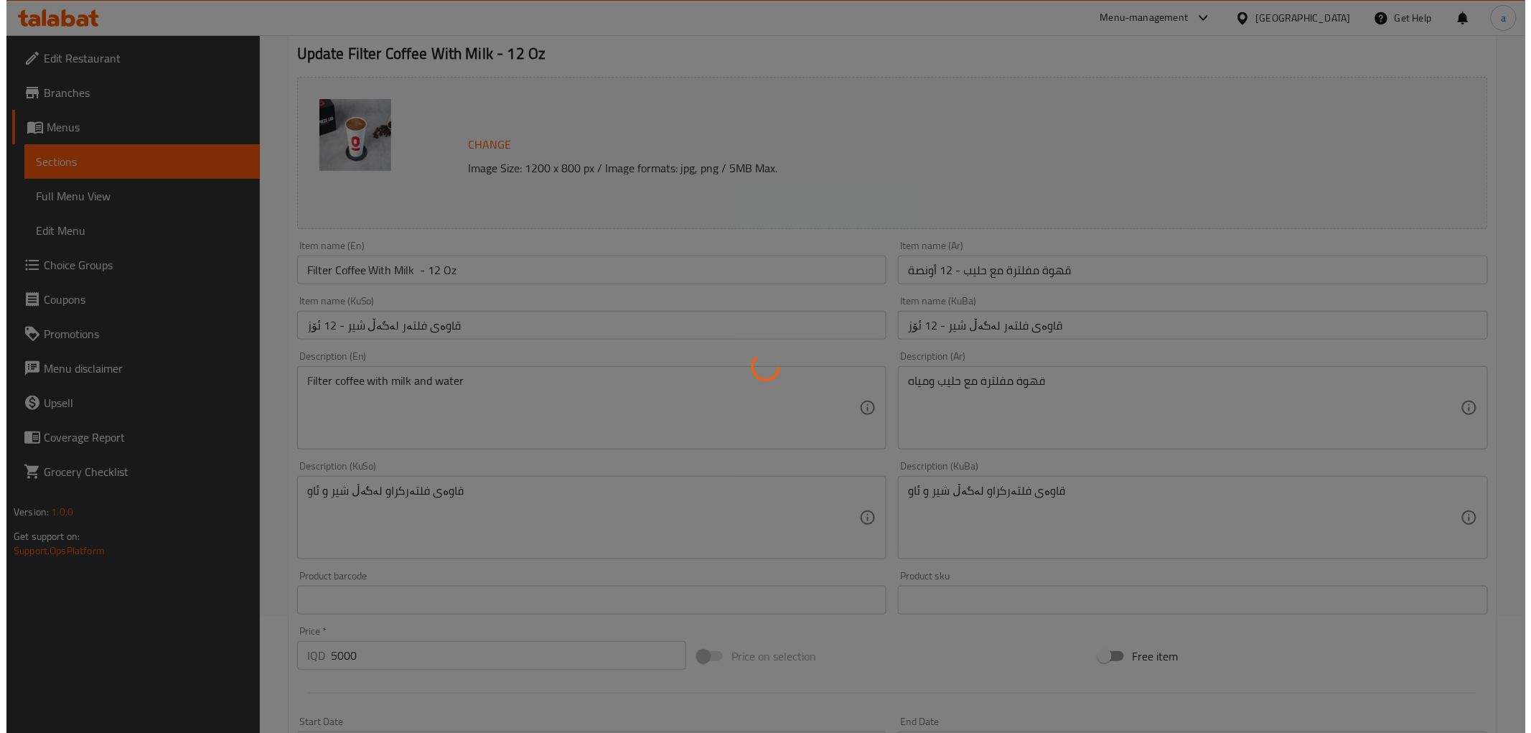
scroll to position [0, 0]
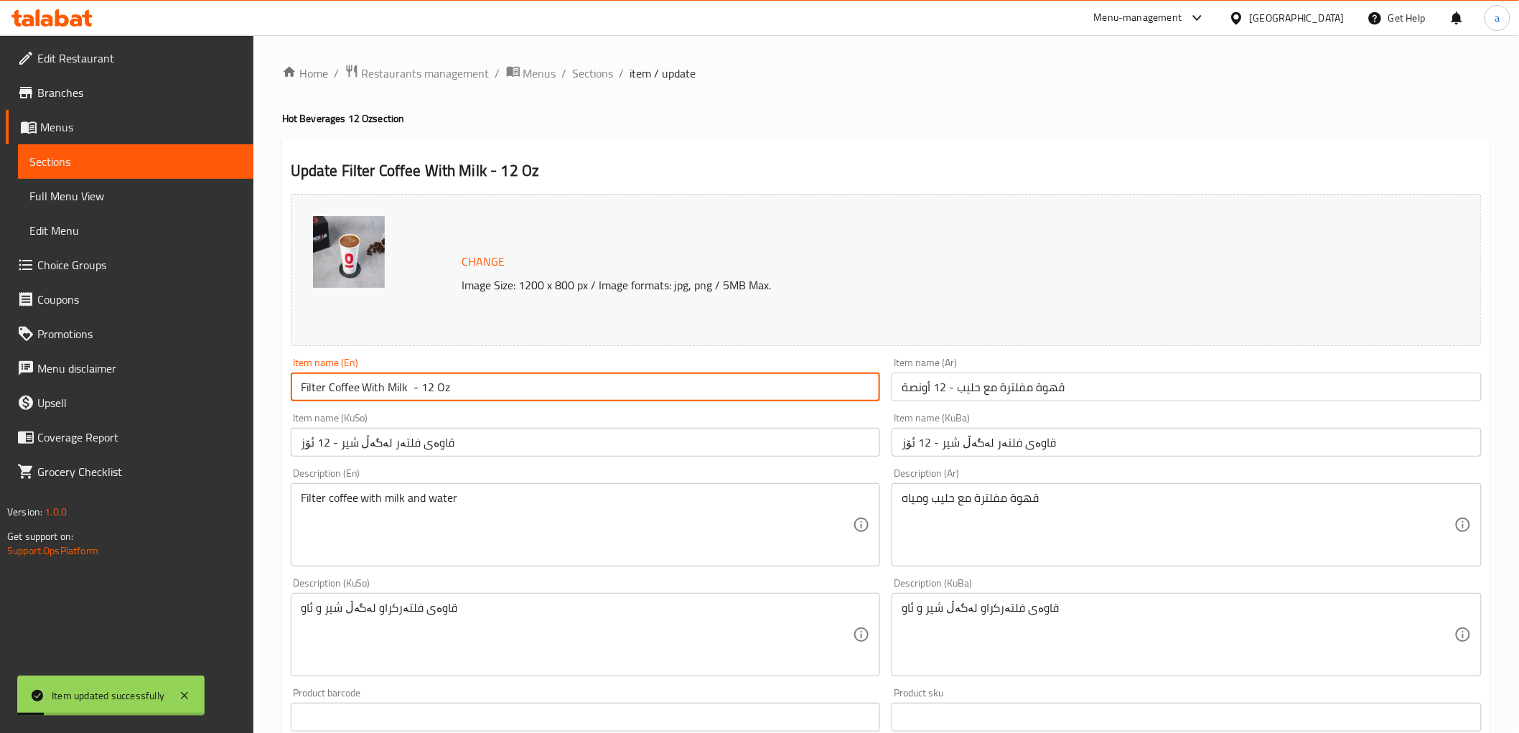
drag, startPoint x: 503, startPoint y: 393, endPoint x: 276, endPoint y: 385, distance: 227.0
click at [276, 385] on div "Home / Restaurants management / Menus / Sections / item / update Hot Beverages …" at bounding box center [886, 693] width 1266 height 1317
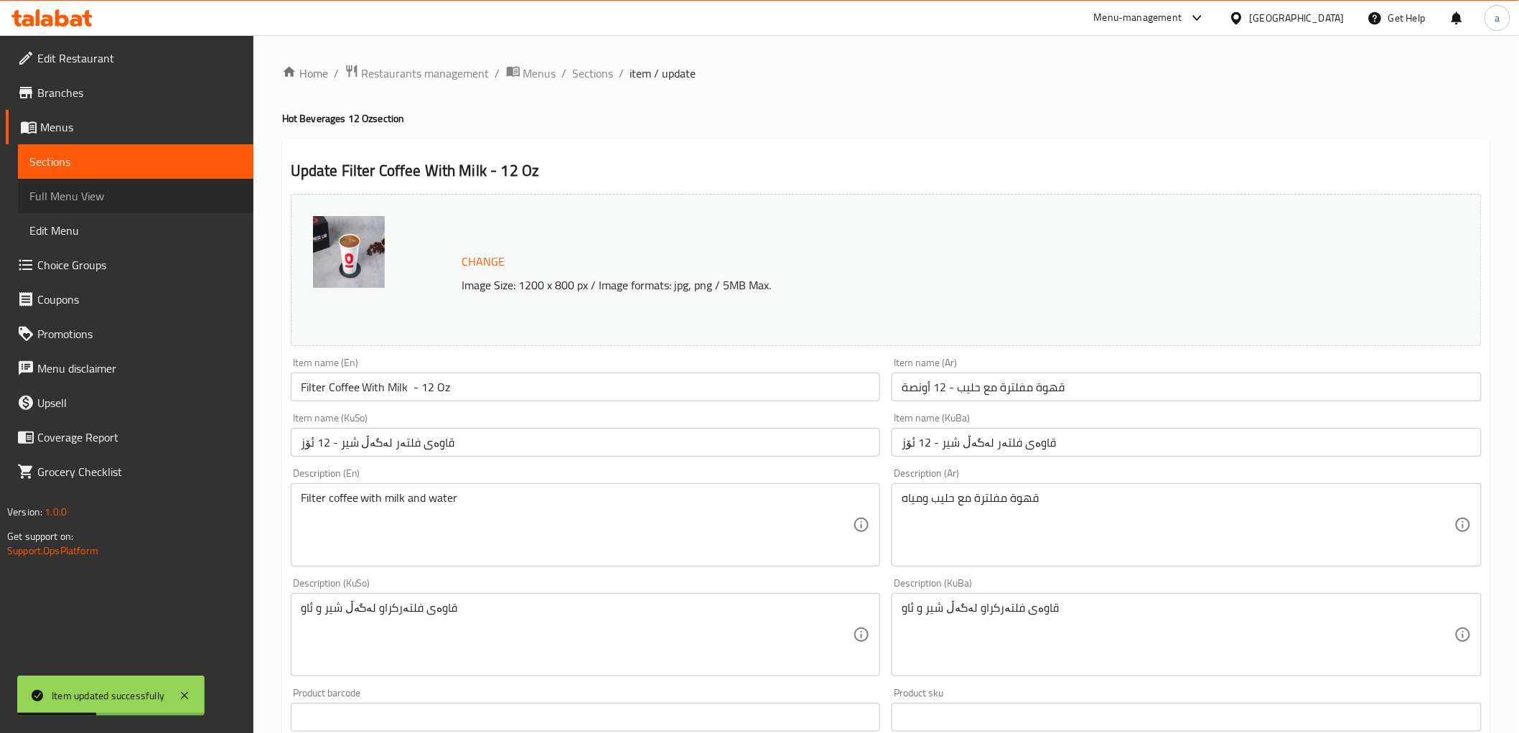
click at [113, 185] on link "Full Menu View" at bounding box center [135, 196] width 235 height 34
click at [90, 195] on span "Full Menu View" at bounding box center [135, 195] width 212 height 17
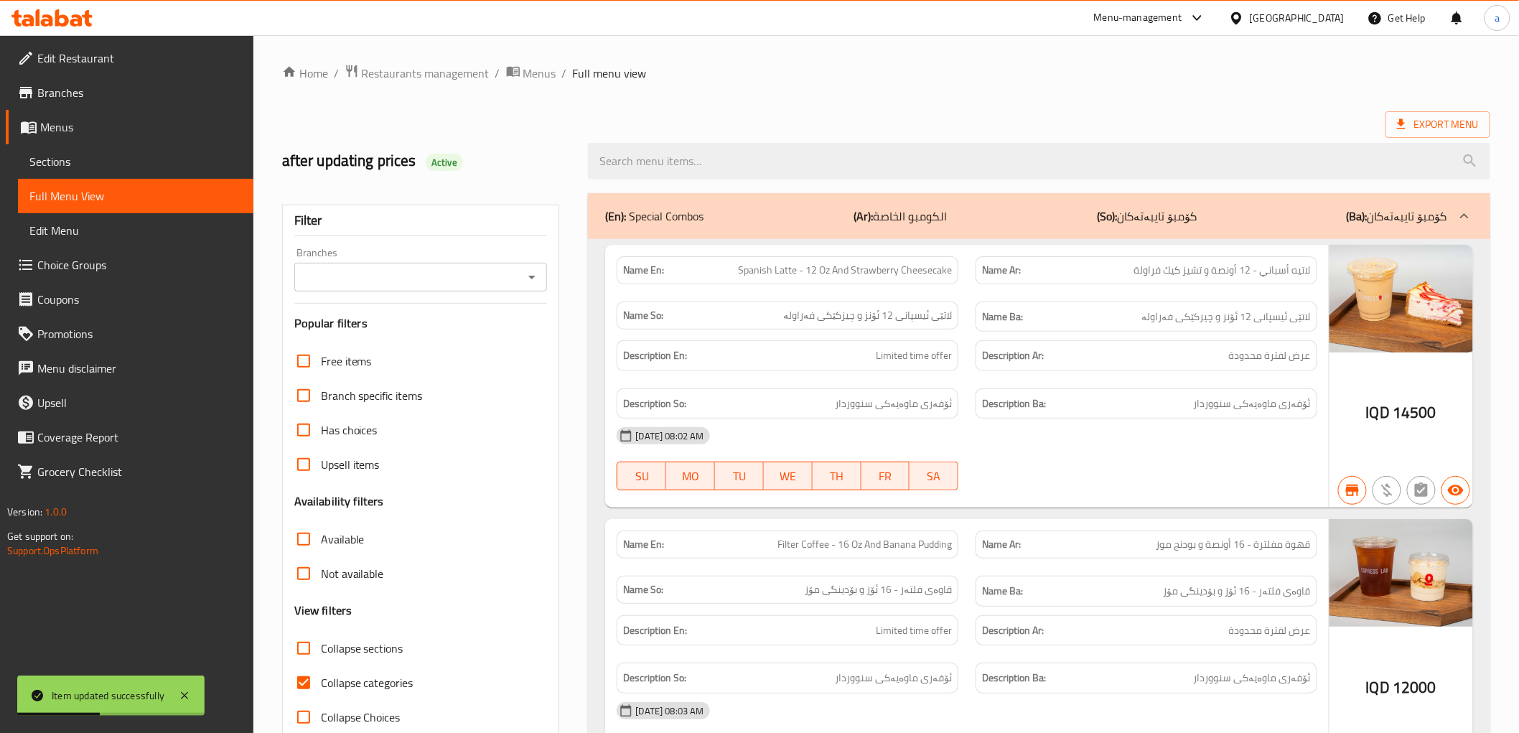
click at [518, 278] on input "Branches" at bounding box center [409, 277] width 221 height 20
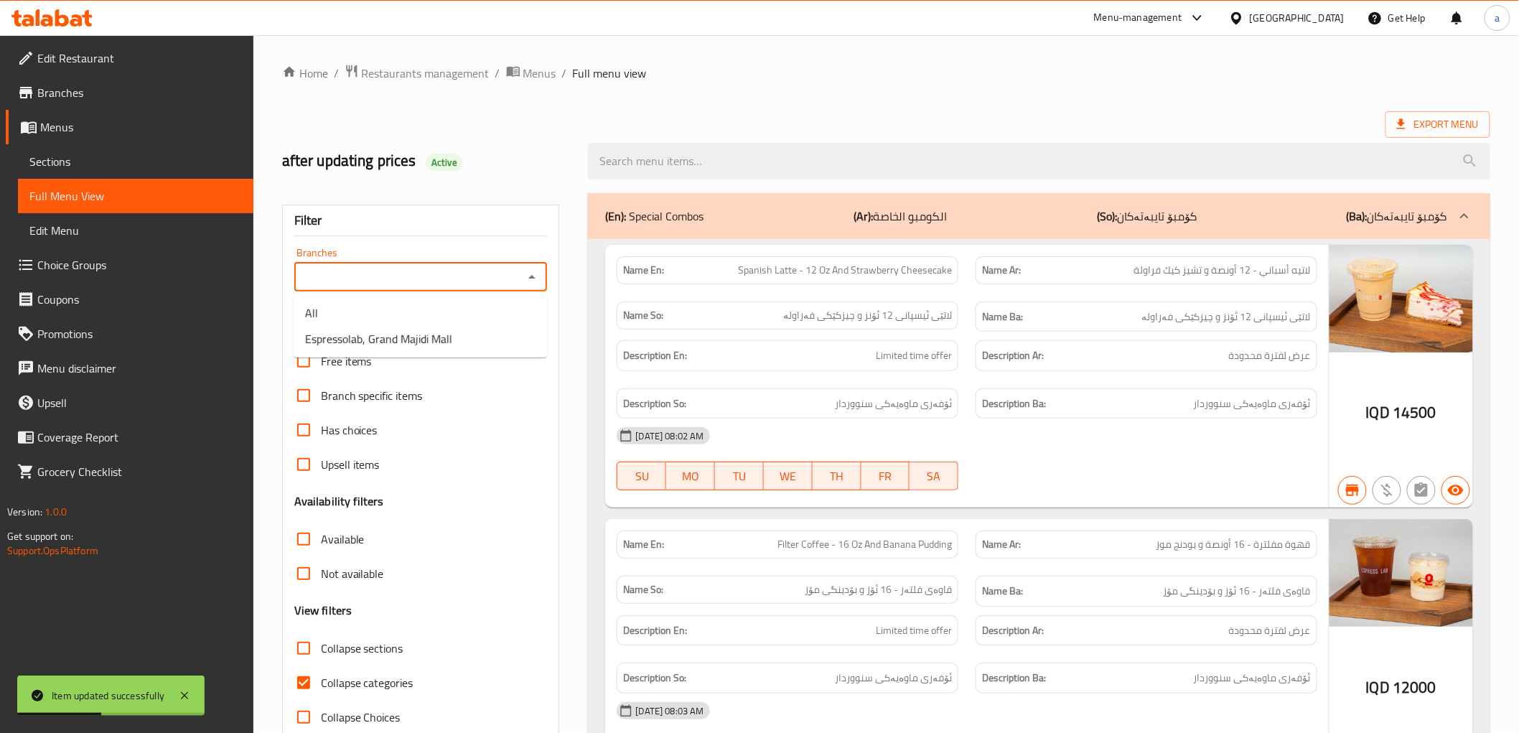
click at [533, 278] on icon "Close" at bounding box center [531, 277] width 7 height 4
click at [535, 268] on icon "Open" at bounding box center [531, 276] width 17 height 17
click at [452, 333] on span "Espressolab, Grand Majidi Mall" at bounding box center [378, 338] width 147 height 17
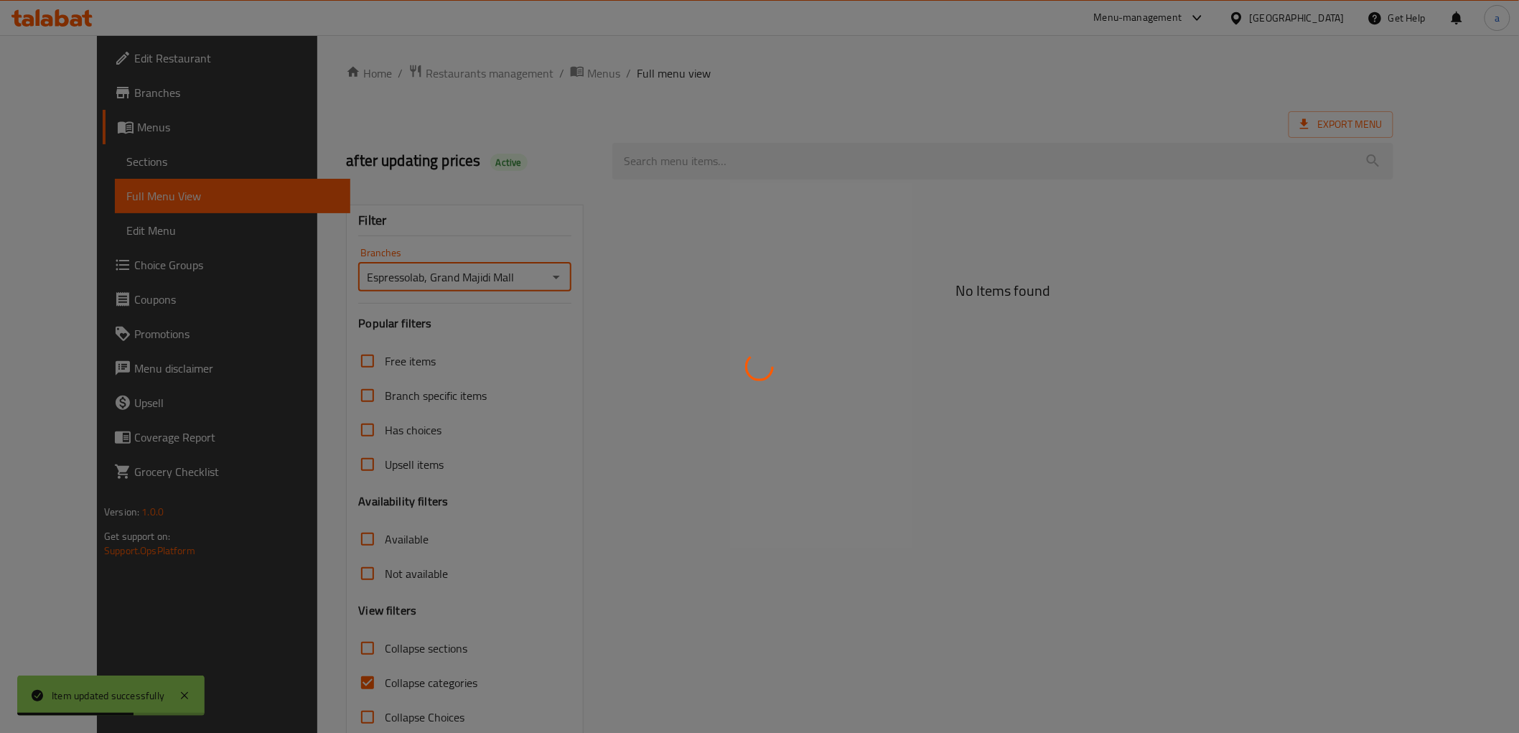
type input "Espressolab, Grand Majidi Mall"
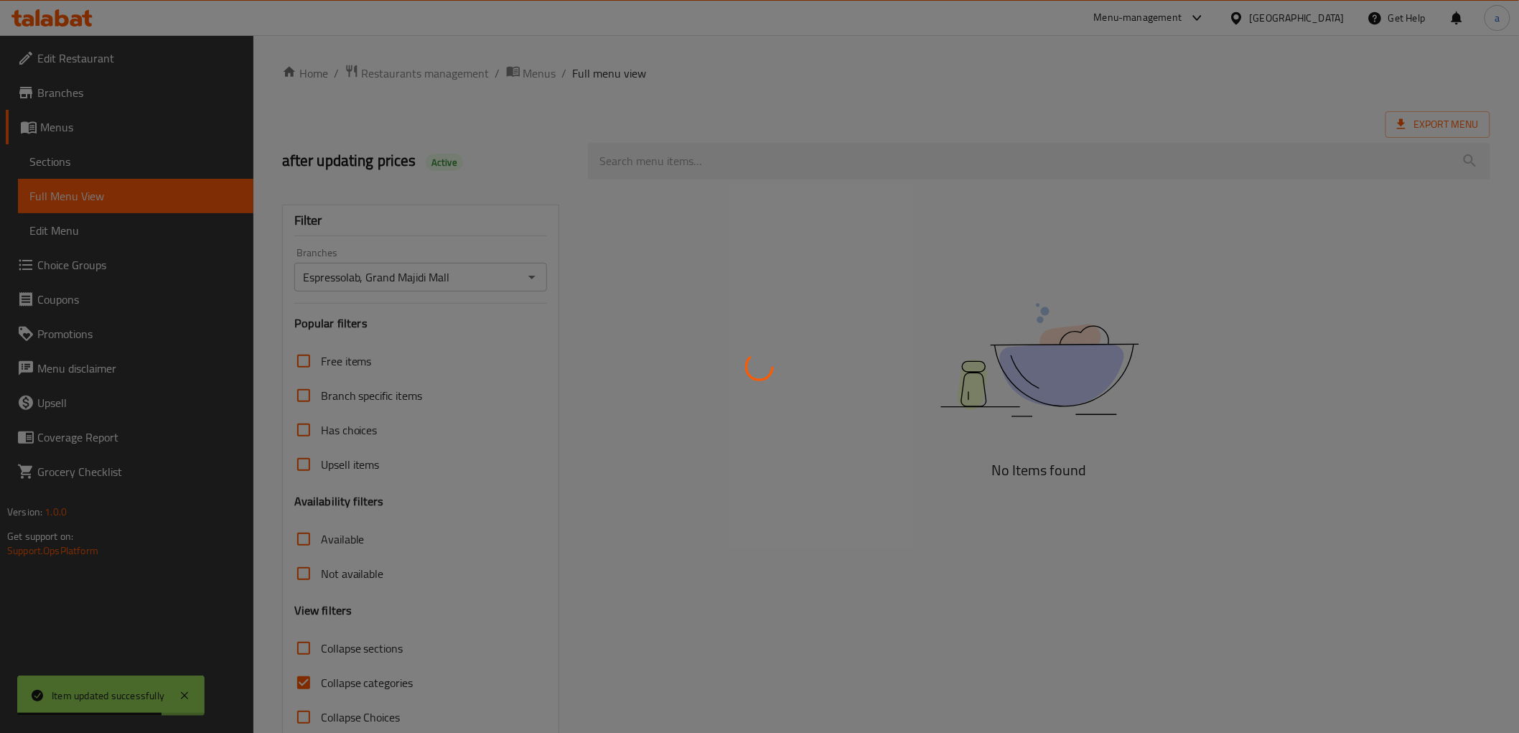
click at [719, 162] on div at bounding box center [759, 366] width 1519 height 733
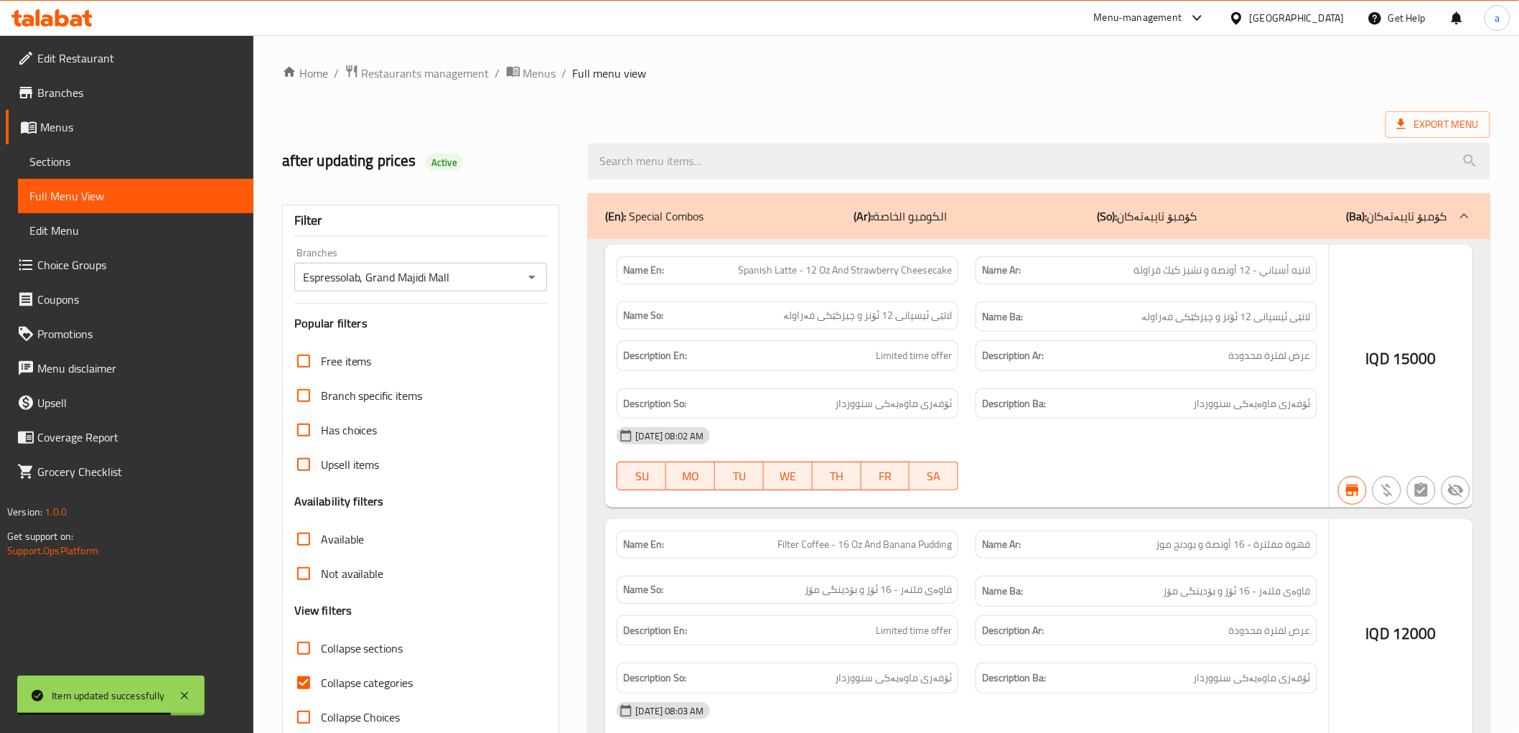
click at [719, 162] on div at bounding box center [759, 366] width 1519 height 733
drag, startPoint x: 706, startPoint y: 159, endPoint x: 846, endPoint y: 154, distance: 140.1
click at [704, 159] on div at bounding box center [759, 366] width 1519 height 733
click at [653, 146] on div at bounding box center [759, 366] width 1519 height 733
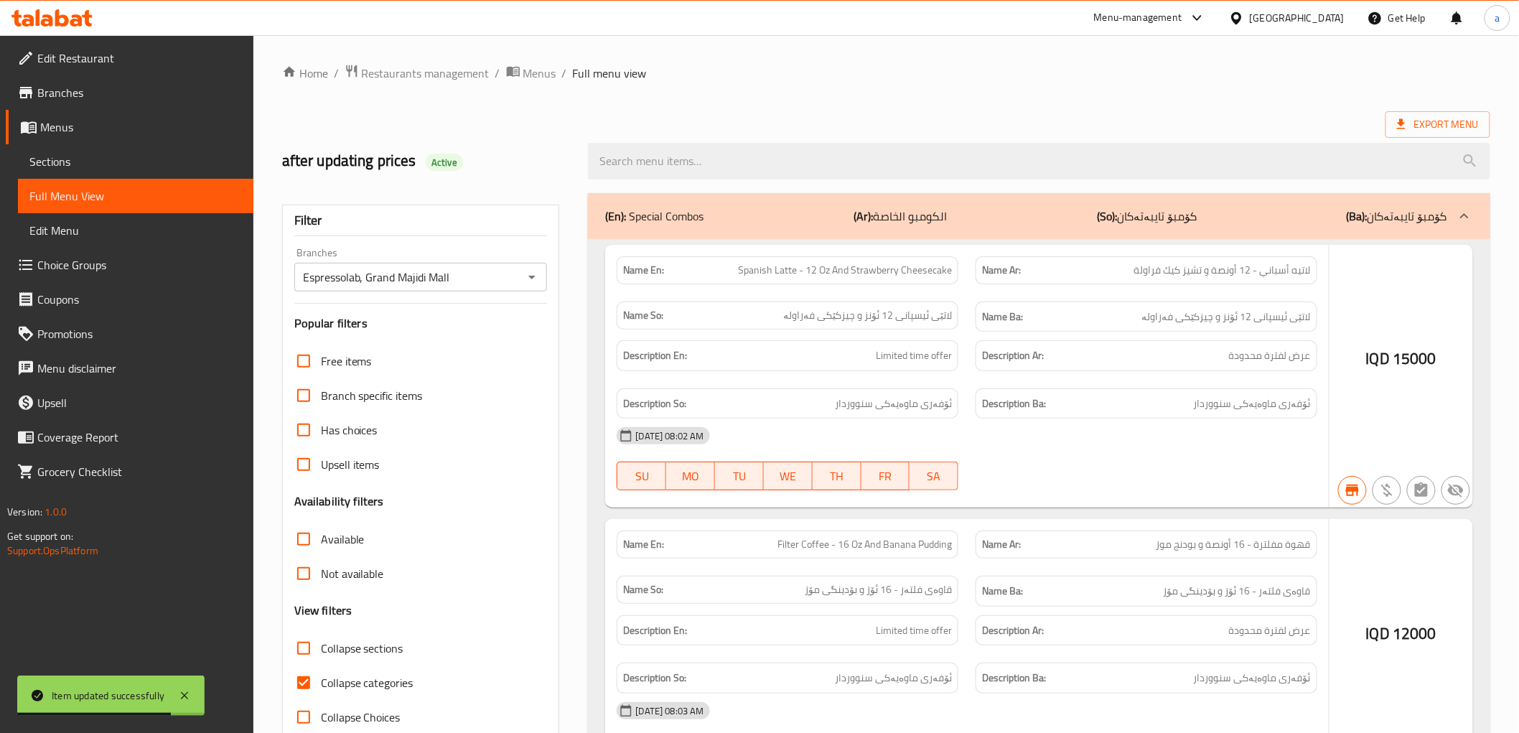
click at [676, 162] on div at bounding box center [759, 366] width 1519 height 733
click at [844, 153] on div at bounding box center [759, 366] width 1519 height 733
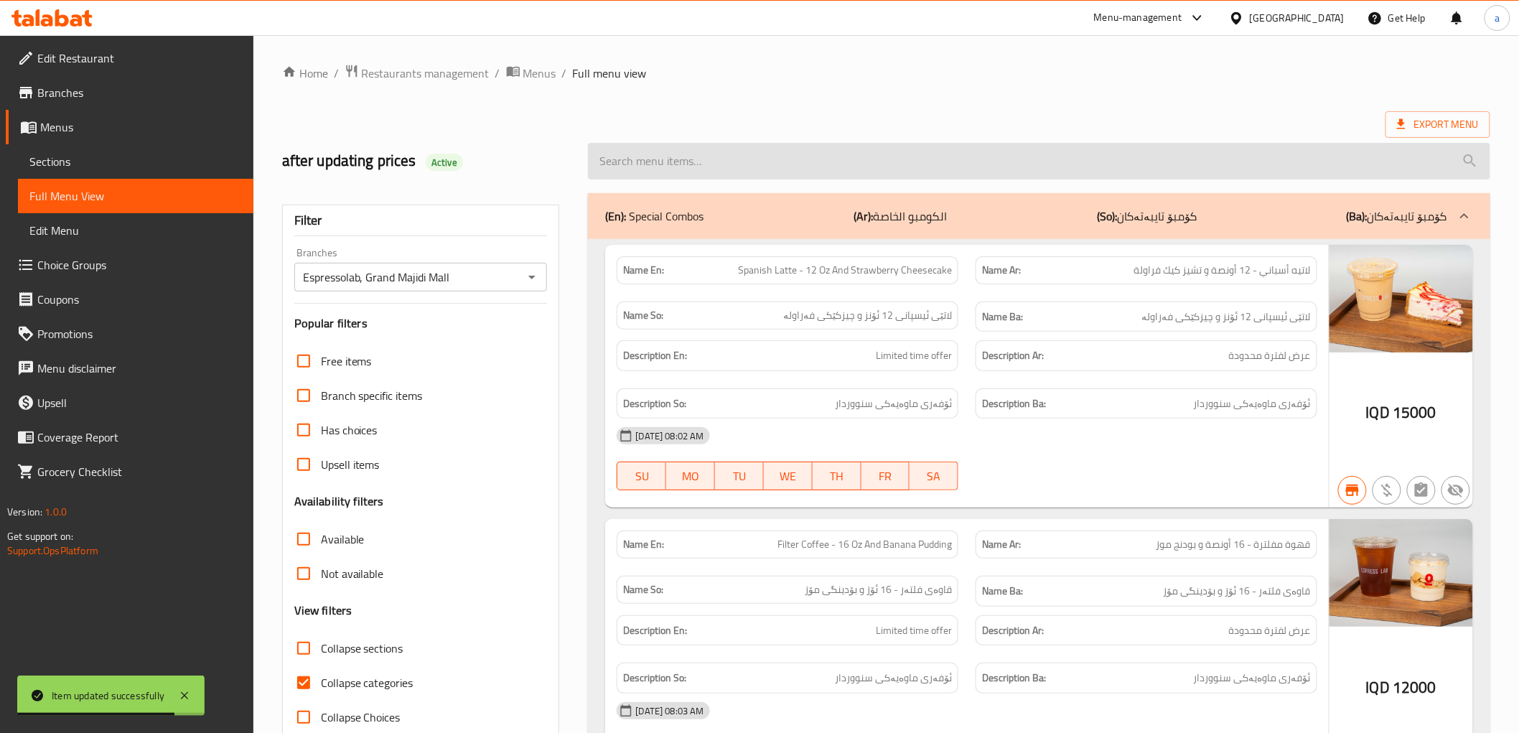
click at [874, 167] on input "search" at bounding box center [1039, 161] width 902 height 37
paste input "Filter Coffee With Milk - 12 Oz"
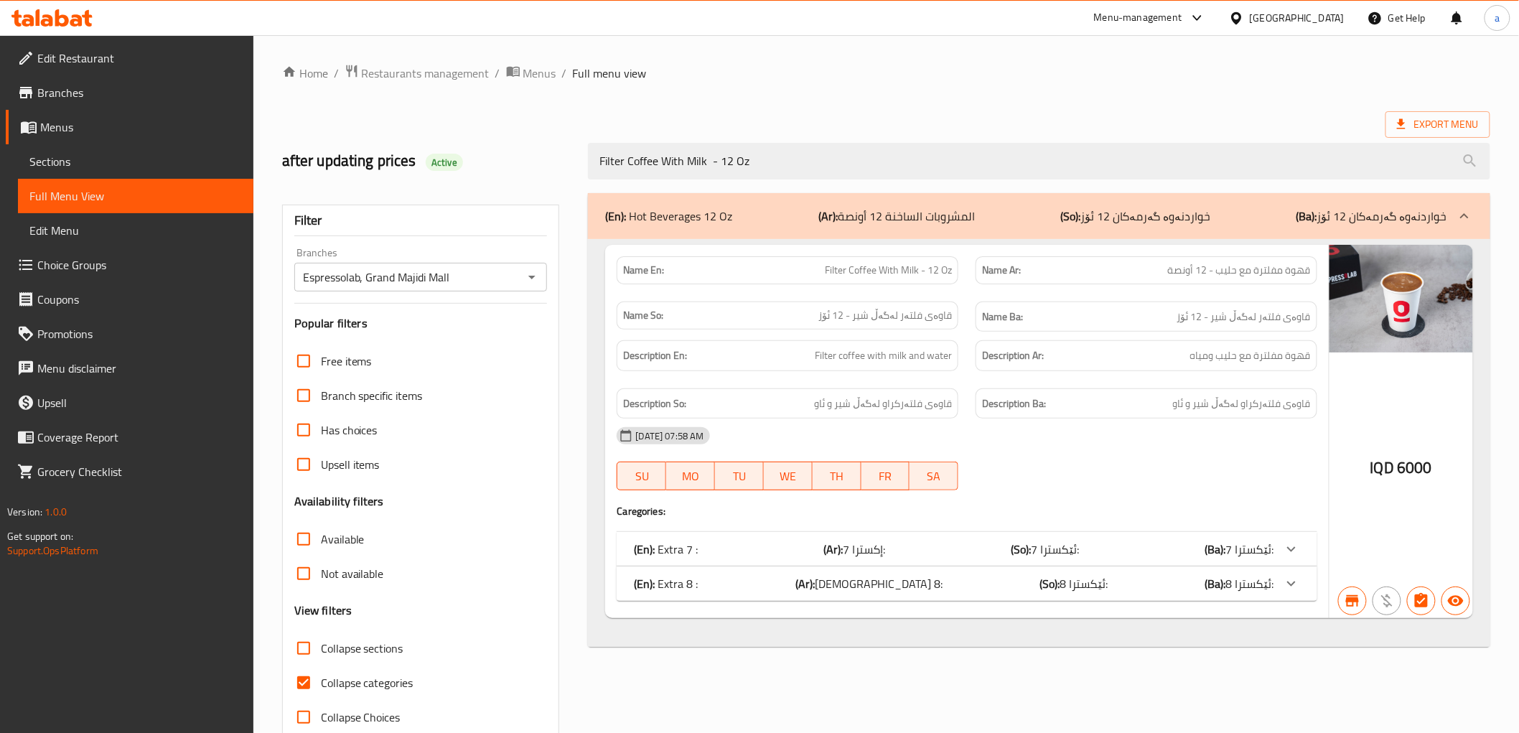
type input "Filter Coffee With Milk - 12 Oz"
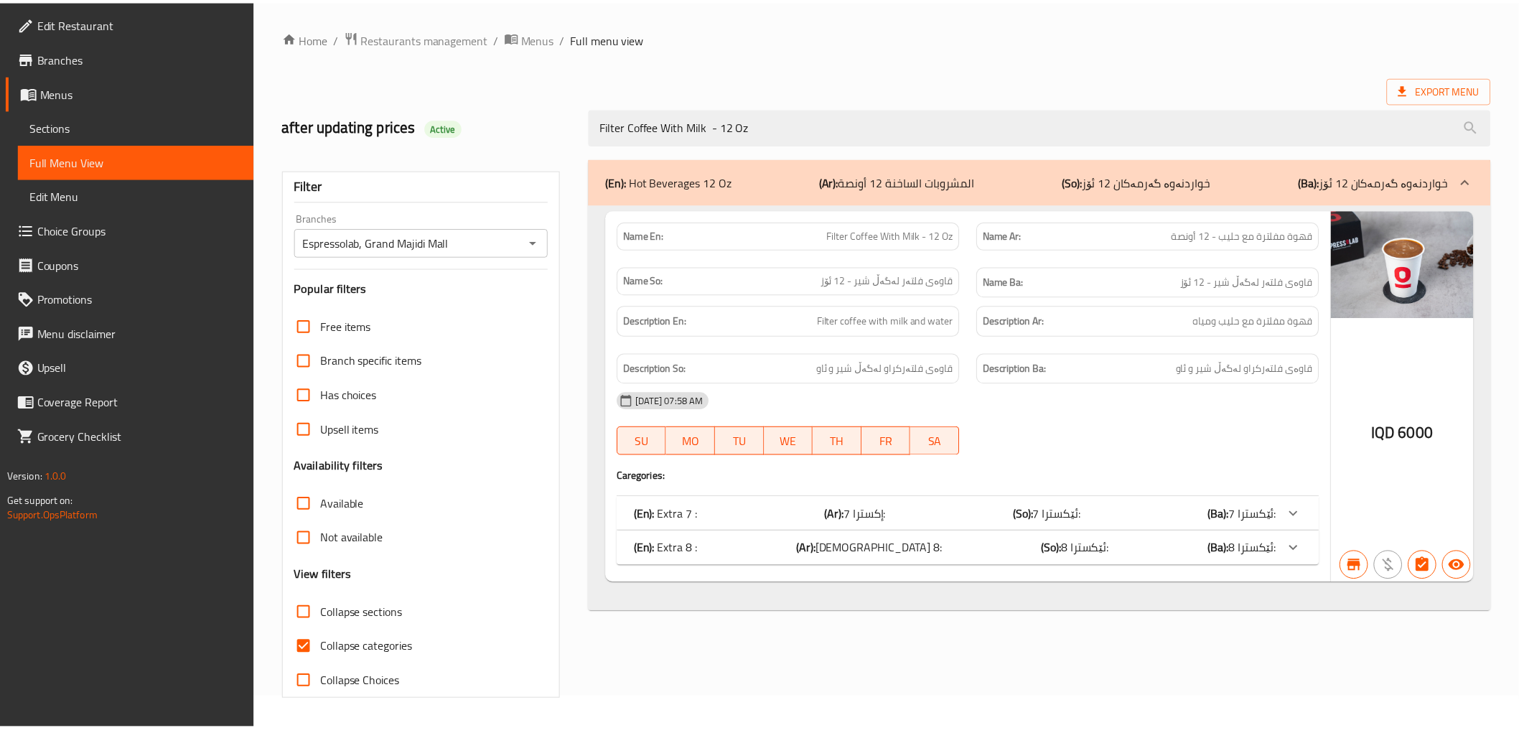
scroll to position [31, 0]
